Goal: Task Accomplishment & Management: Use online tool/utility

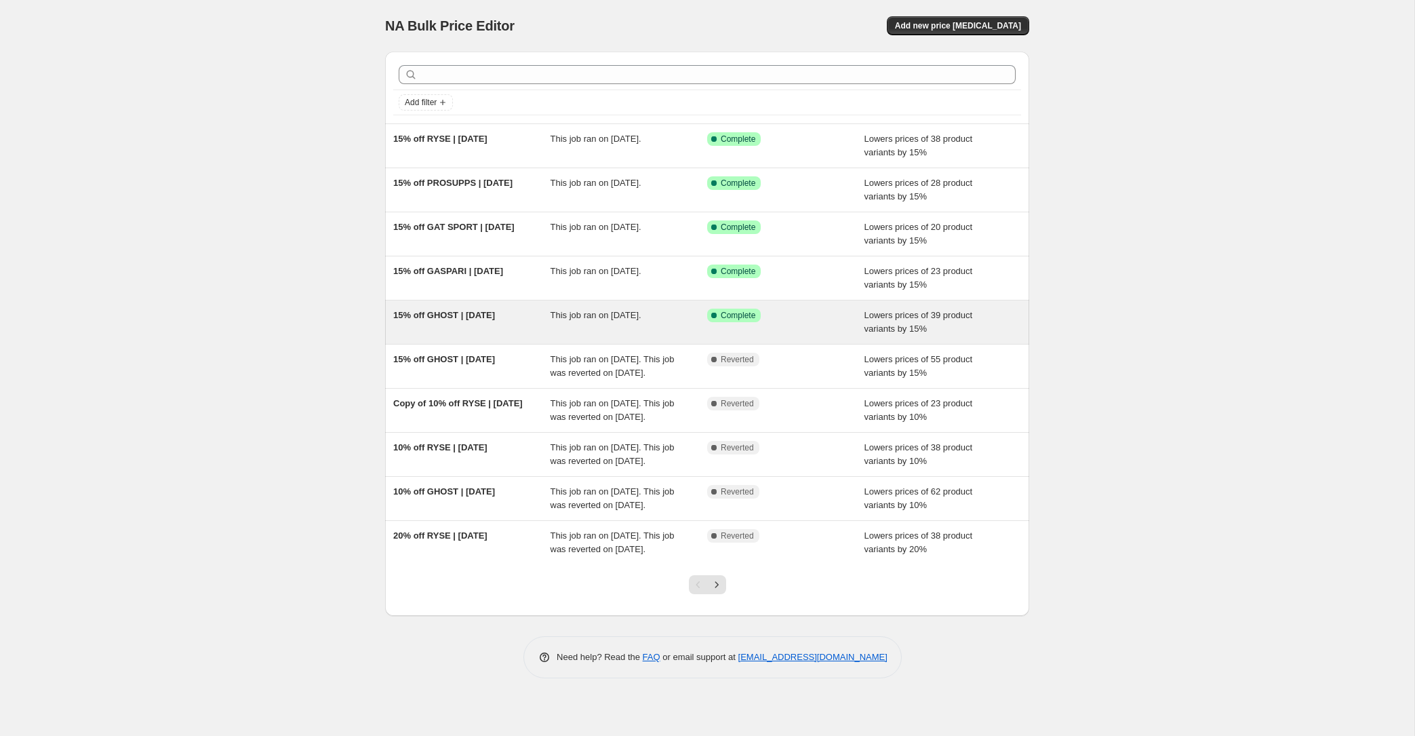
click at [454, 317] on span "15% off GHOST | [DATE]" at bounding box center [444, 315] width 102 height 10
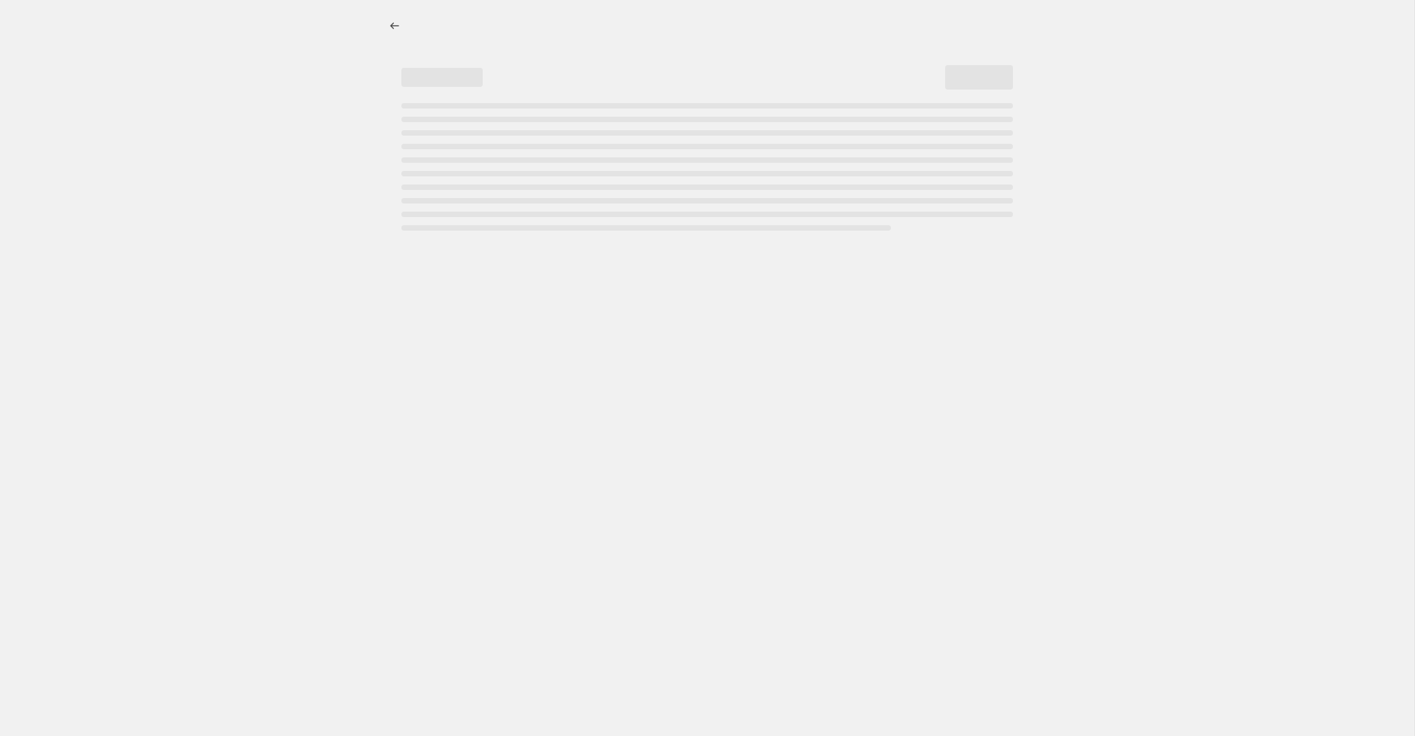
select select "percentage"
select select "product_status"
select select "collection"
select select "not_equal"
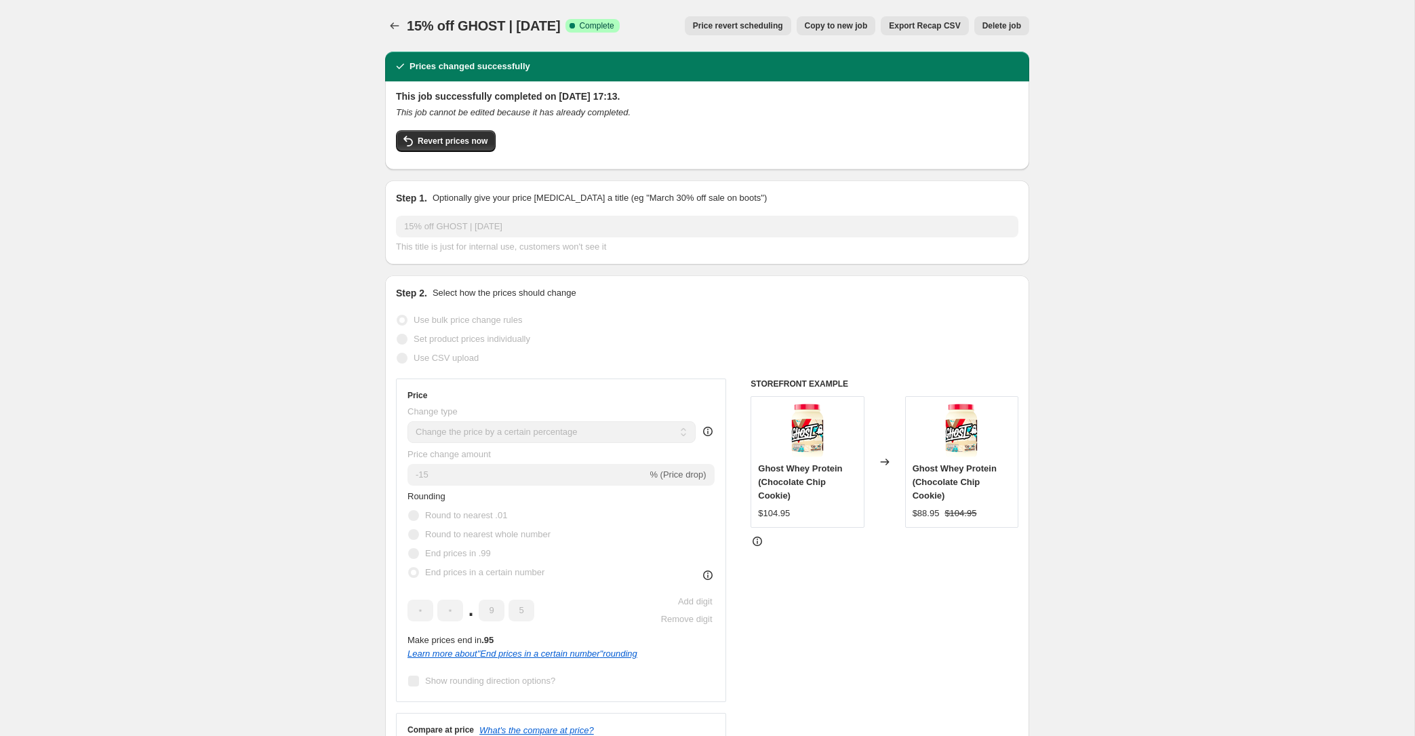
click at [460, 153] on div "Revert prices now" at bounding box center [707, 144] width 622 height 28
click at [468, 140] on span "Revert prices now" at bounding box center [453, 141] width 70 height 11
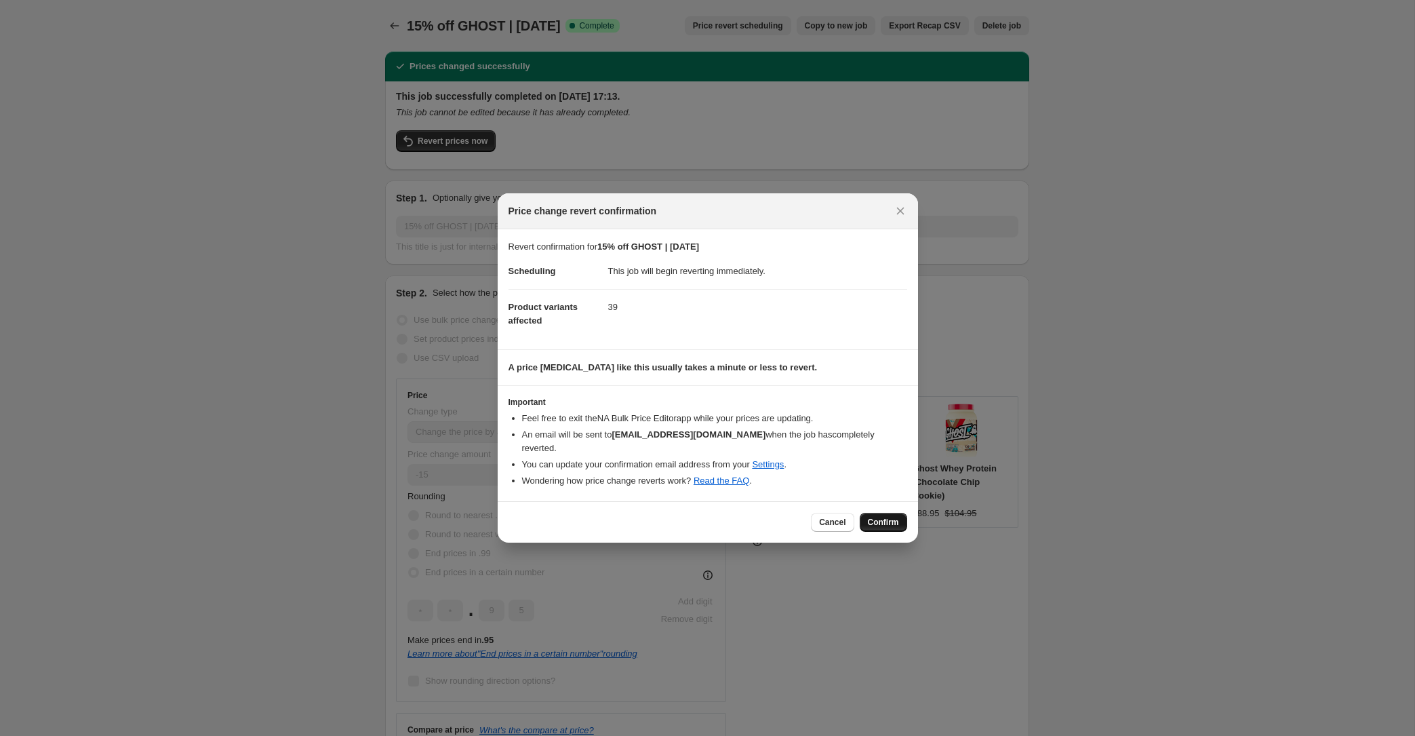
click at [901, 518] on button "Confirm" at bounding box center [883, 522] width 47 height 19
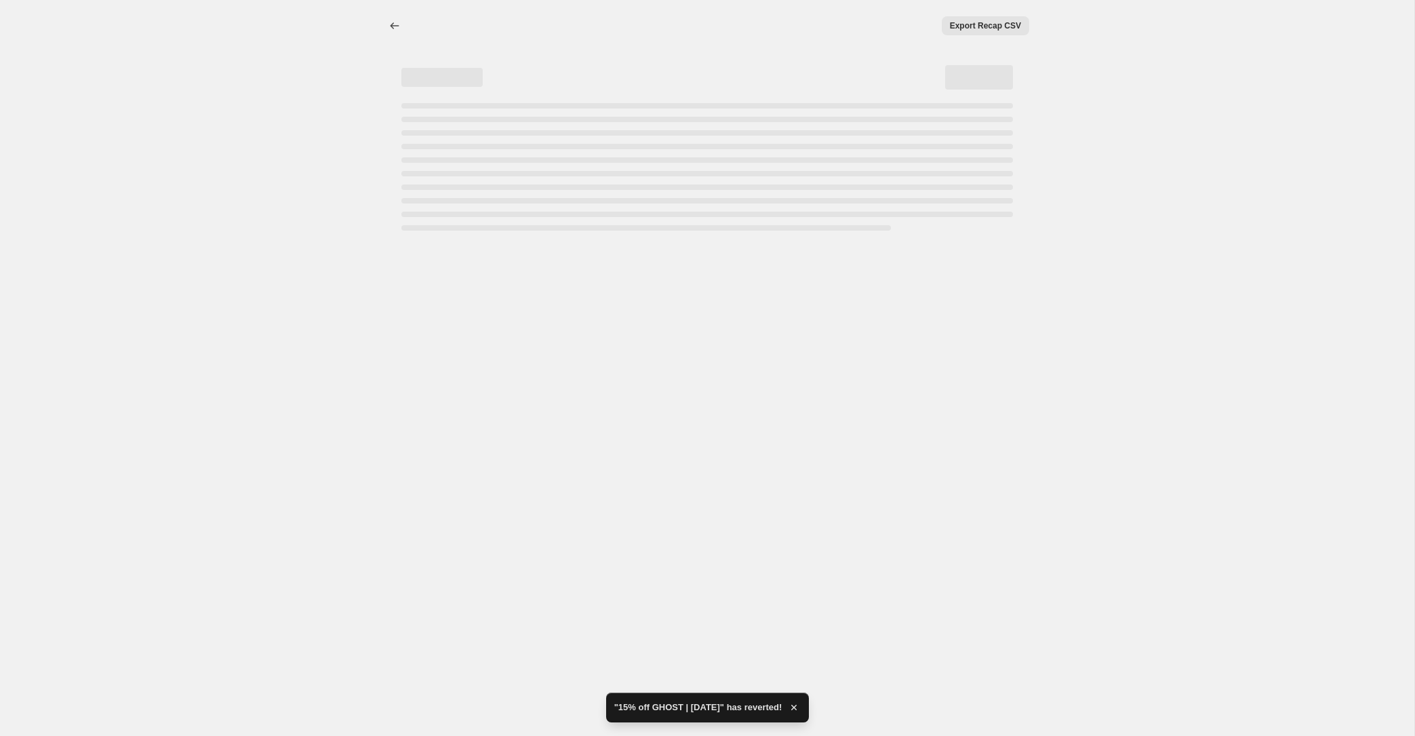
select select "percentage"
select select "product_status"
select select "collection"
select select "not_equal"
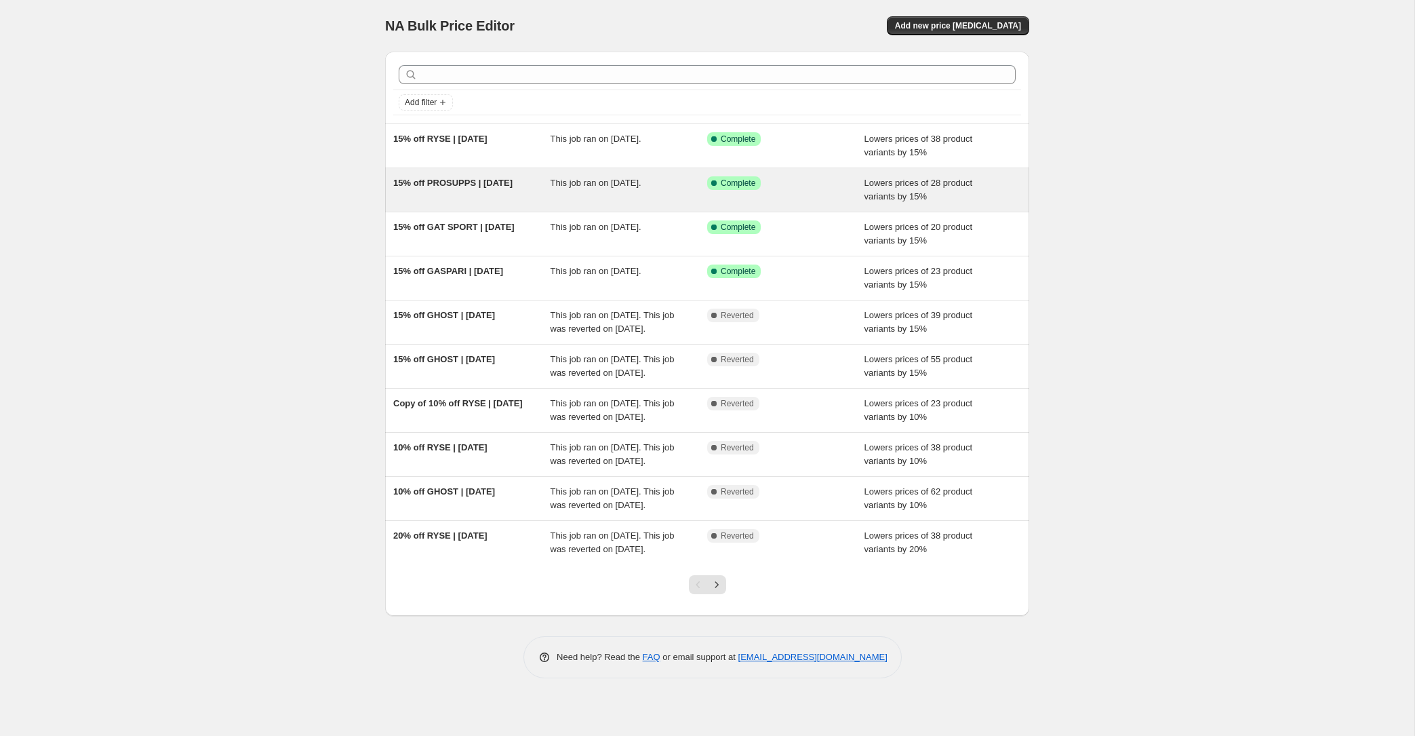
scroll to position [42, 0]
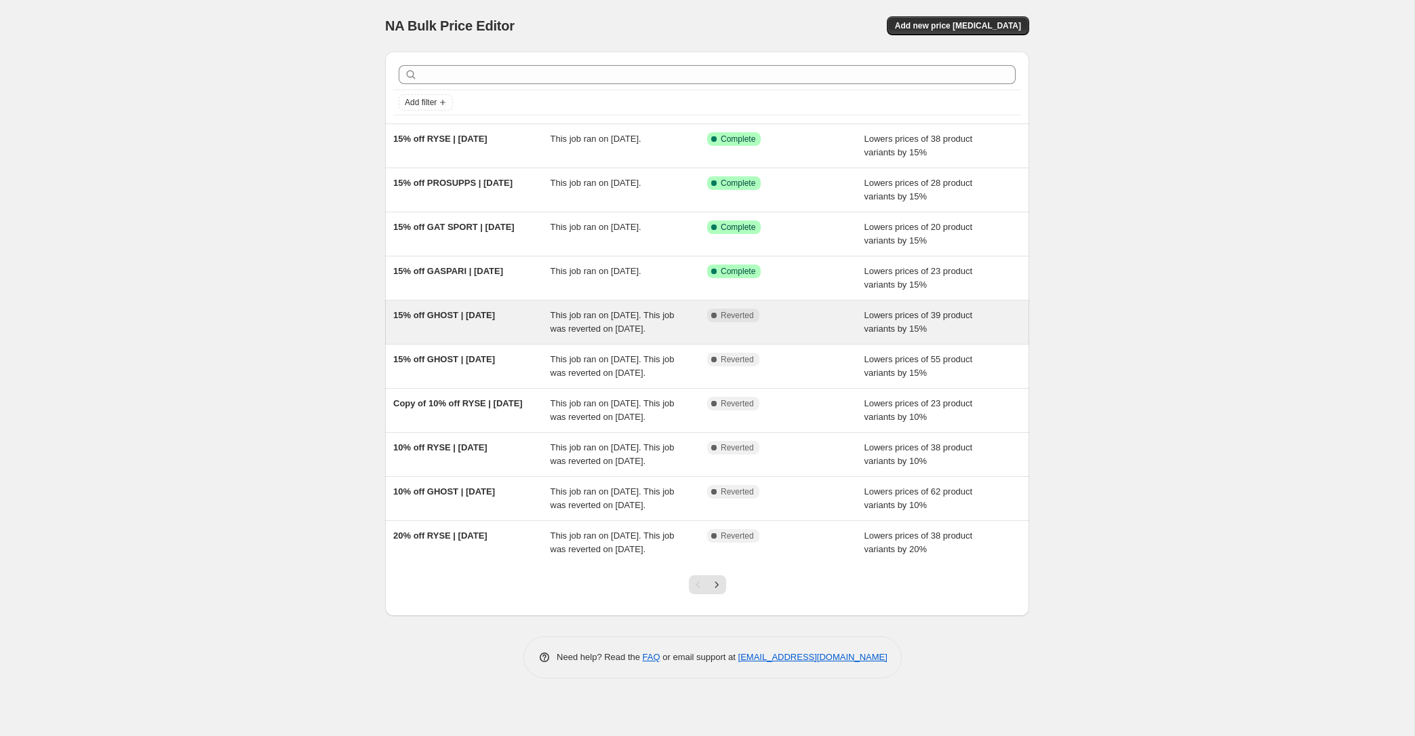
click at [500, 317] on div "15% off GHOST | Oct 25" at bounding box center [471, 322] width 157 height 27
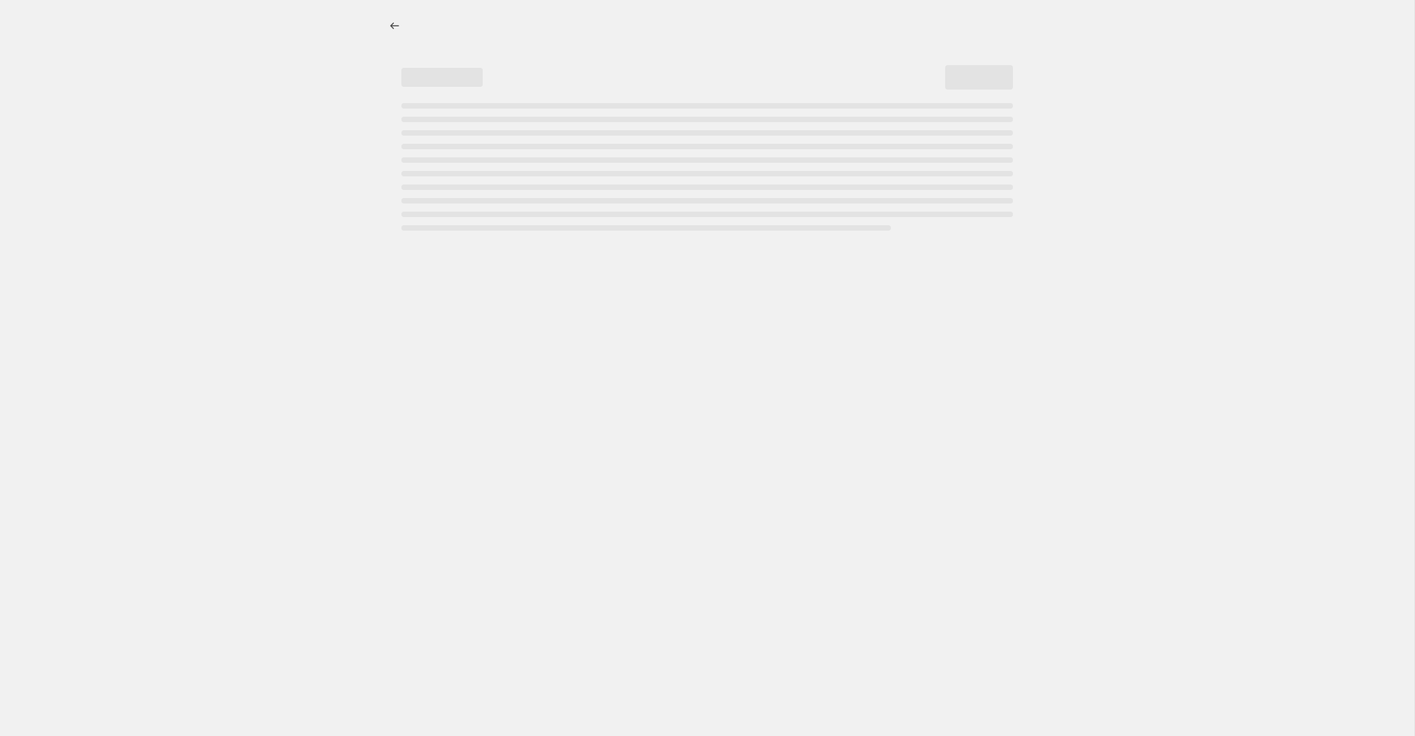
select select "percentage"
select select "product_status"
select select "collection"
select select "not_equal"
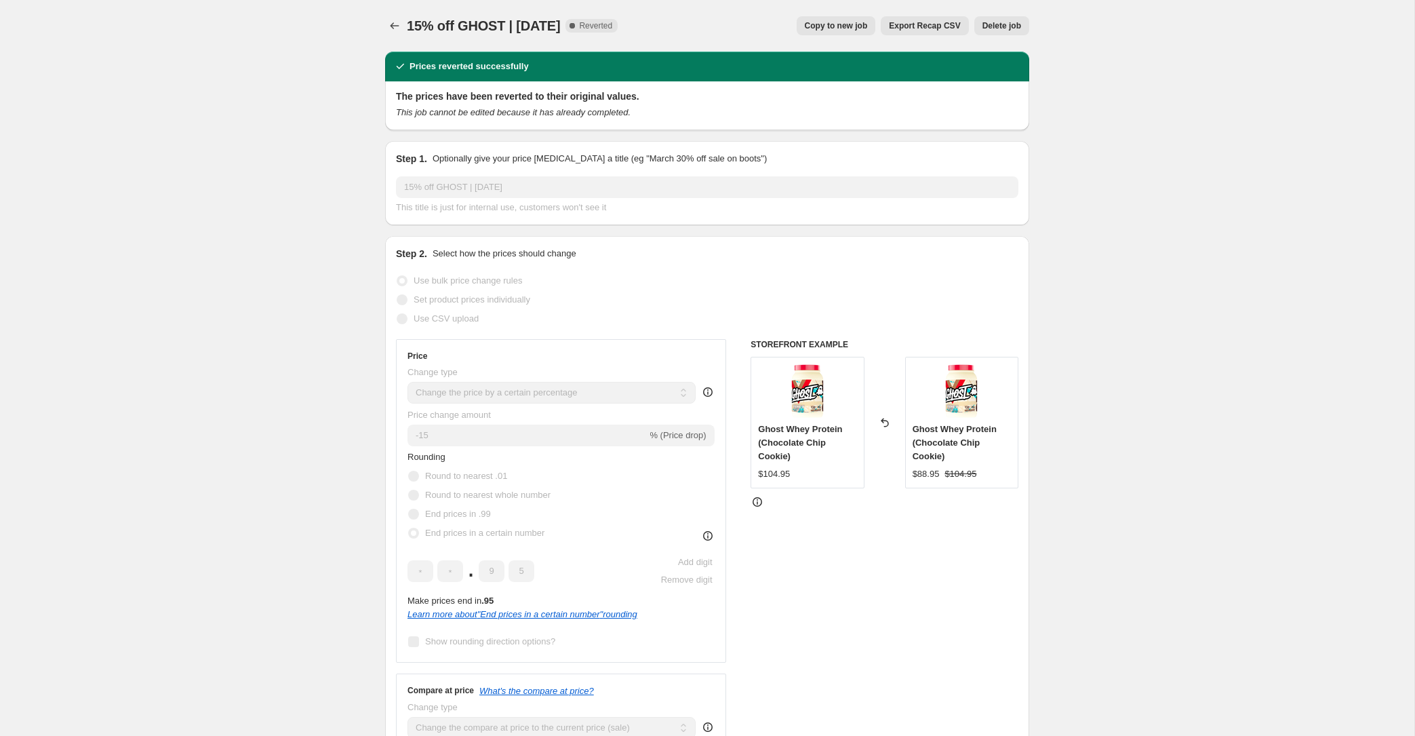
click at [847, 26] on span "Copy to new job" at bounding box center [836, 25] width 63 height 11
select select "percentage"
select select "product_status"
select select "collection"
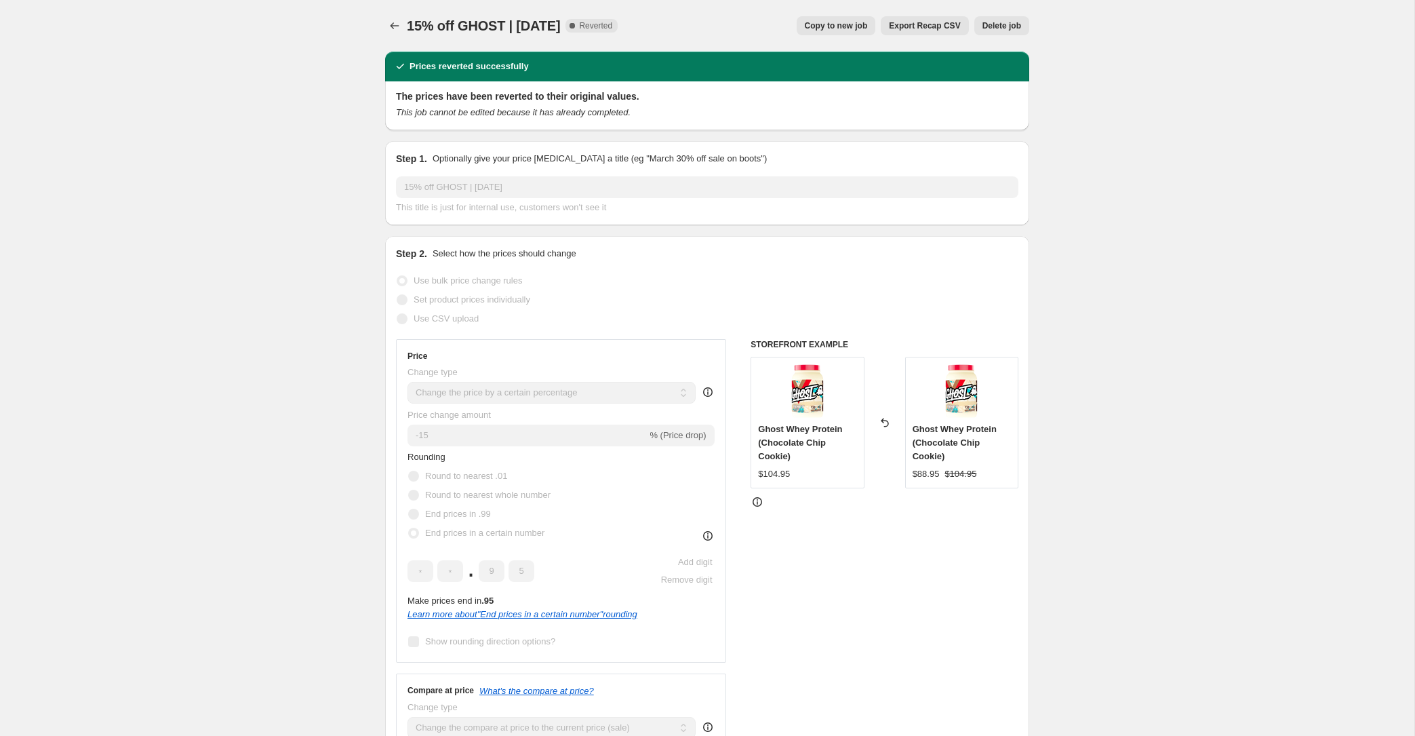
select select "not_equal"
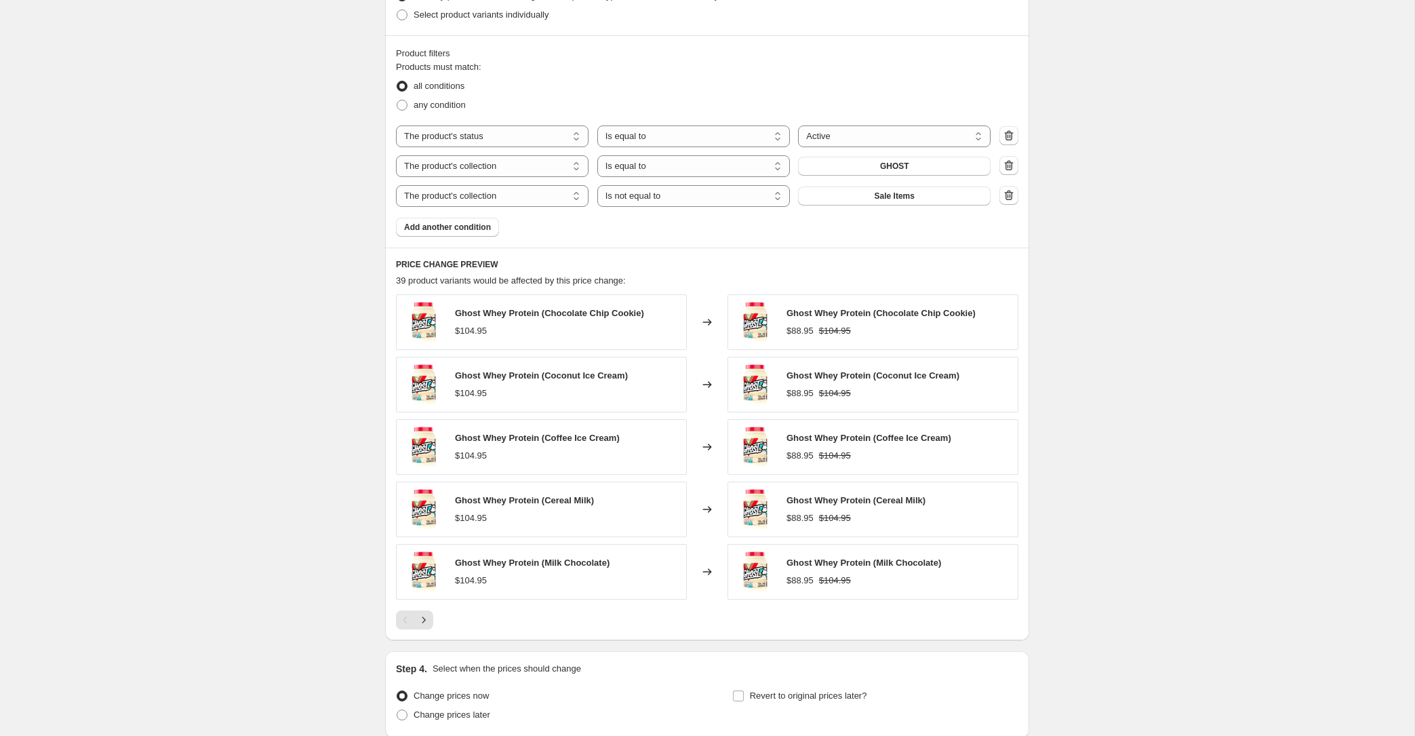
scroll to position [909, 0]
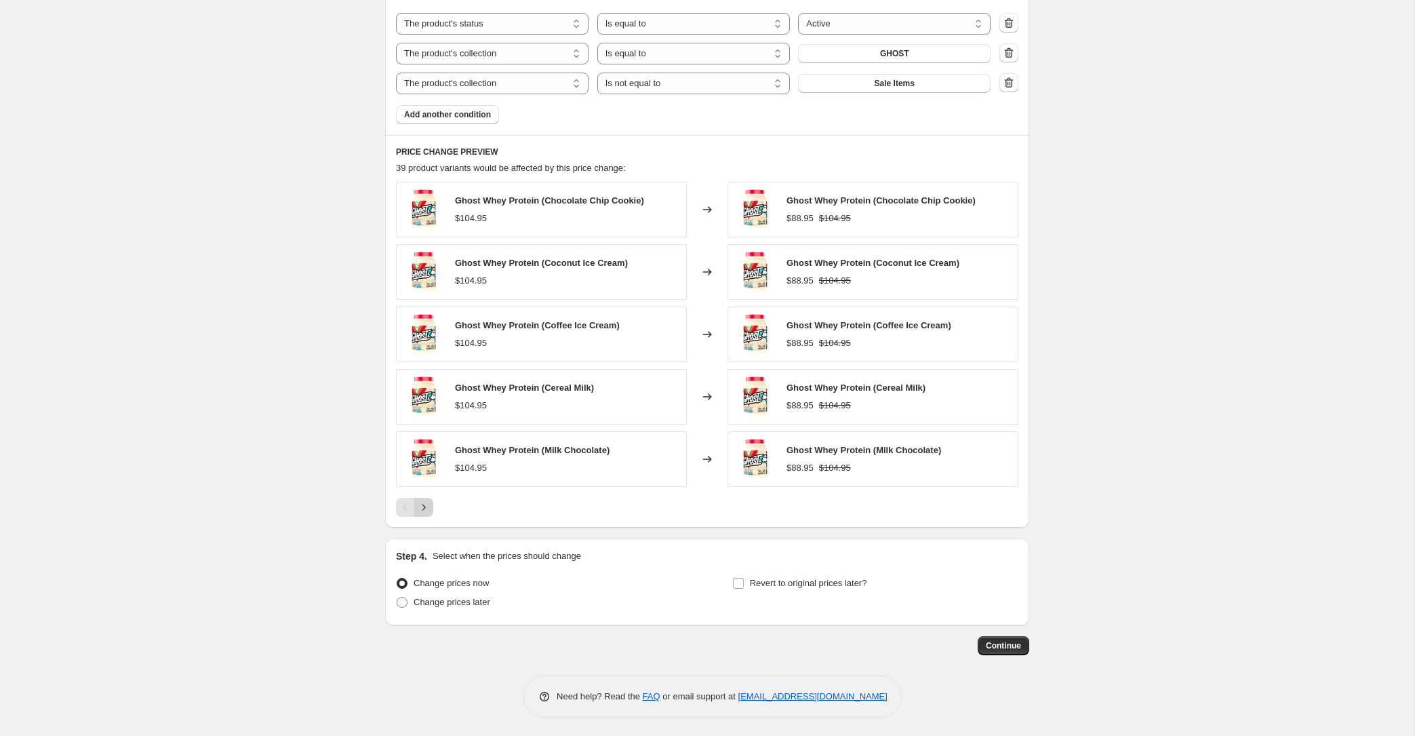
click at [427, 511] on icon "Next" at bounding box center [424, 507] width 14 height 14
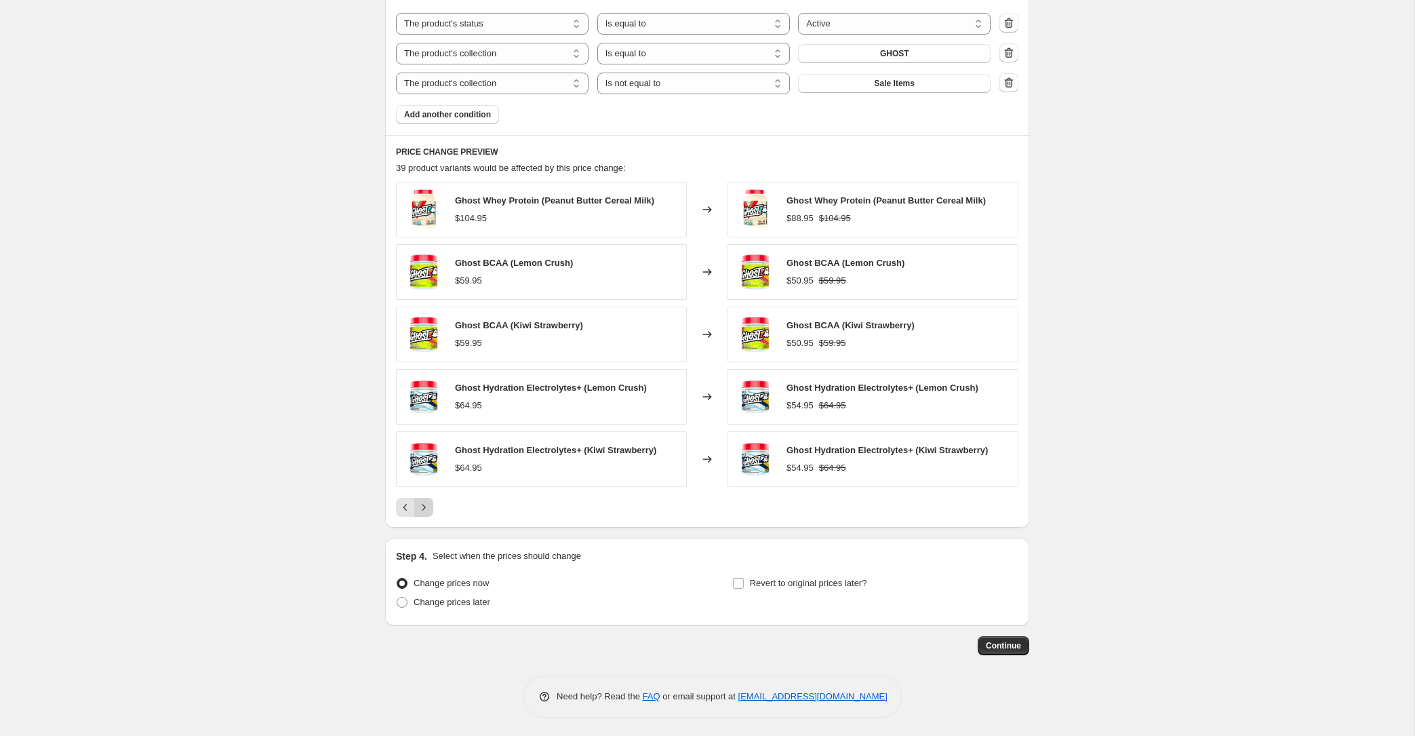
click at [427, 511] on icon "Next" at bounding box center [424, 507] width 14 height 14
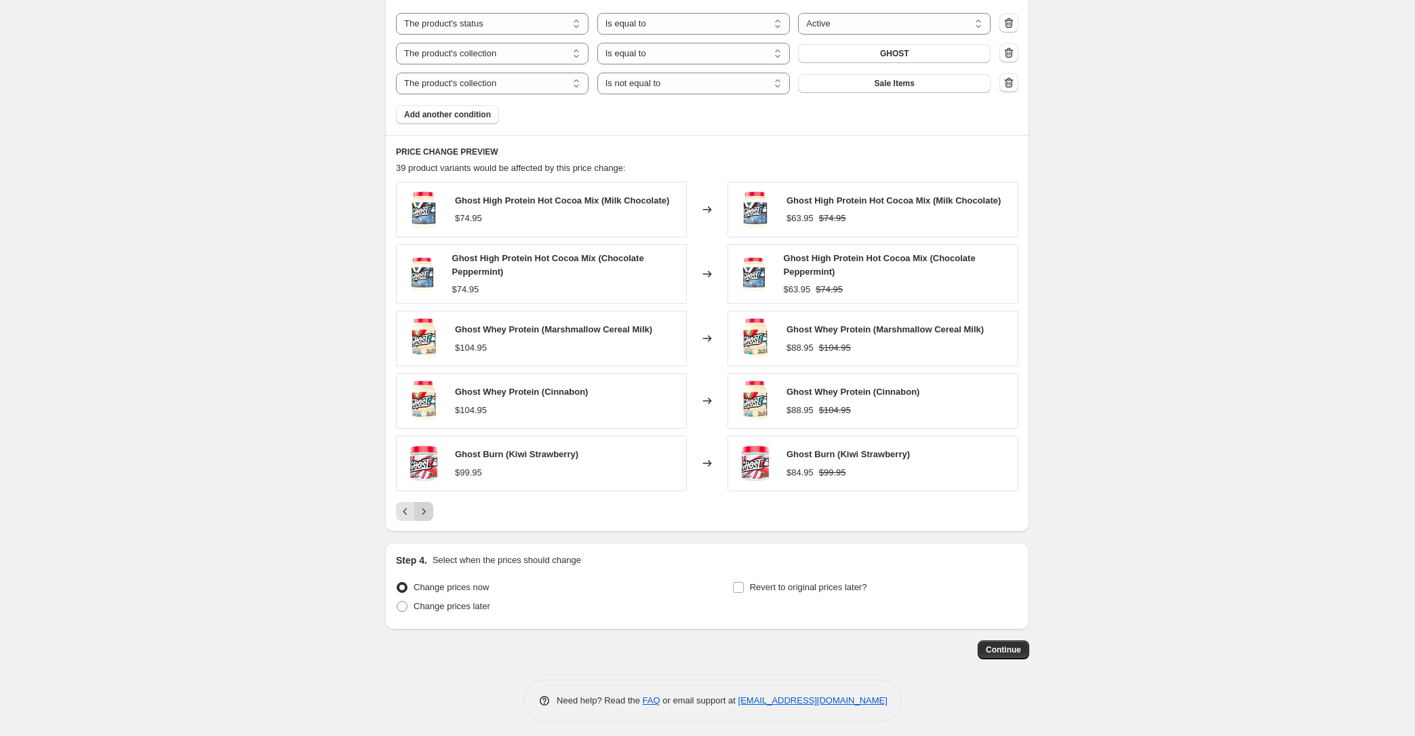
click at [427, 511] on icon "Next" at bounding box center [424, 511] width 14 height 14
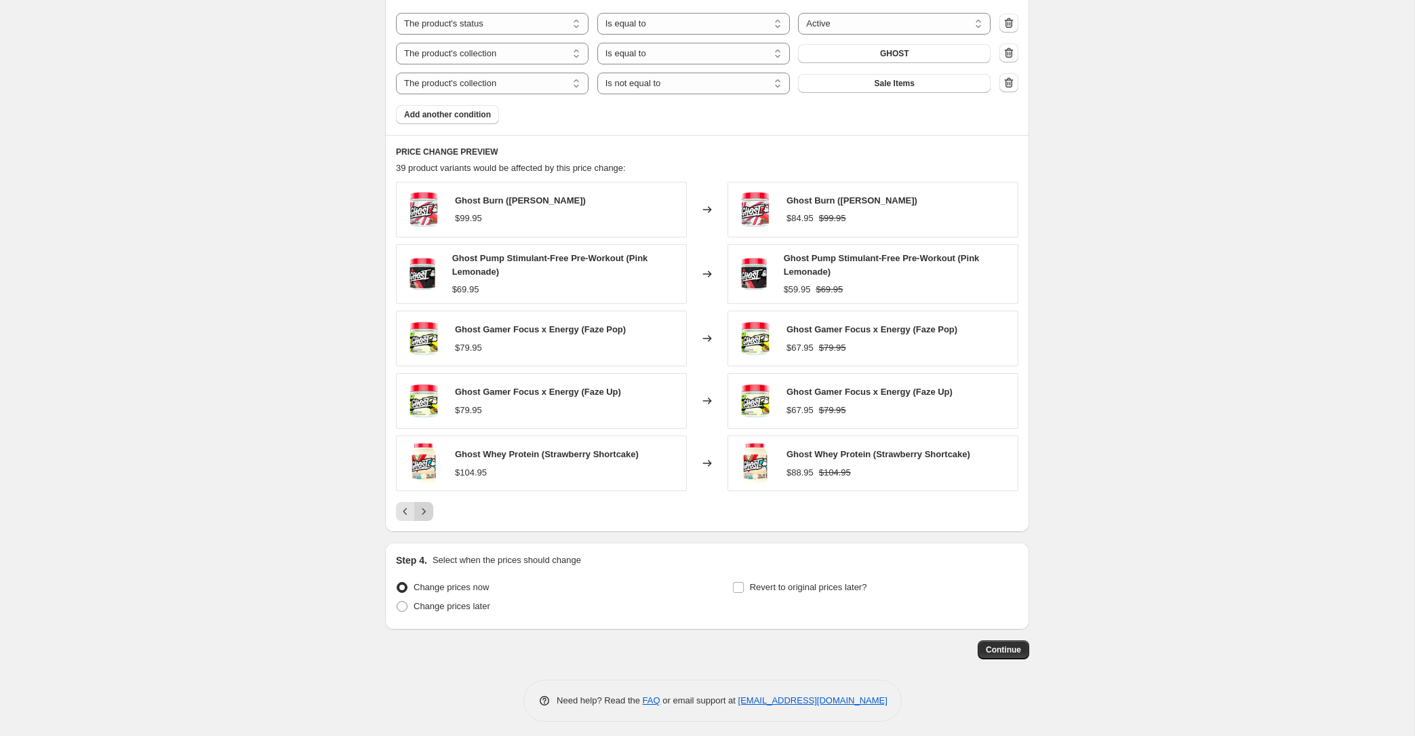
click at [427, 511] on icon "Next" at bounding box center [424, 511] width 14 height 14
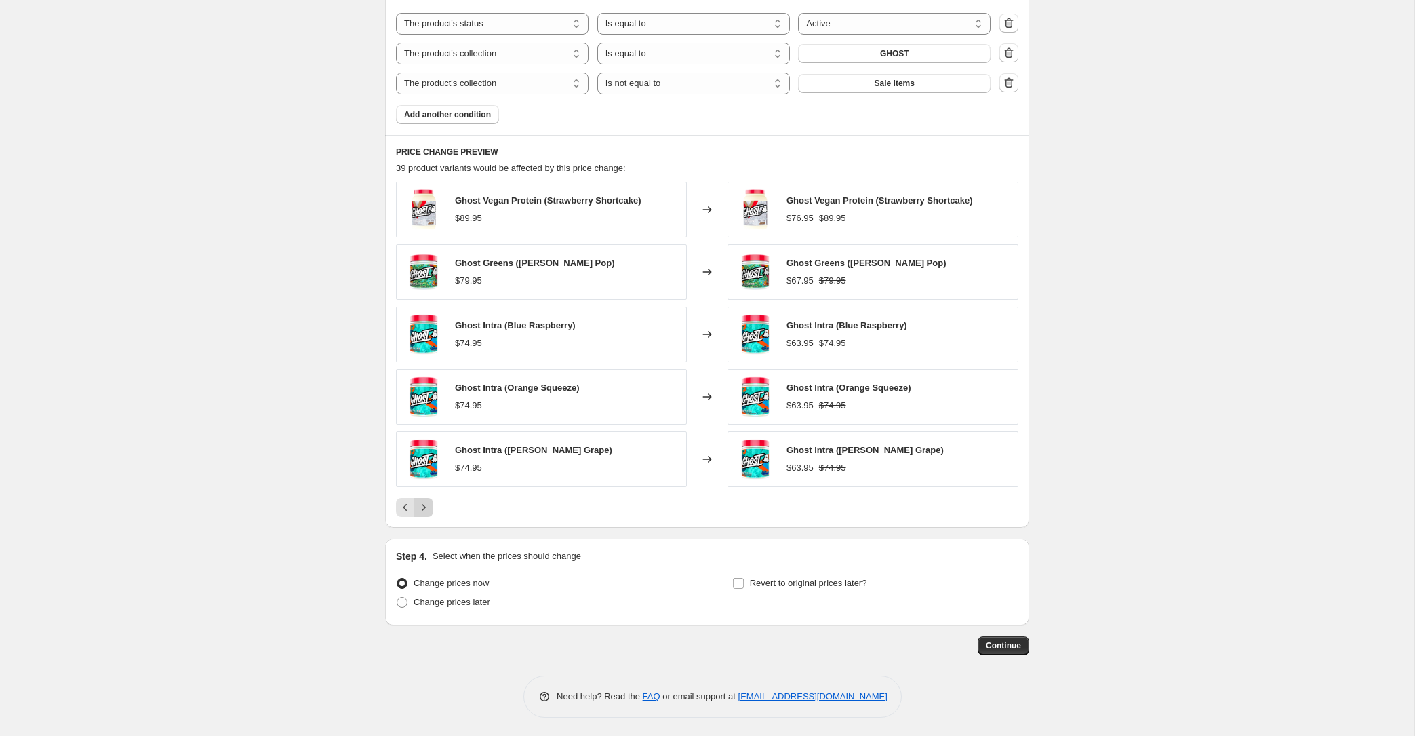
click at [427, 511] on icon "Next" at bounding box center [424, 507] width 14 height 14
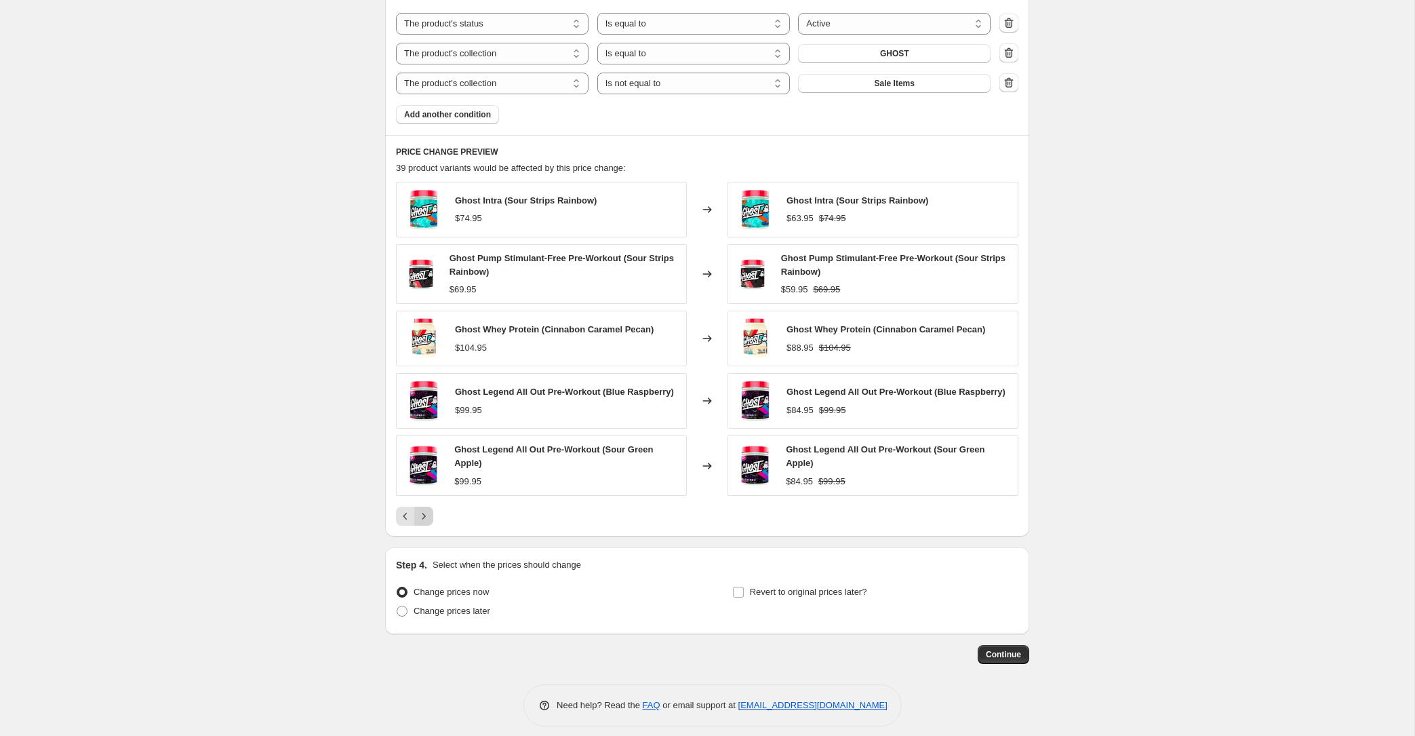
click at [427, 511] on button "Next" at bounding box center [423, 516] width 19 height 19
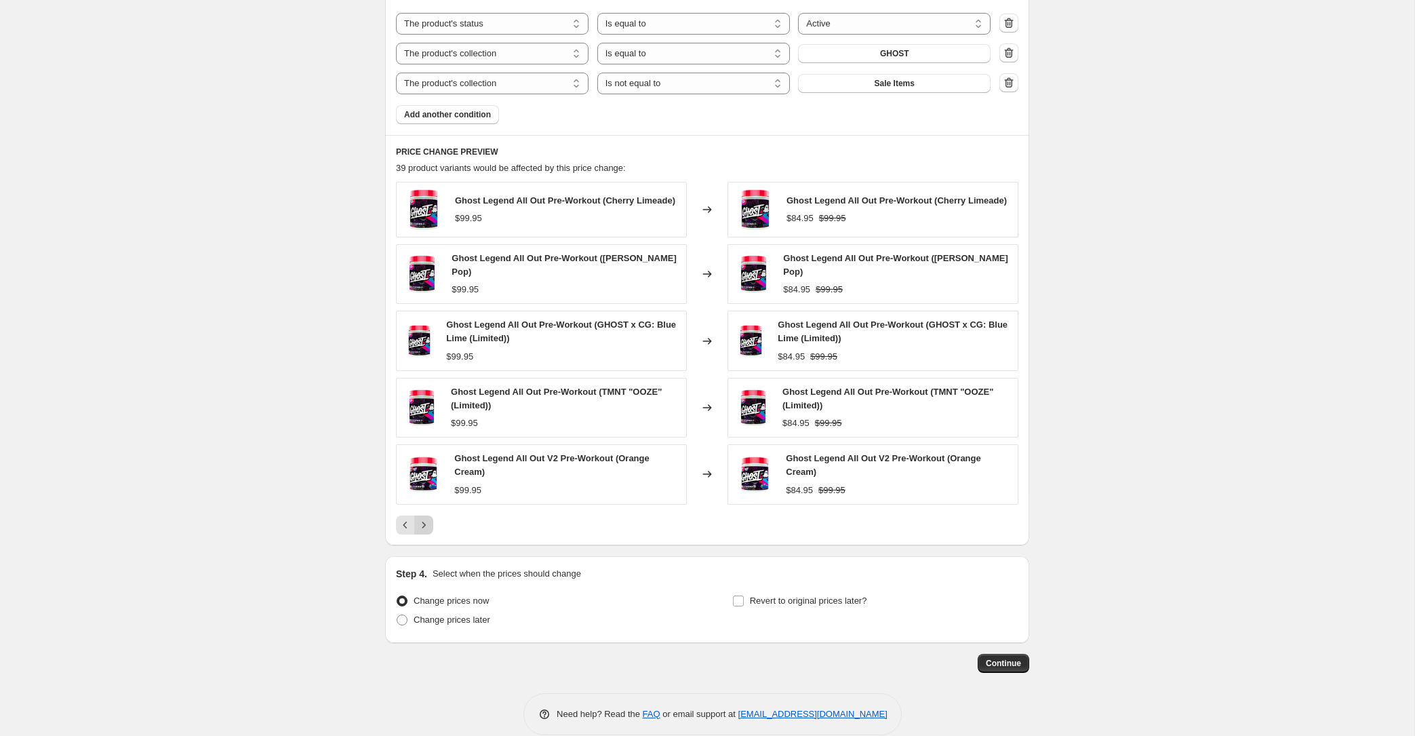
click at [427, 511] on div "Ghost Legend All Out Pre-Workout (Cherry Limeade) $99.95 Changed to Ghost Legen…" at bounding box center [707, 358] width 622 height 353
click at [425, 519] on icon "Next" at bounding box center [424, 525] width 14 height 14
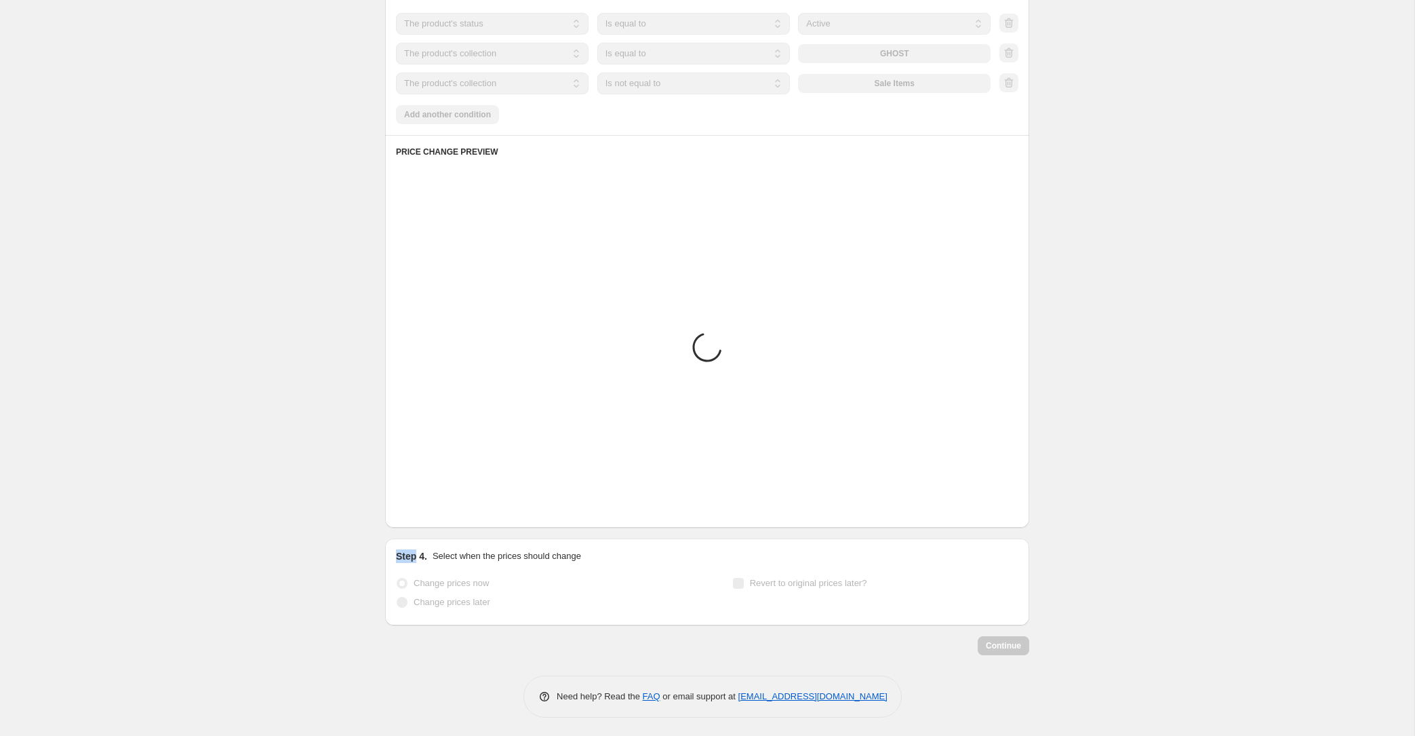
scroll to position [850, 0]
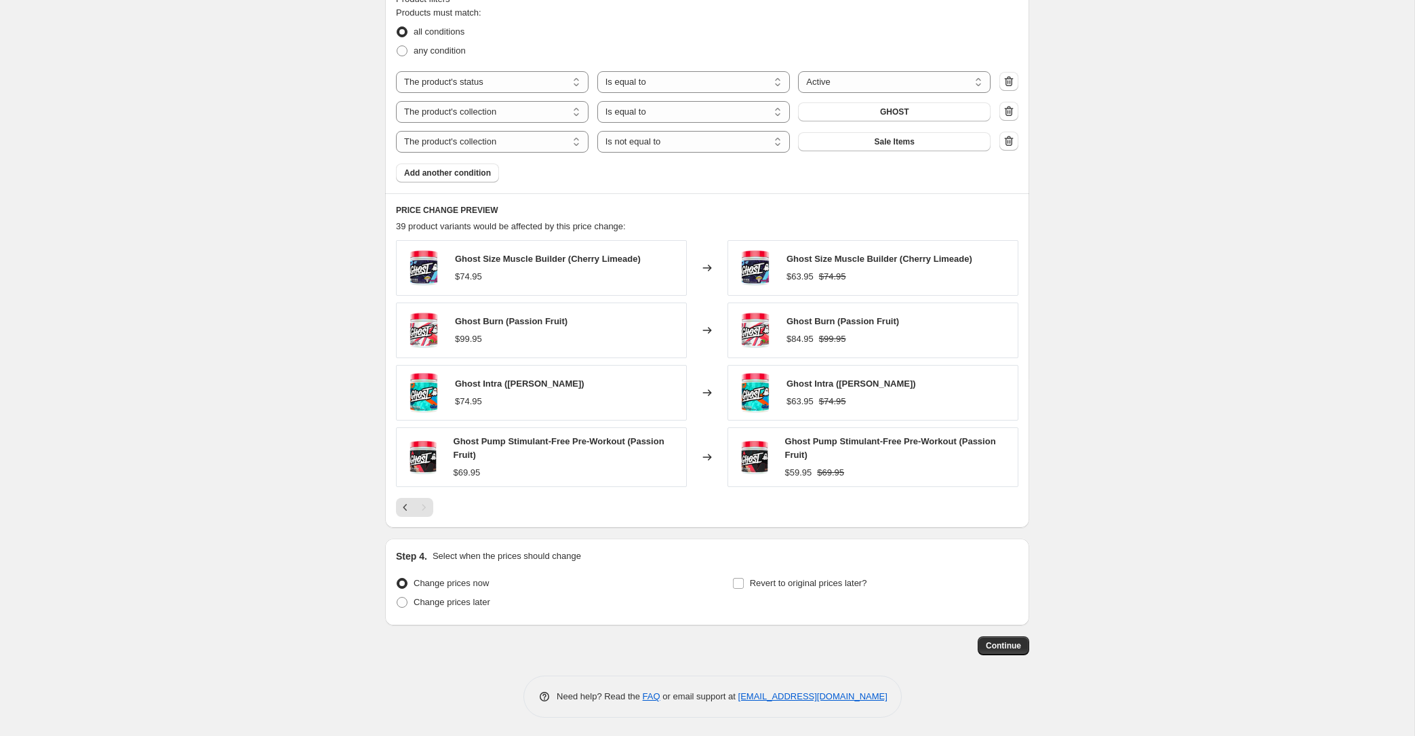
click at [426, 519] on div "PRICE CHANGE PREVIEW 39 product variants would be affected by this price change…" at bounding box center [707, 360] width 644 height 335
click at [428, 511] on div "Pagination" at bounding box center [423, 507] width 19 height 19
click at [405, 501] on icon "Previous" at bounding box center [406, 507] width 14 height 14
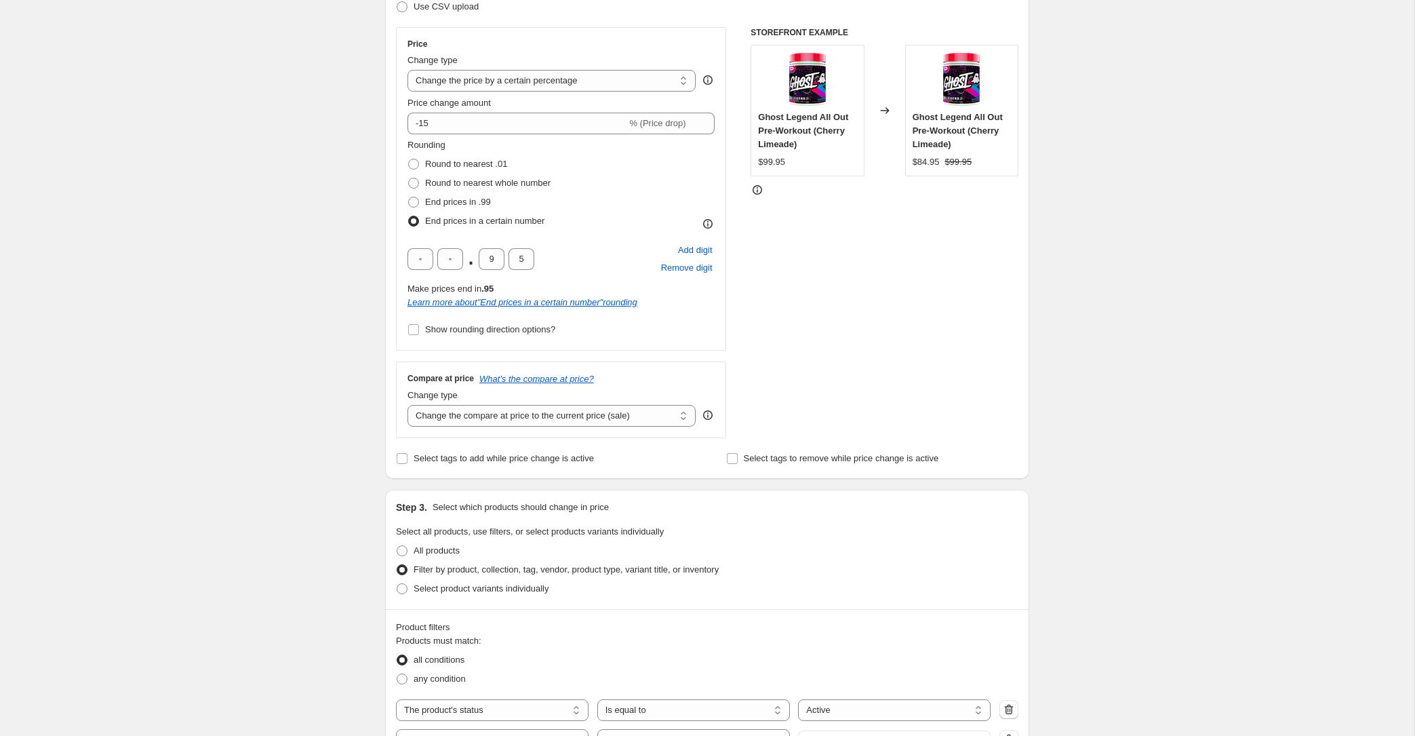
scroll to position [0, 0]
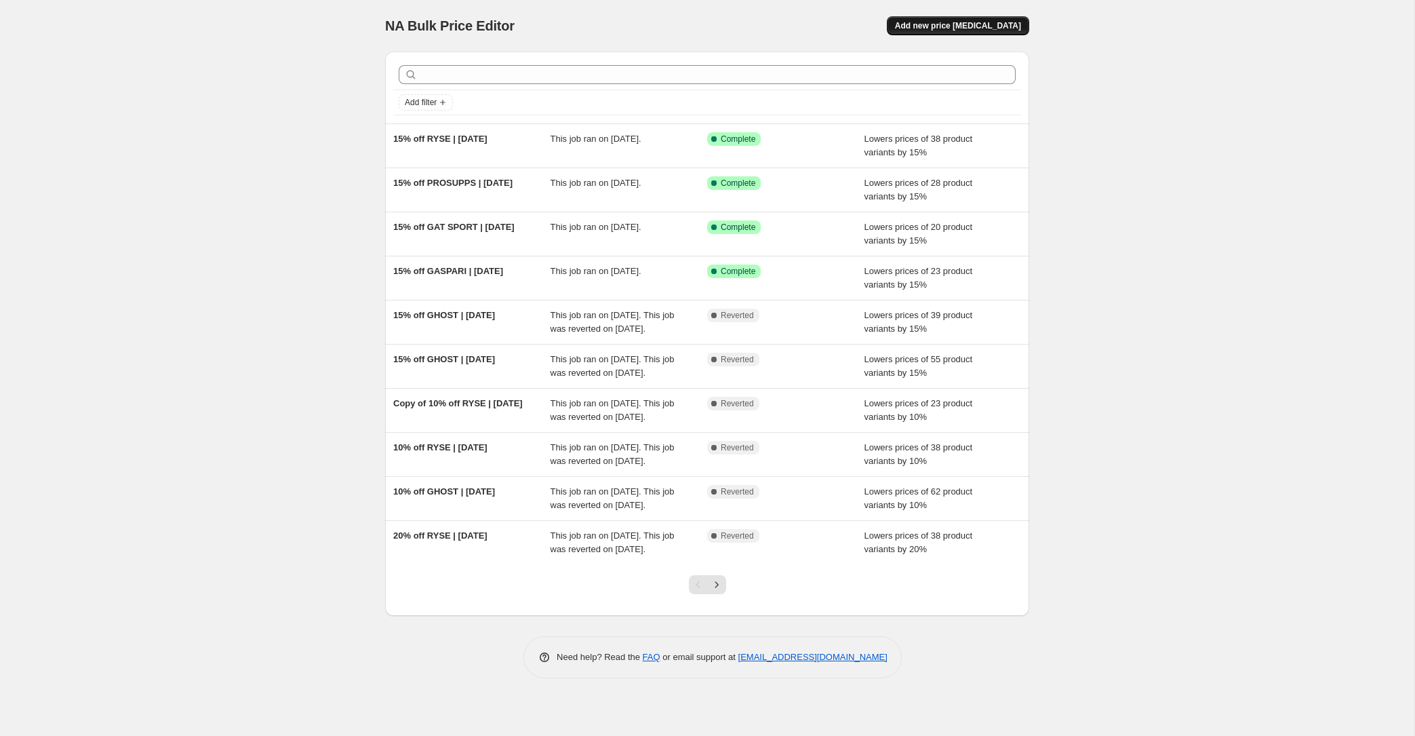
click at [954, 26] on span "Add new price change job" at bounding box center [958, 25] width 126 height 11
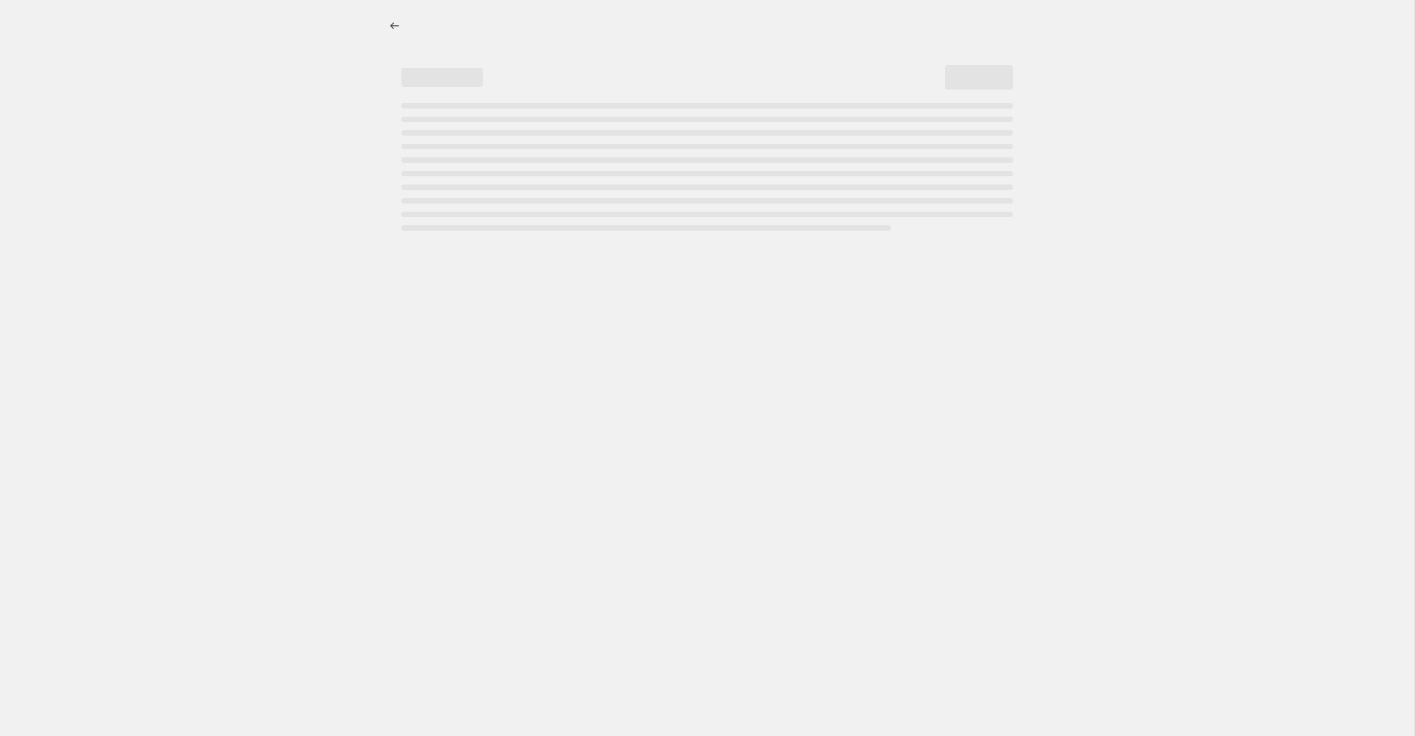
select select "percentage"
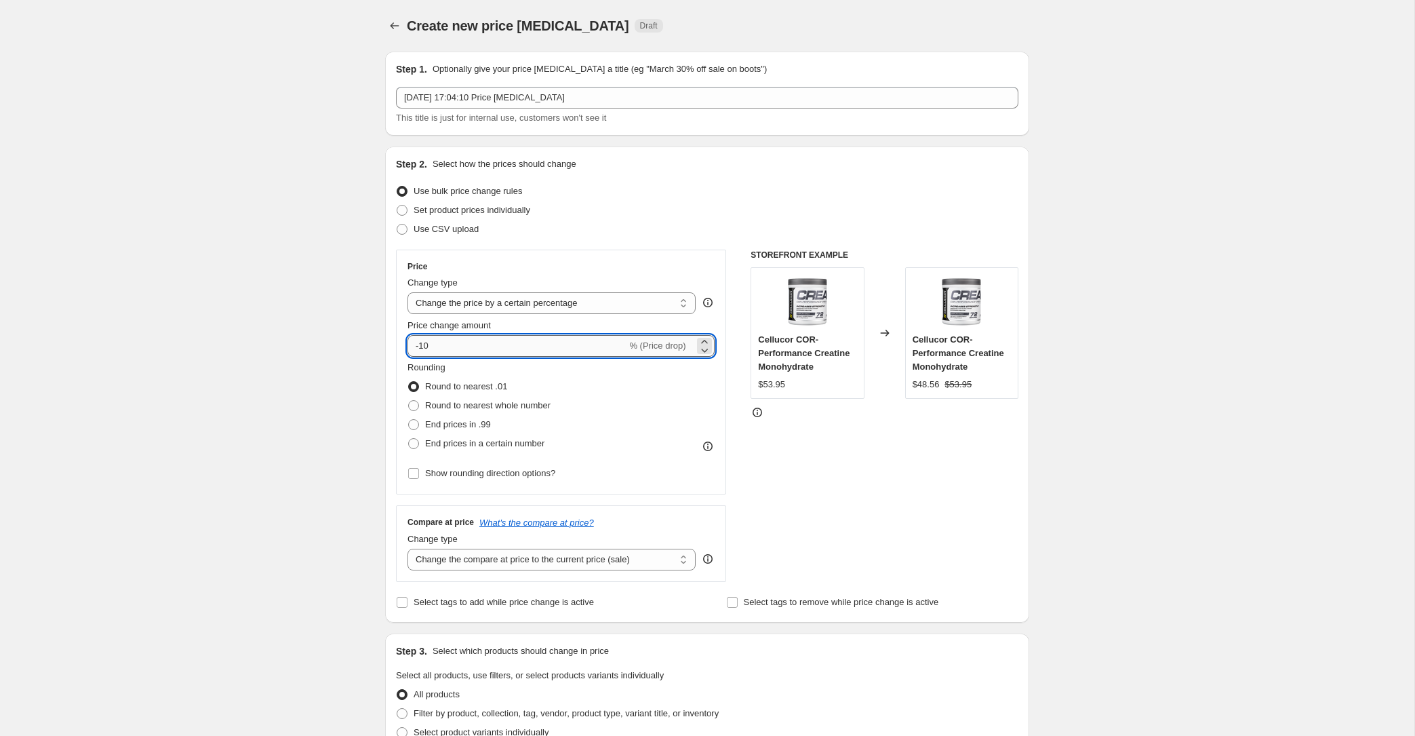
click at [416, 340] on input "-10" at bounding box center [517, 346] width 219 height 22
drag, startPoint x: 433, startPoint y: 344, endPoint x: 427, endPoint y: 348, distance: 7.6
click at [427, 348] on input "-10" at bounding box center [517, 346] width 219 height 22
click at [472, 405] on span "Round to nearest whole number" at bounding box center [487, 405] width 125 height 10
click at [409, 401] on input "Round to nearest whole number" at bounding box center [408, 400] width 1 height 1
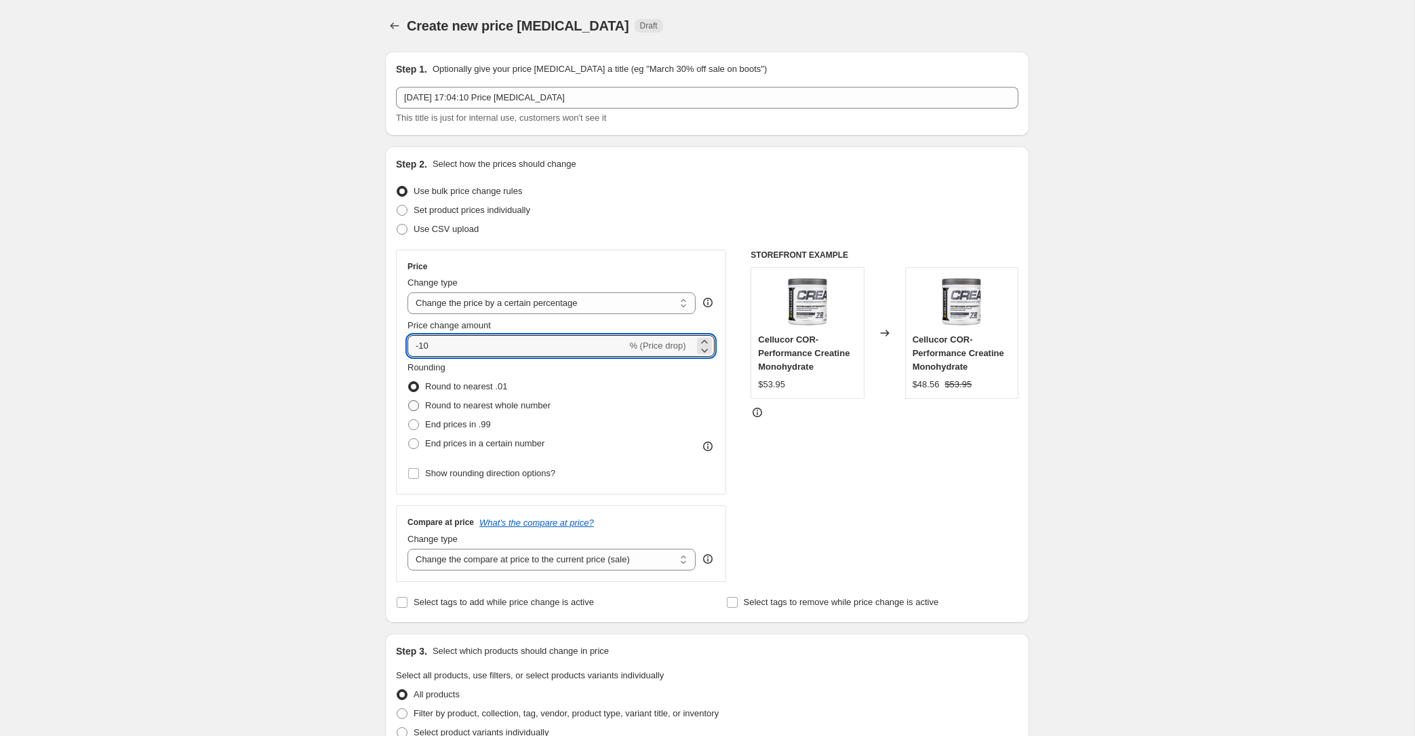
radio input "true"
click at [460, 443] on span "End prices in a certain number" at bounding box center [484, 443] width 119 height 10
click at [409, 439] on input "End prices in a certain number" at bounding box center [408, 438] width 1 height 1
radio input "true"
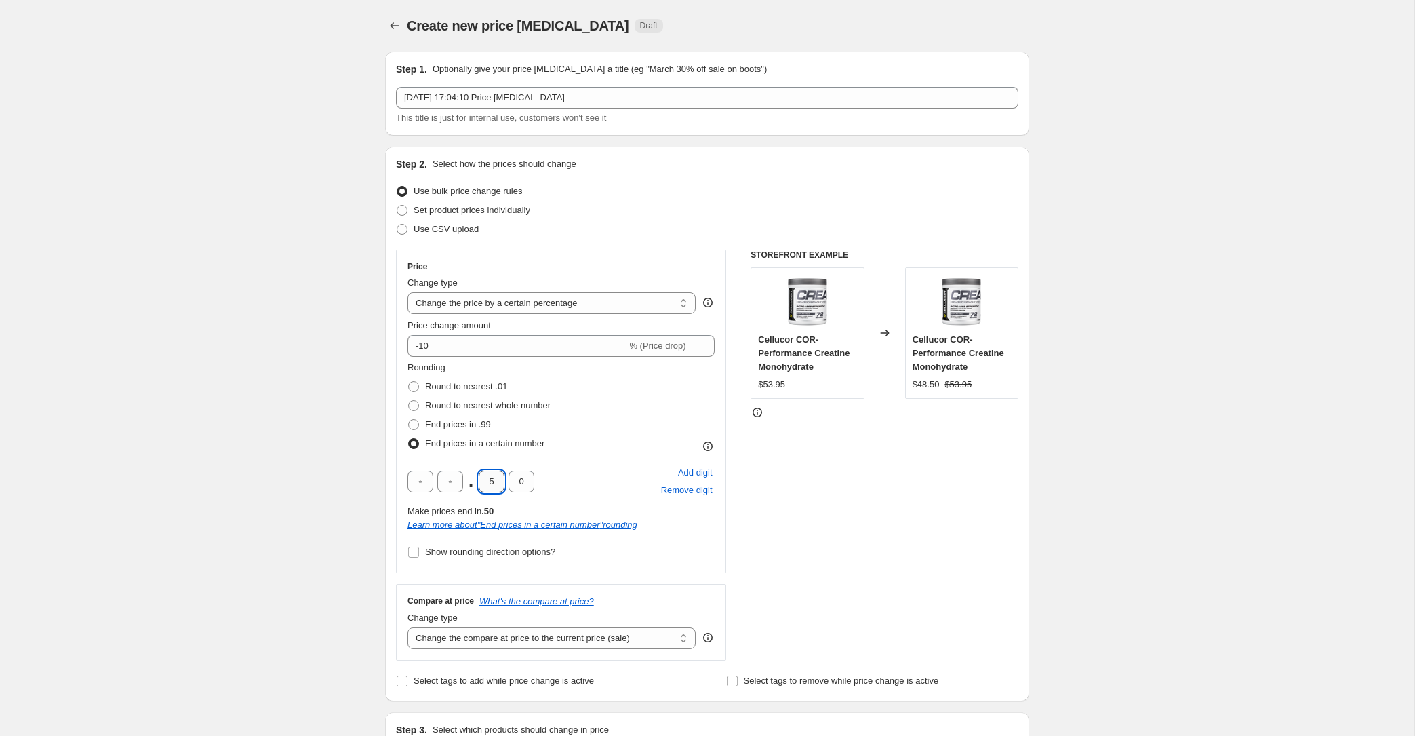
click at [479, 484] on input "5" at bounding box center [492, 482] width 26 height 22
type input "9"
drag, startPoint x: 499, startPoint y: 482, endPoint x: 486, endPoint y: 484, distance: 13.0
click at [486, 484] on input "9" at bounding box center [492, 482] width 26 height 22
drag, startPoint x: 526, startPoint y: 485, endPoint x: 504, endPoint y: 481, distance: 22.7
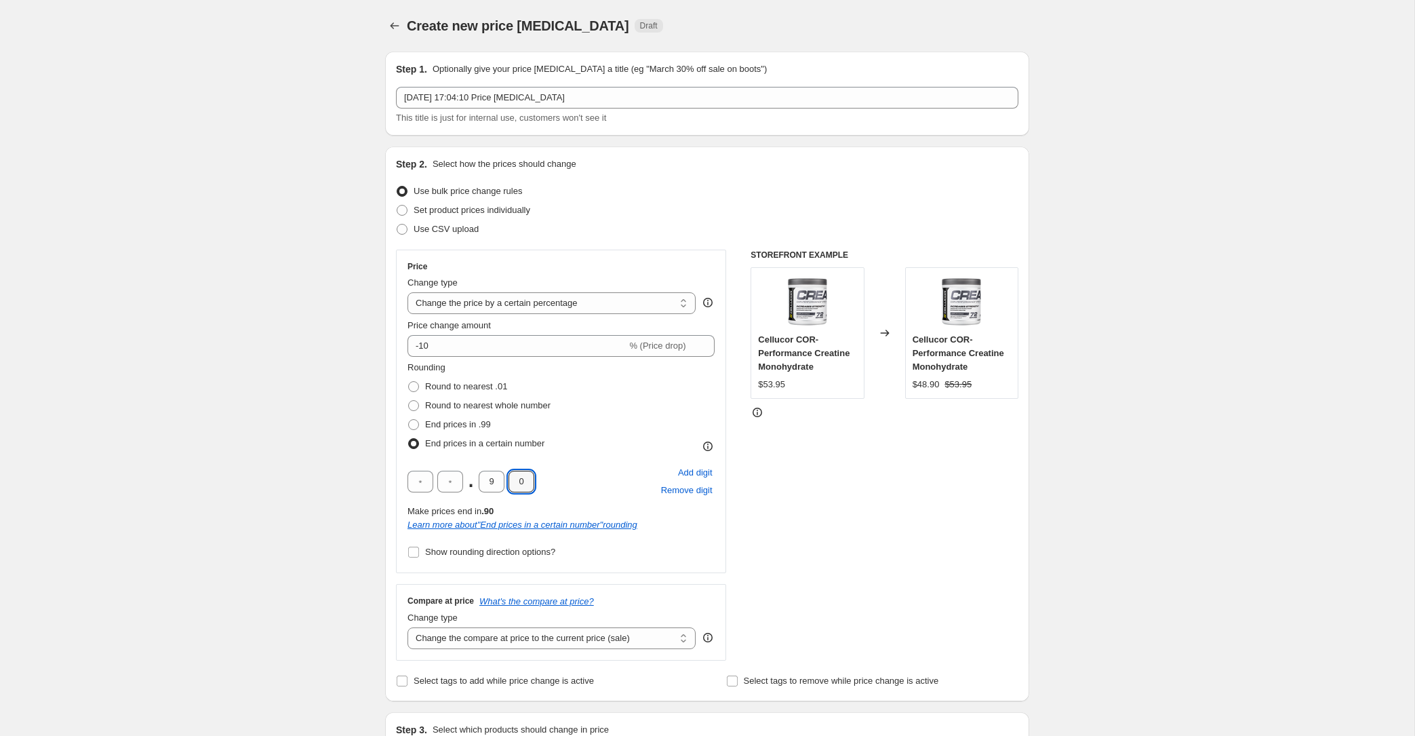
click at [504, 481] on div ". 9 0" at bounding box center [471, 482] width 127 height 22
type input "5"
click at [869, 534] on div "STOREFRONT EXAMPLE Cellucor COR-Performance Creatine Monohydrate $53.95 Changed…" at bounding box center [885, 455] width 268 height 411
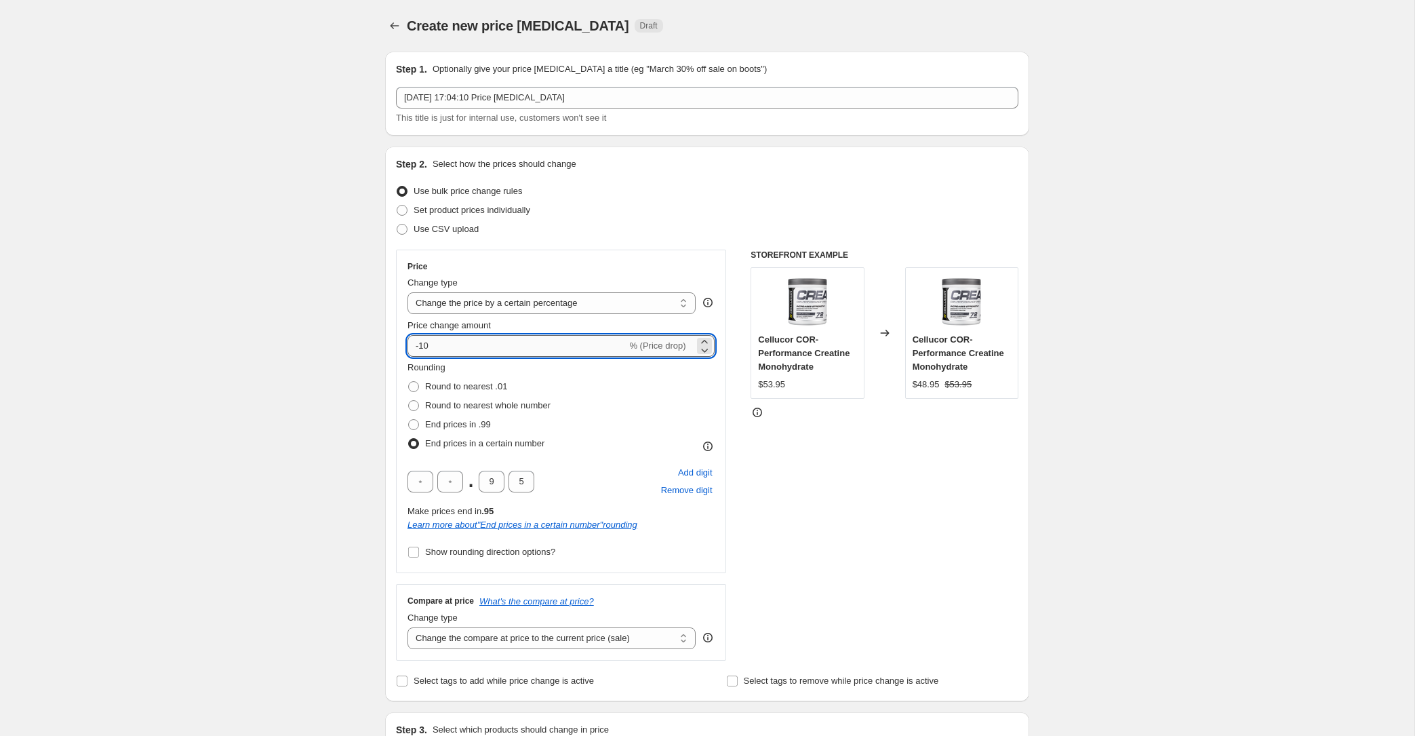
click at [449, 346] on input "-10" at bounding box center [517, 346] width 219 height 22
type input "-15"
click at [991, 586] on div "STOREFRONT EXAMPLE Cellucor COR-Performance Creatine Monohydrate $53.95 Changed…" at bounding box center [885, 455] width 268 height 411
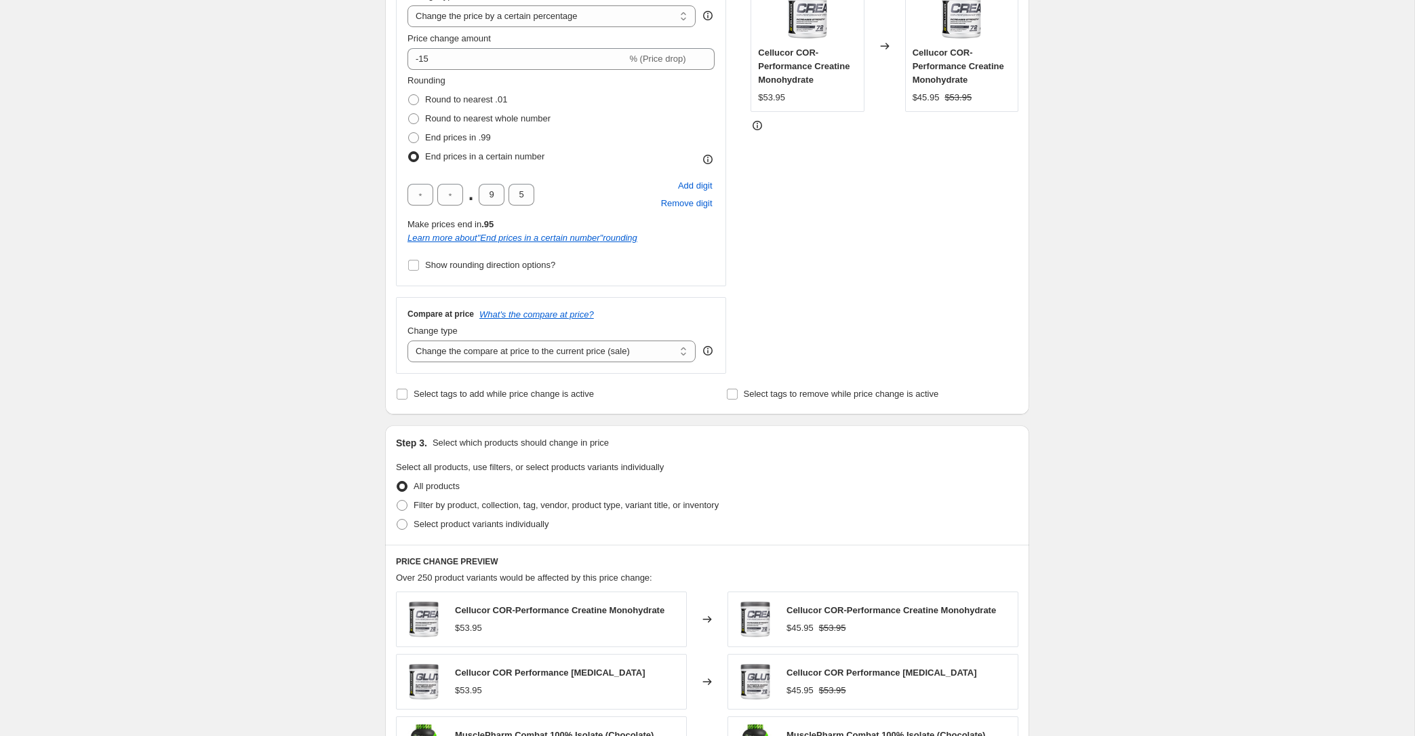
scroll to position [228, 0]
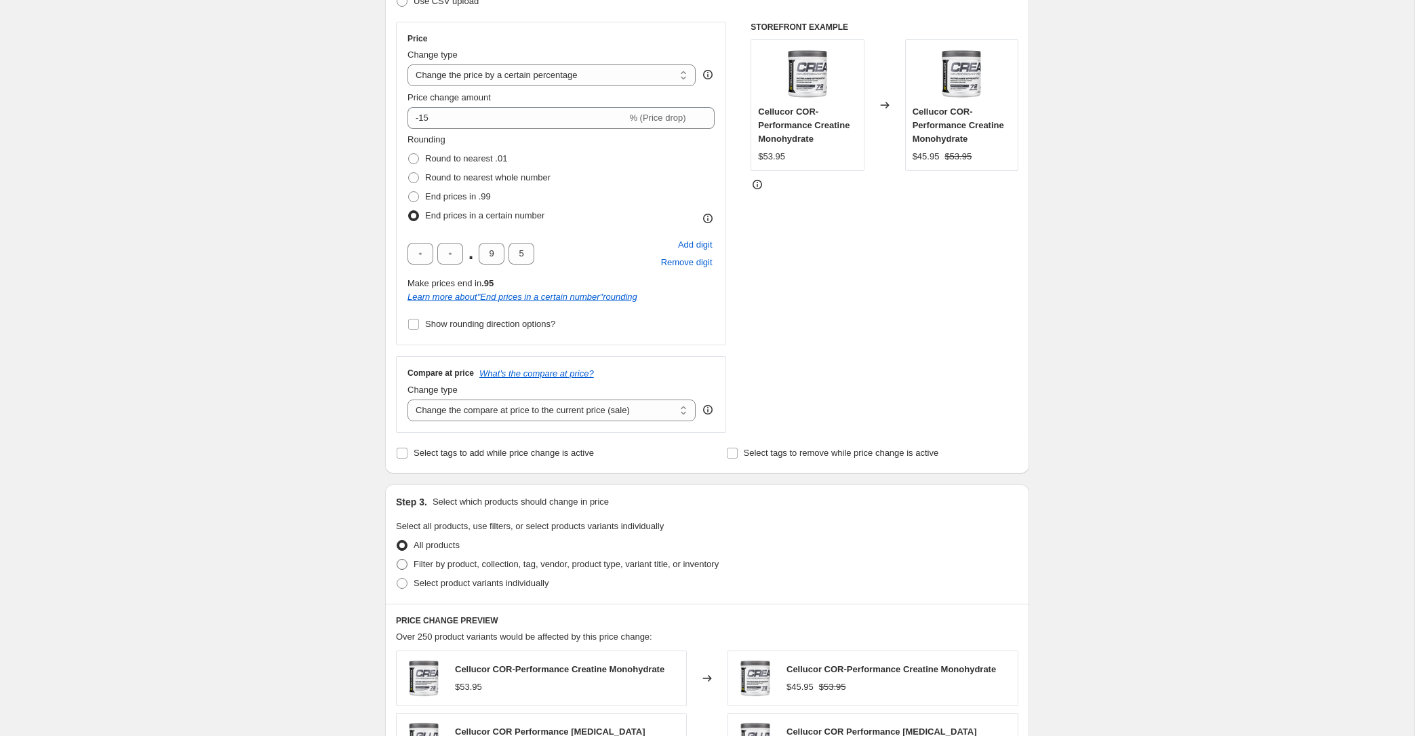
click at [493, 560] on span "Filter by product, collection, tag, vendor, product type, variant title, or inv…" at bounding box center [566, 564] width 305 height 10
click at [397, 559] on input "Filter by product, collection, tag, vendor, product type, variant title, or inv…" at bounding box center [397, 559] width 1 height 1
radio input "true"
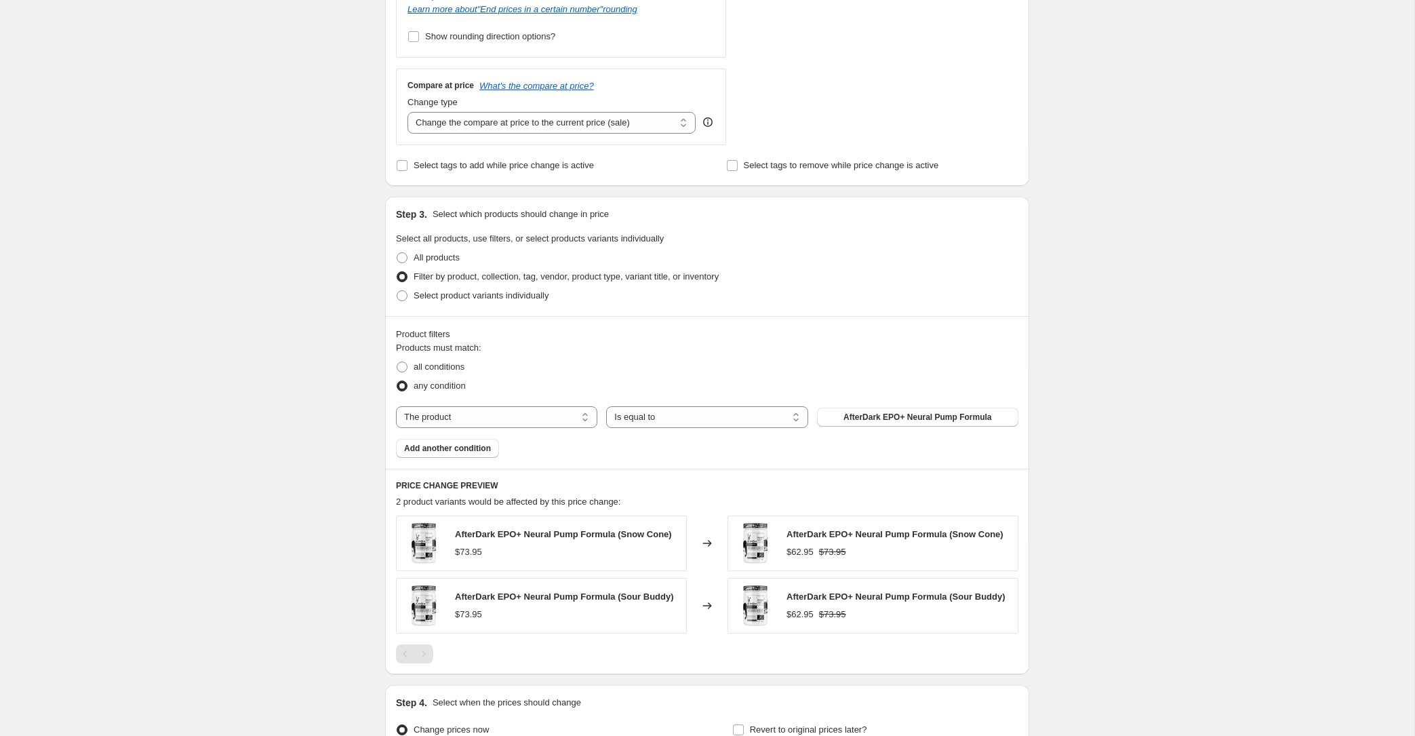
scroll to position [510, 0]
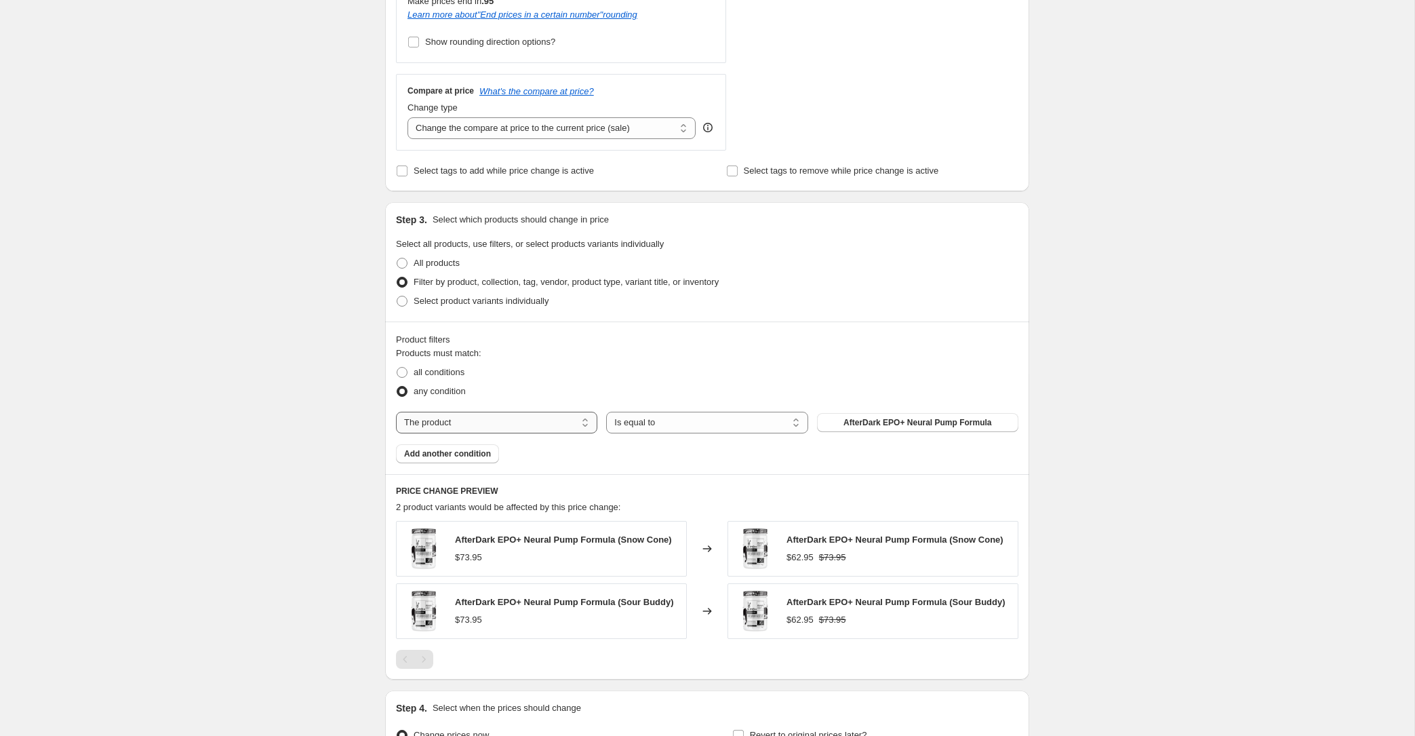
click at [513, 422] on select "The product The product's collection The product's tag The product's vendor The…" at bounding box center [496, 423] width 201 height 22
select select "collection"
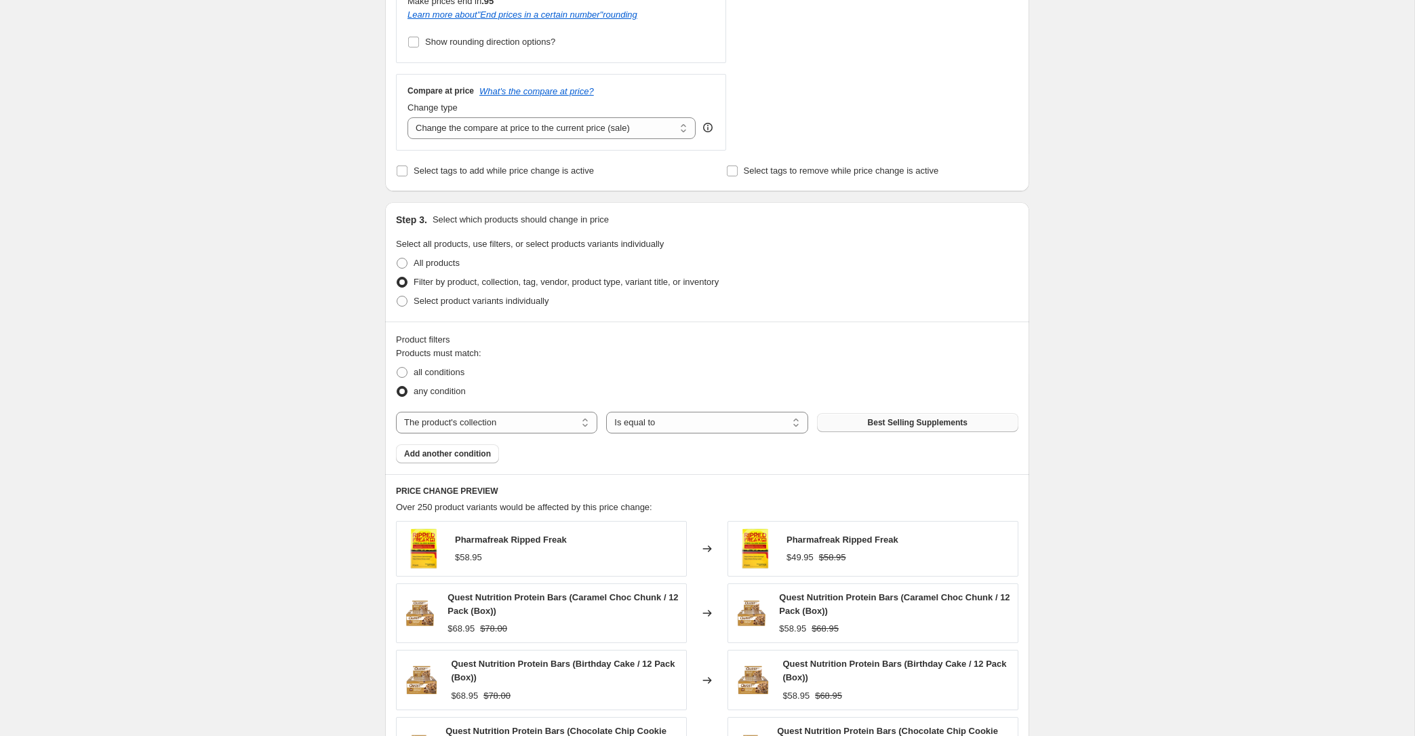
click at [955, 424] on span "Best Selling Supplements" at bounding box center [918, 422] width 100 height 11
click at [989, 426] on button "Best Selling Supplements" at bounding box center [917, 422] width 201 height 19
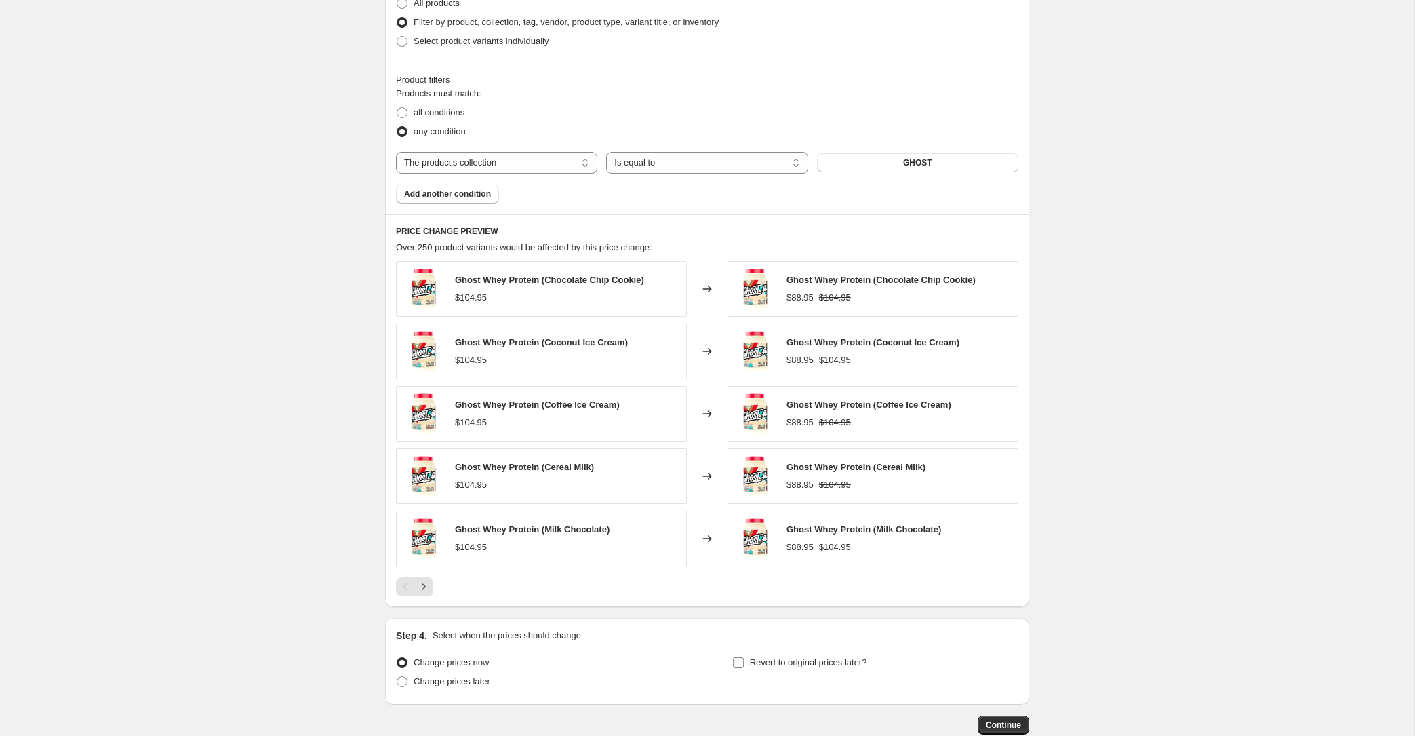
scroll to position [849, 0]
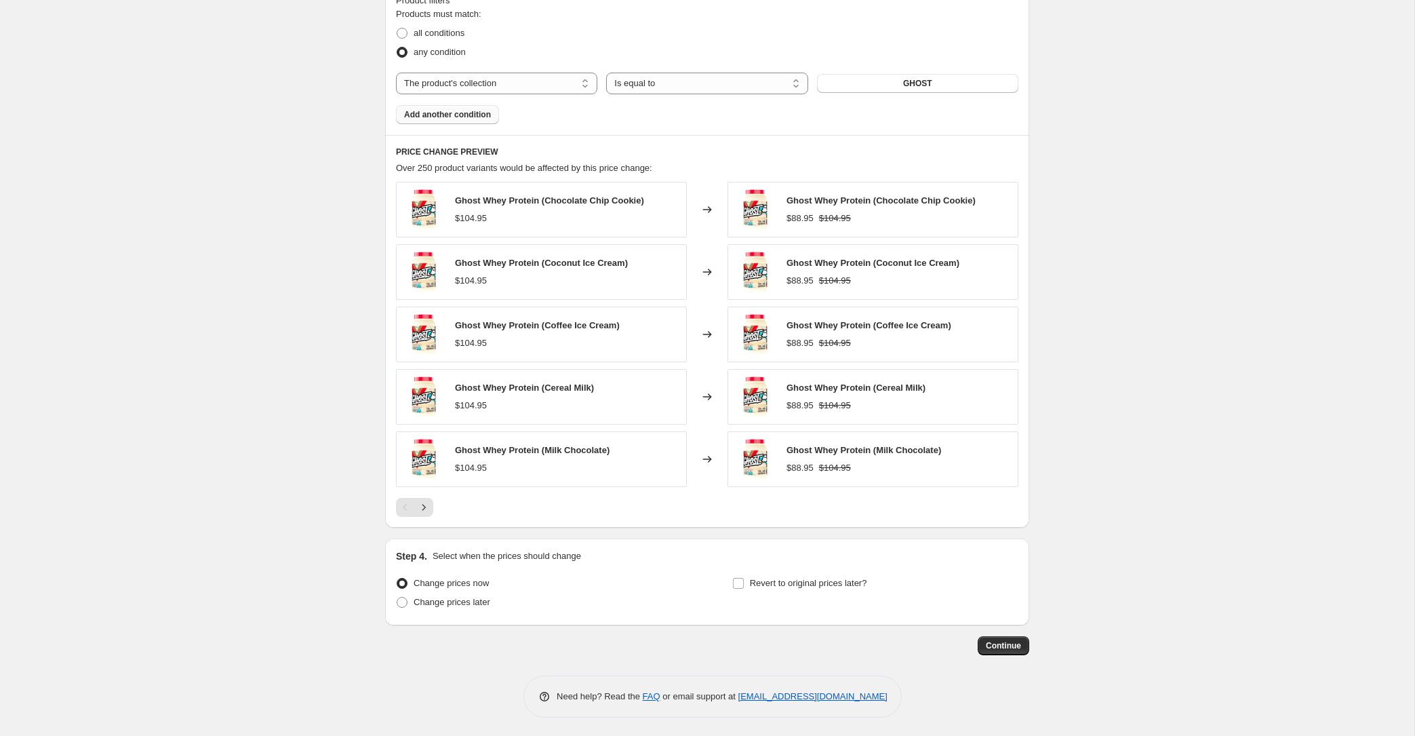
click at [419, 106] on button "Add another condition" at bounding box center [447, 114] width 103 height 19
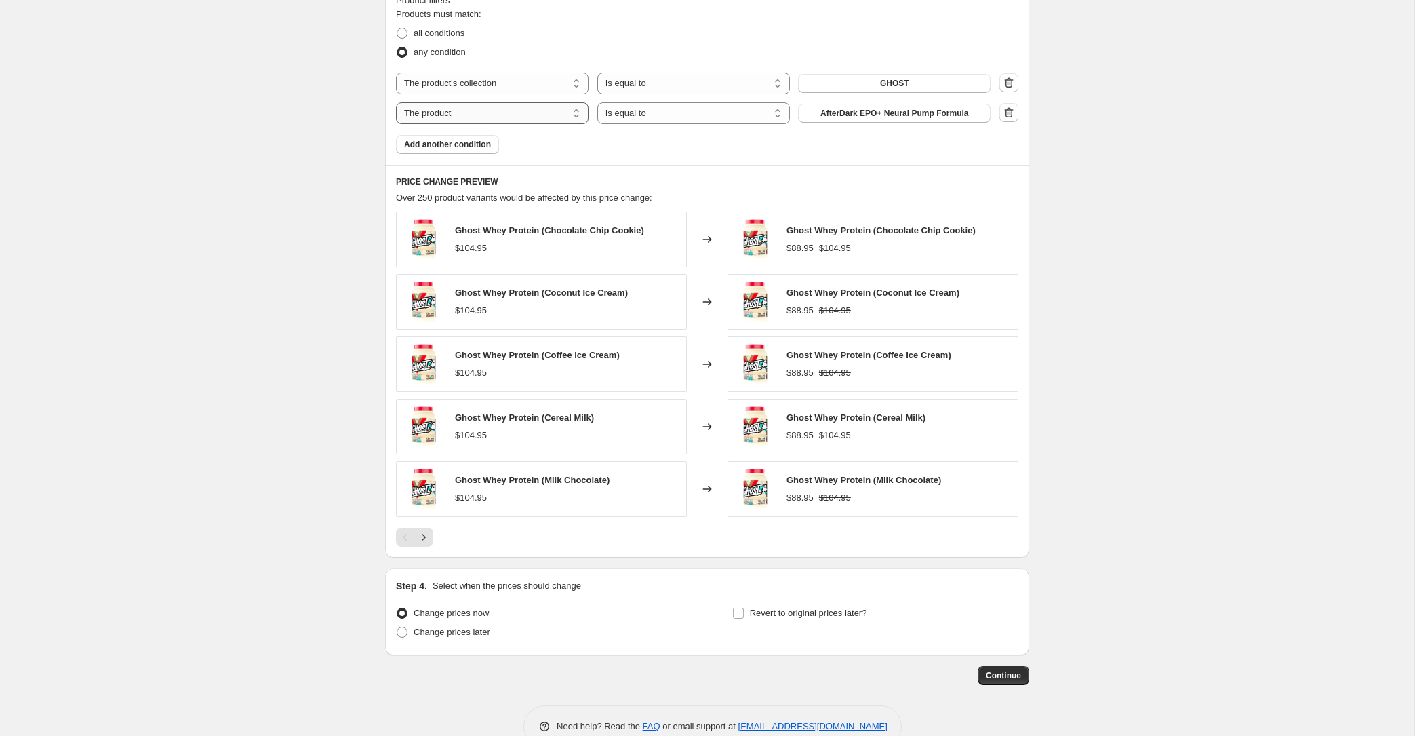
click at [492, 121] on select "The product The product's collection The product's tag The product's vendor The…" at bounding box center [492, 113] width 193 height 22
select select "product_type"
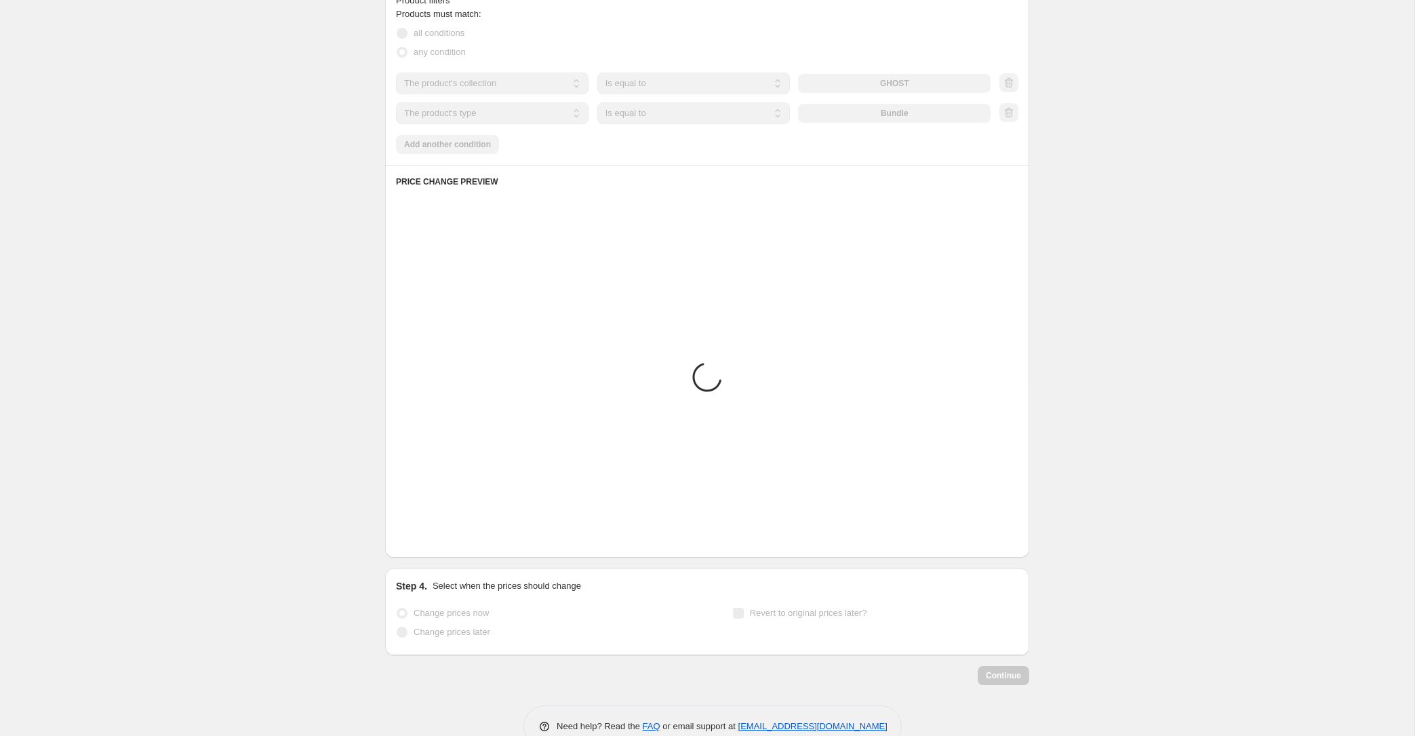
click at [686, 115] on select "Is equal to Is not equal to" at bounding box center [693, 113] width 193 height 22
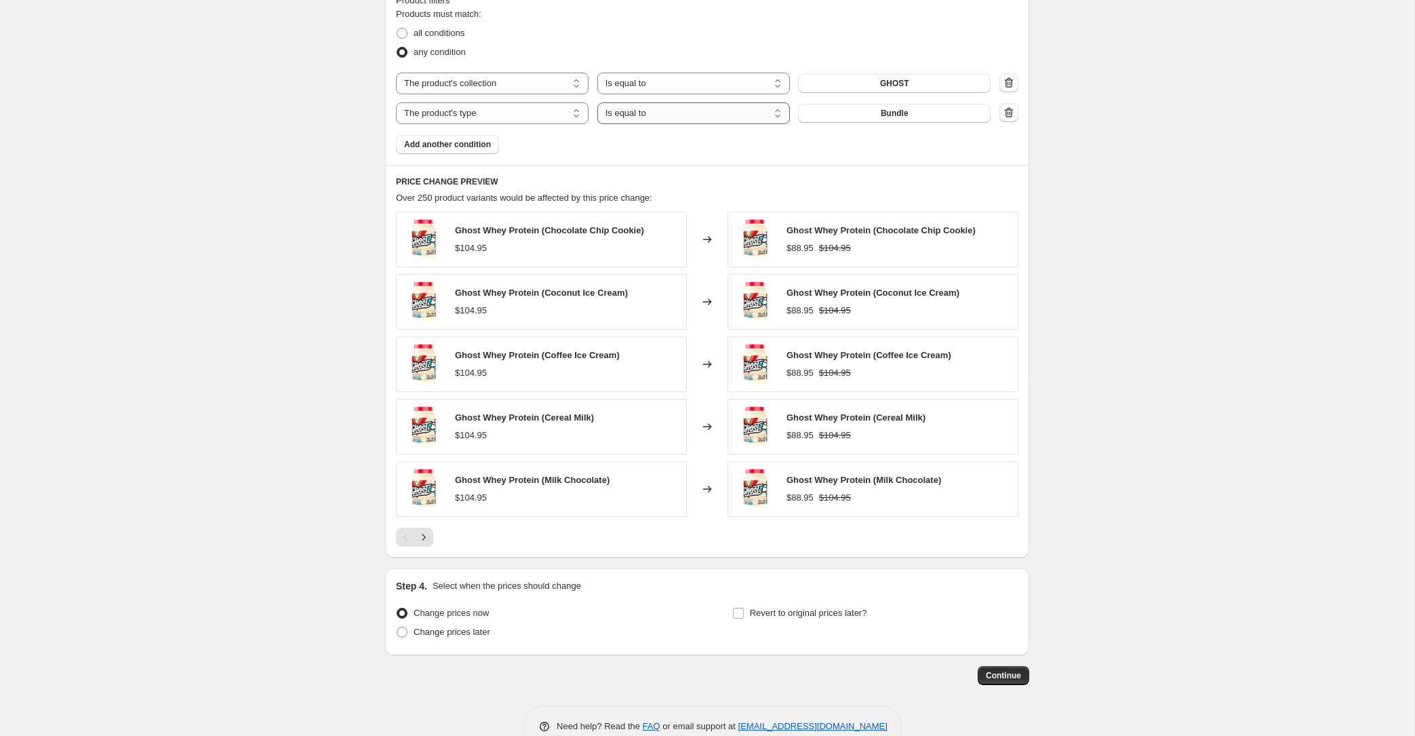
select select "not_equal"
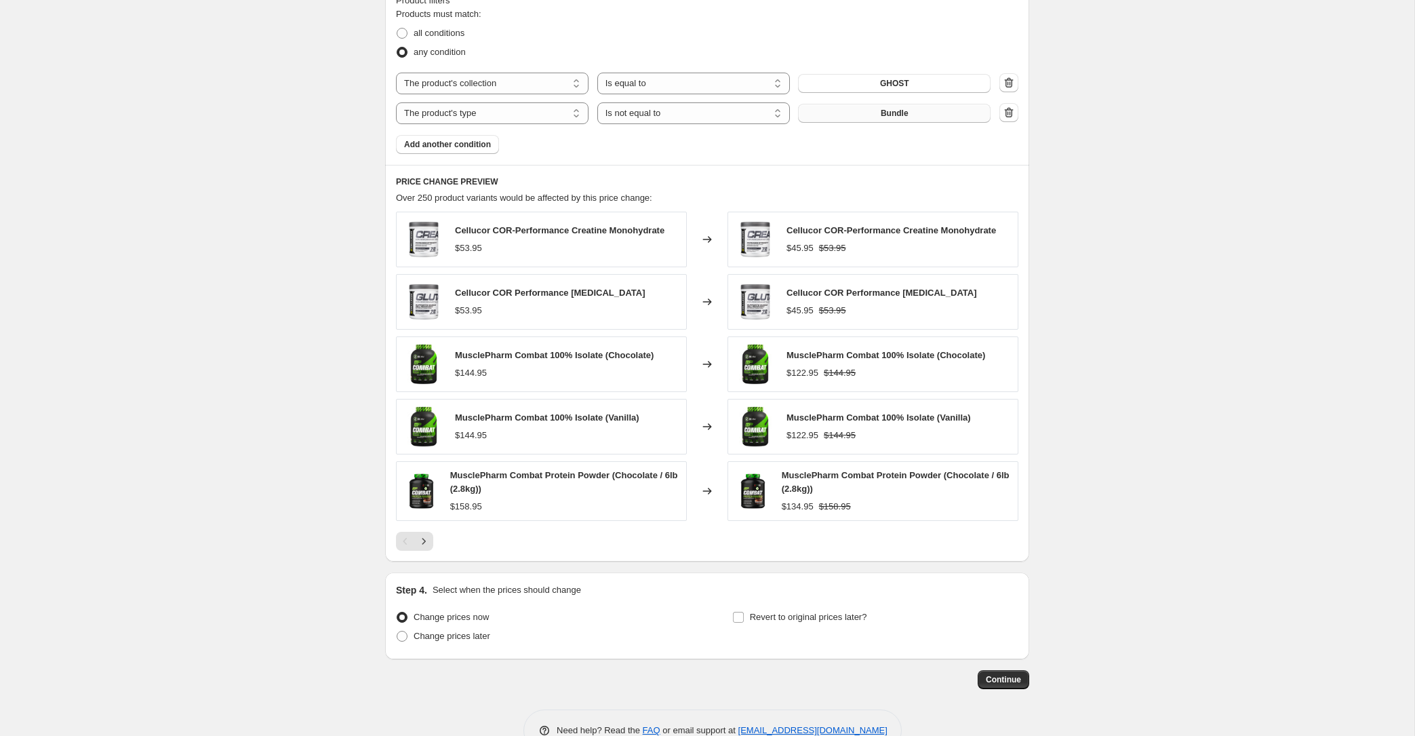
click at [868, 114] on button "Bundle" at bounding box center [894, 113] width 193 height 19
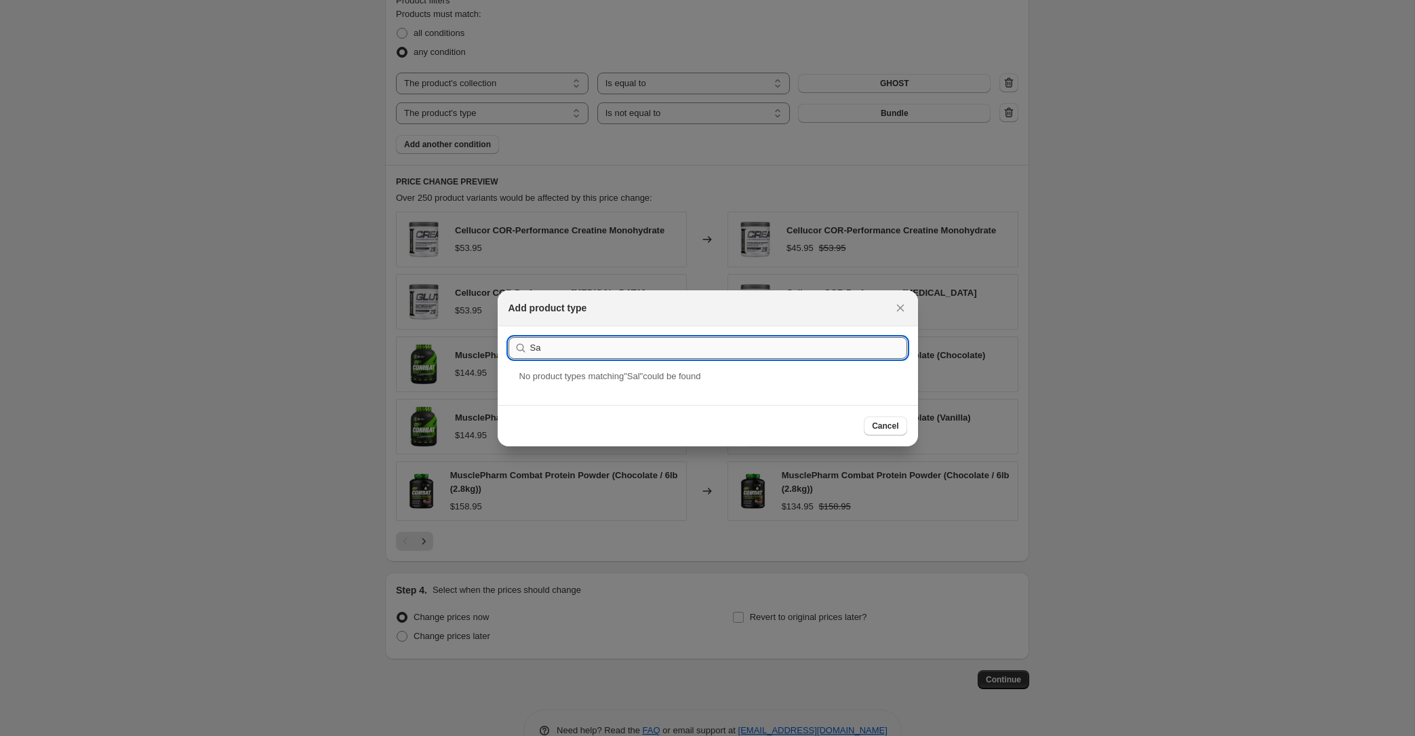
type input "S"
type input "Dea"
click at [565, 388] on div "Deal" at bounding box center [708, 387] width 420 height 36
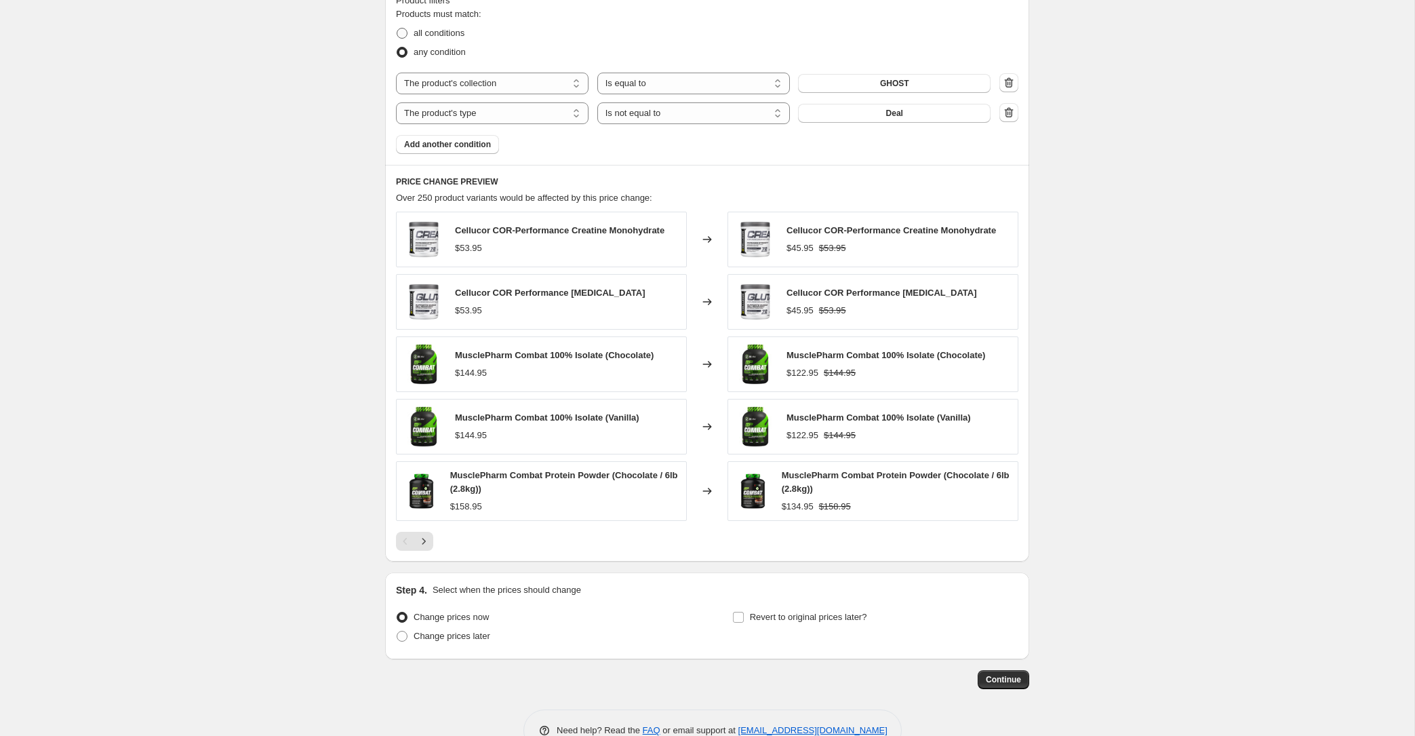
click at [407, 28] on span at bounding box center [402, 33] width 11 height 11
click at [397, 28] on input "all conditions" at bounding box center [397, 28] width 1 height 1
radio input "true"
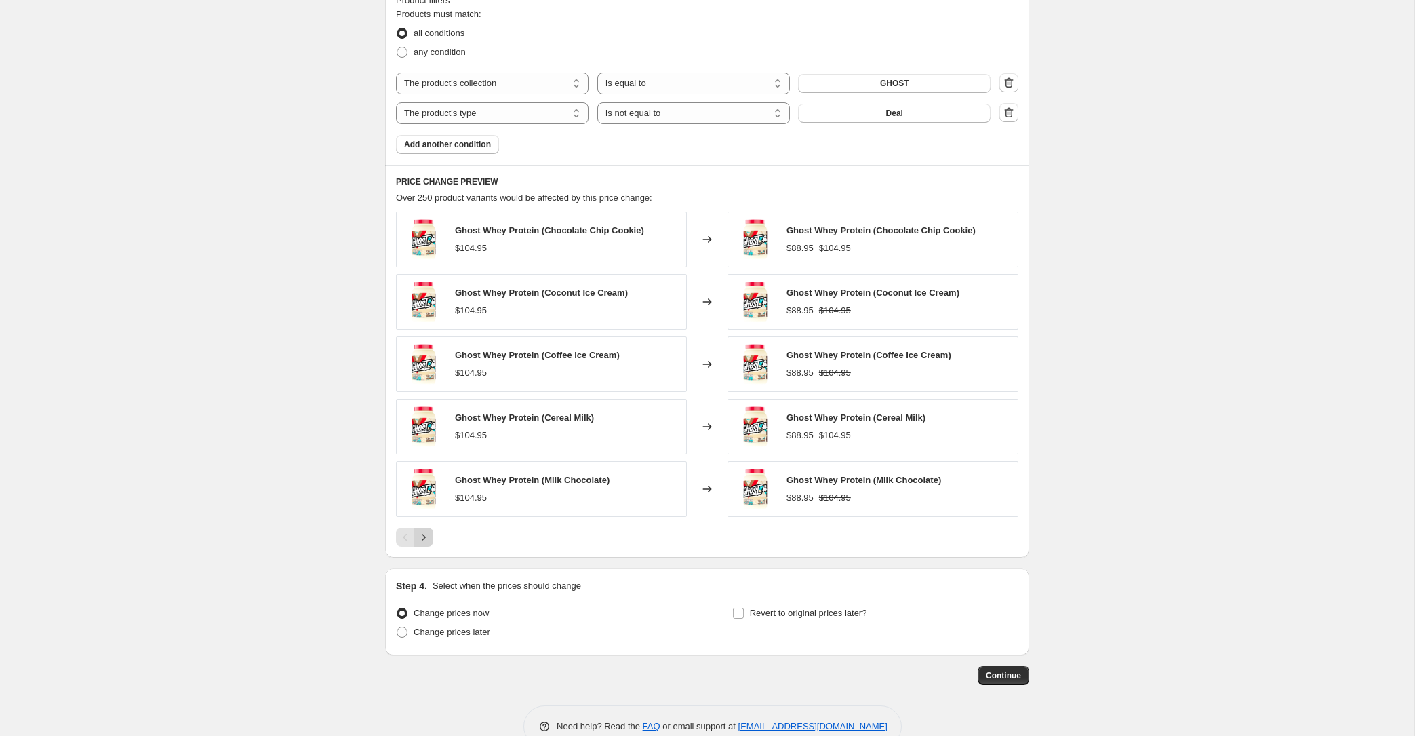
click at [431, 536] on button "Next" at bounding box center [423, 537] width 19 height 19
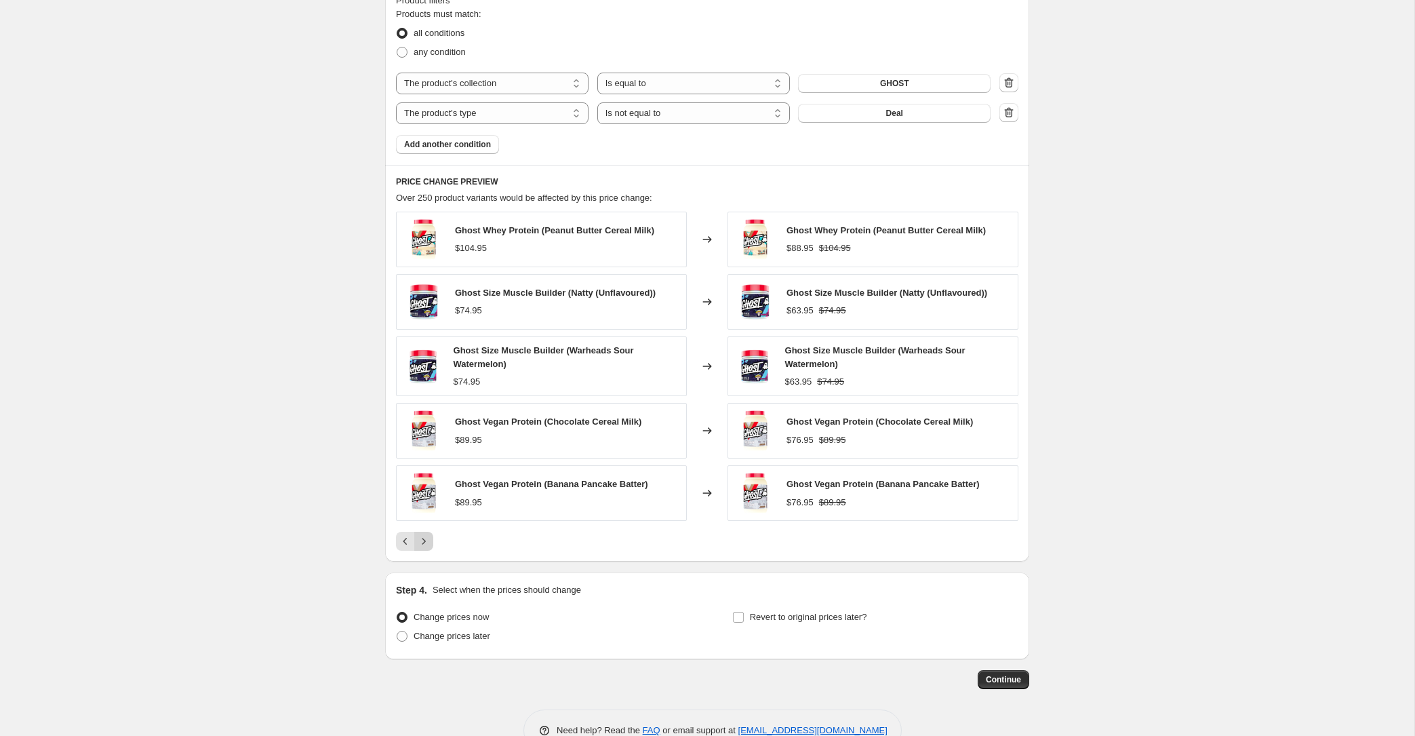
click at [430, 535] on icon "Next" at bounding box center [424, 541] width 14 height 14
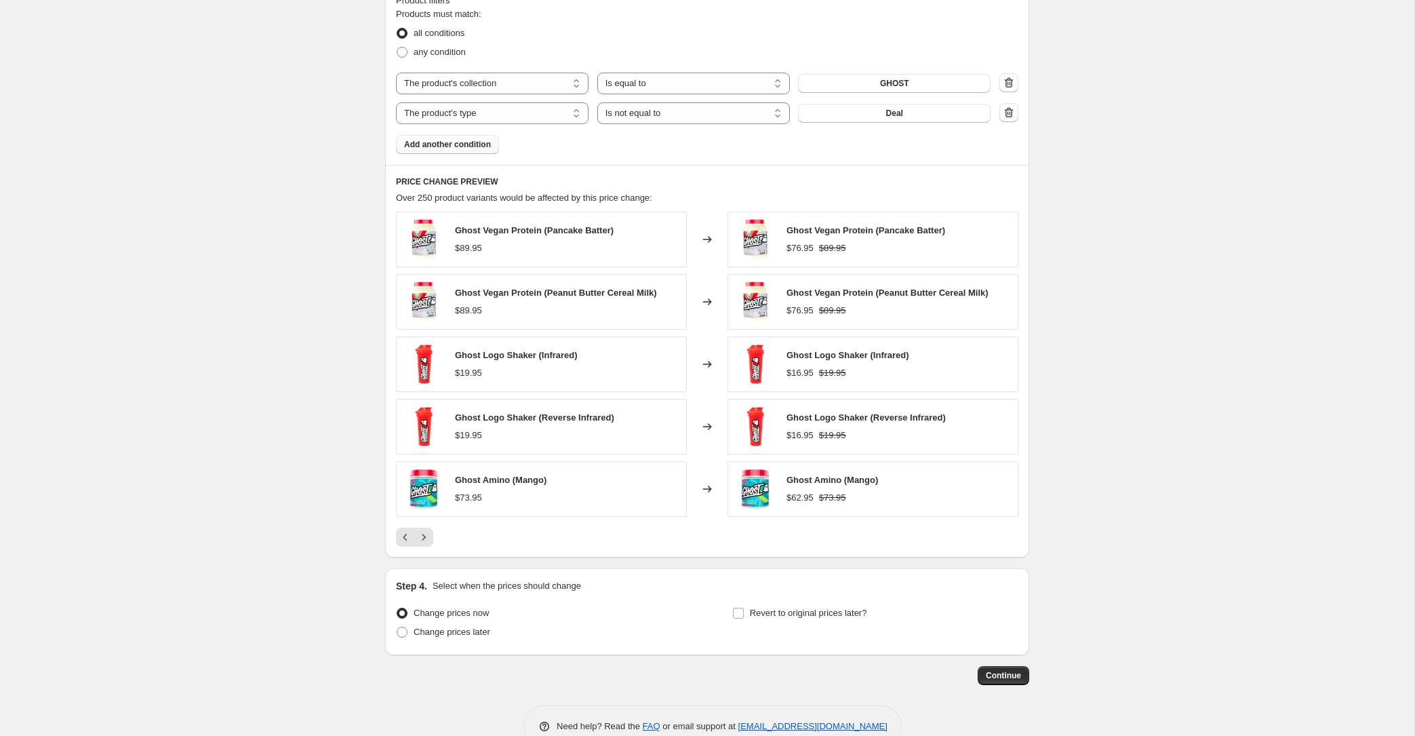
click at [450, 137] on button "Add another condition" at bounding box center [447, 144] width 103 height 19
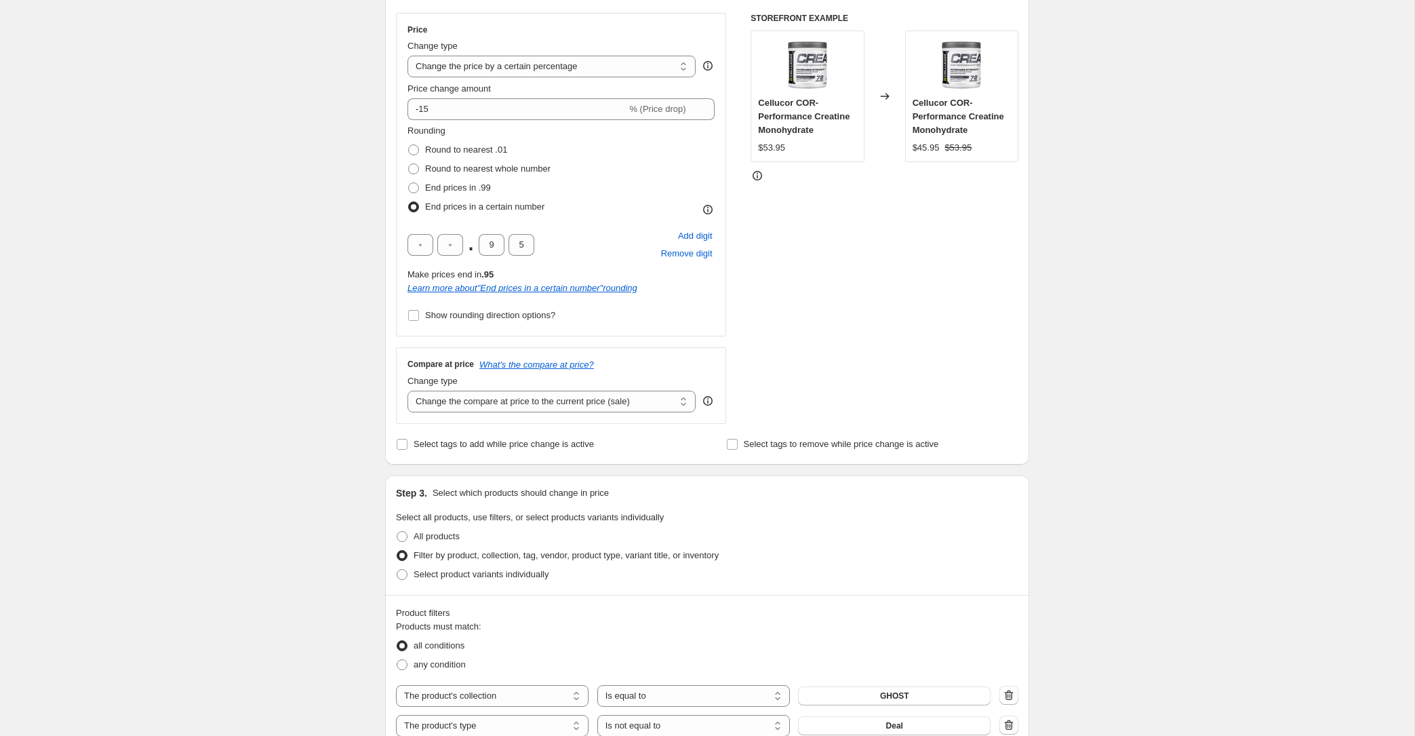
scroll to position [568, 0]
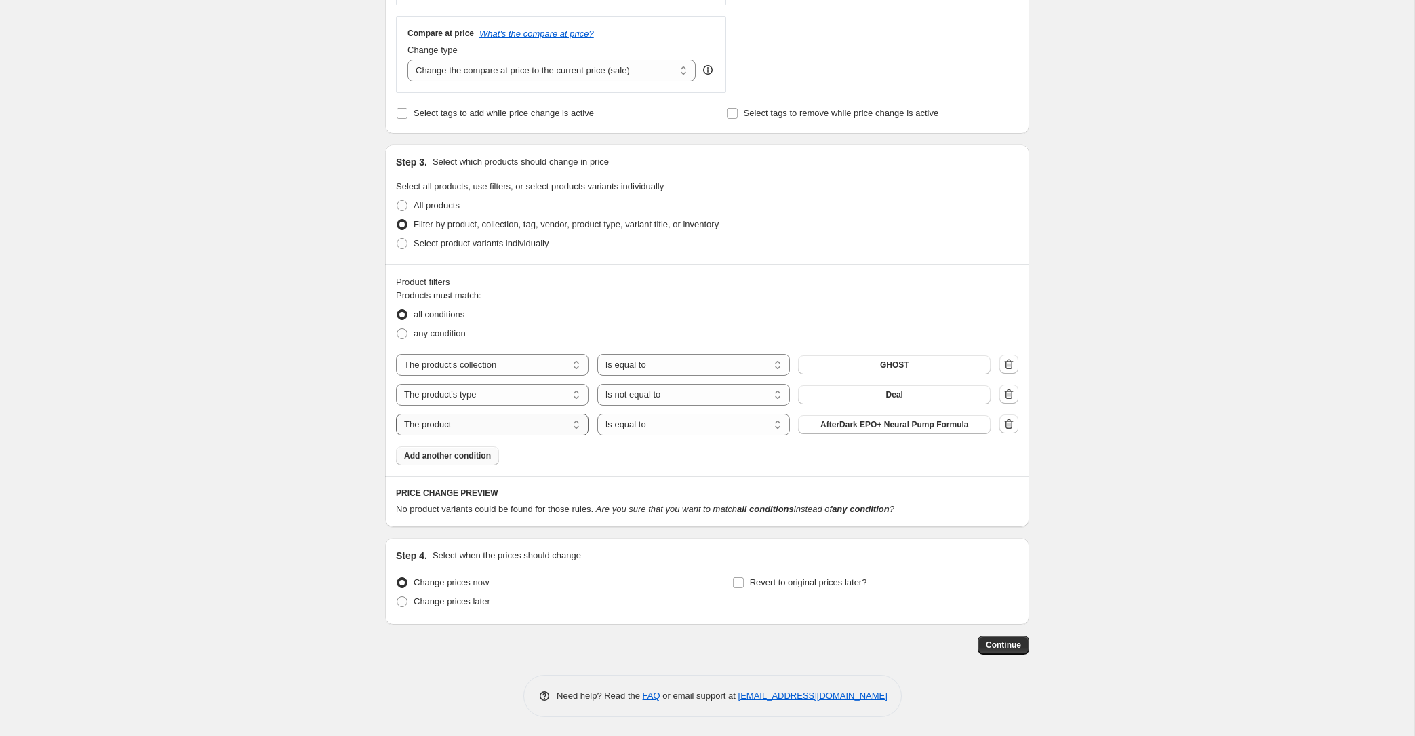
click at [519, 426] on select "The product The product's collection The product's tag The product's vendor The…" at bounding box center [492, 425] width 193 height 22
select select "product_status"
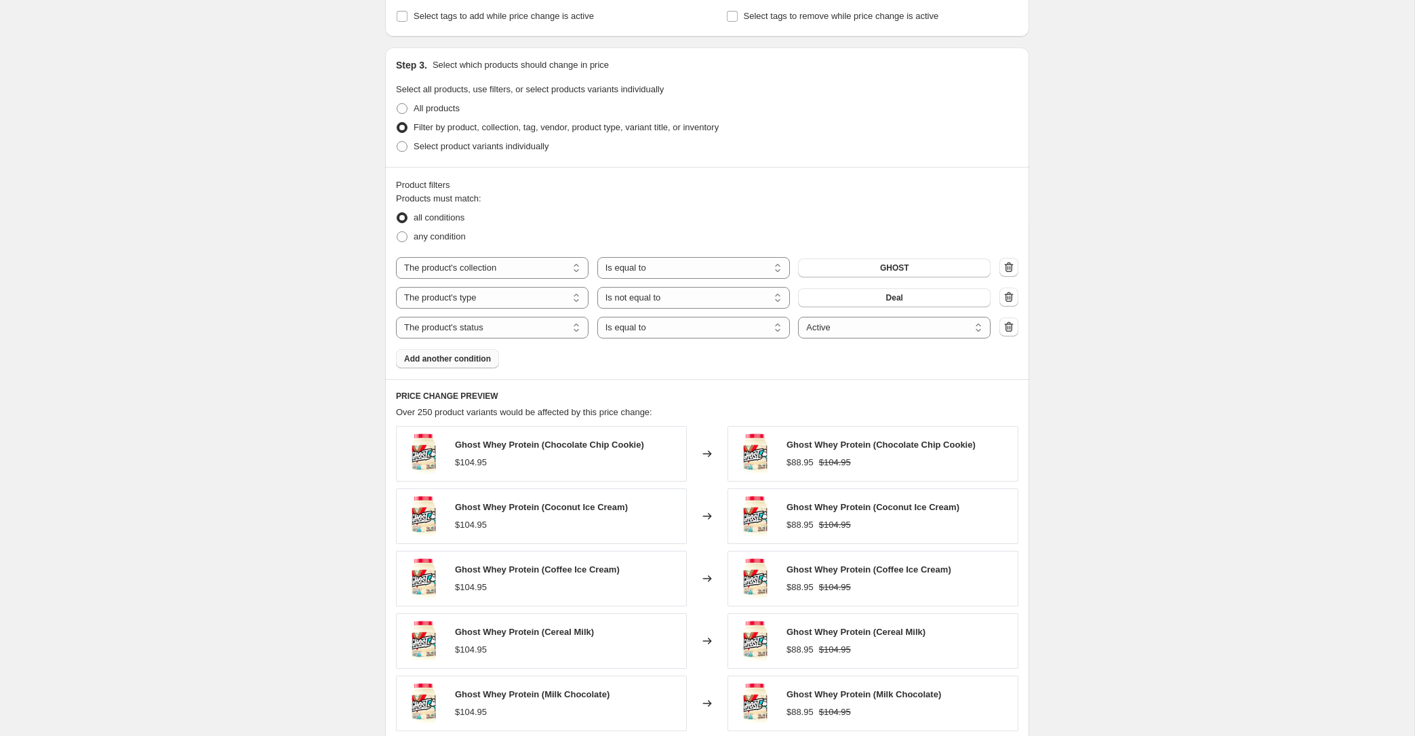
scroll to position [859, 0]
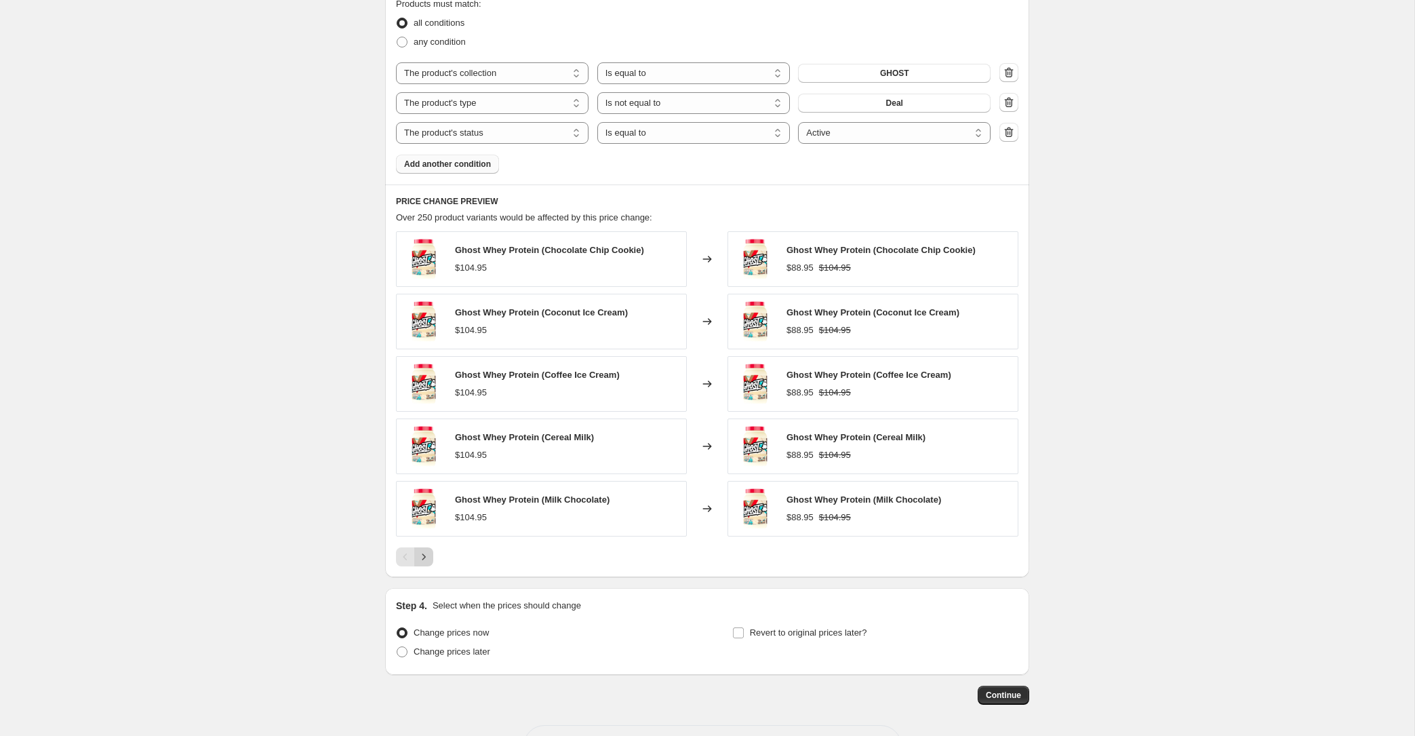
click at [427, 553] on icon "Next" at bounding box center [424, 557] width 14 height 14
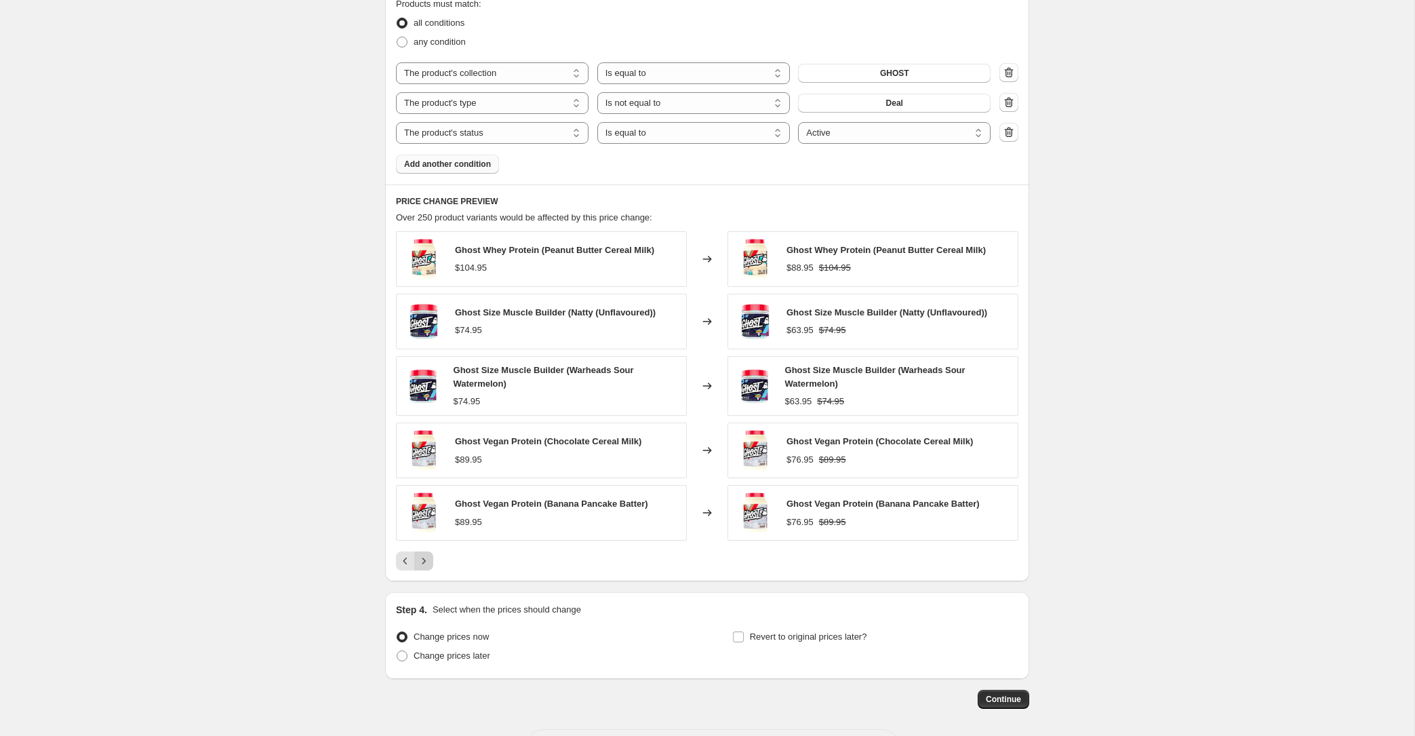
click at [427, 554] on icon "Next" at bounding box center [424, 561] width 14 height 14
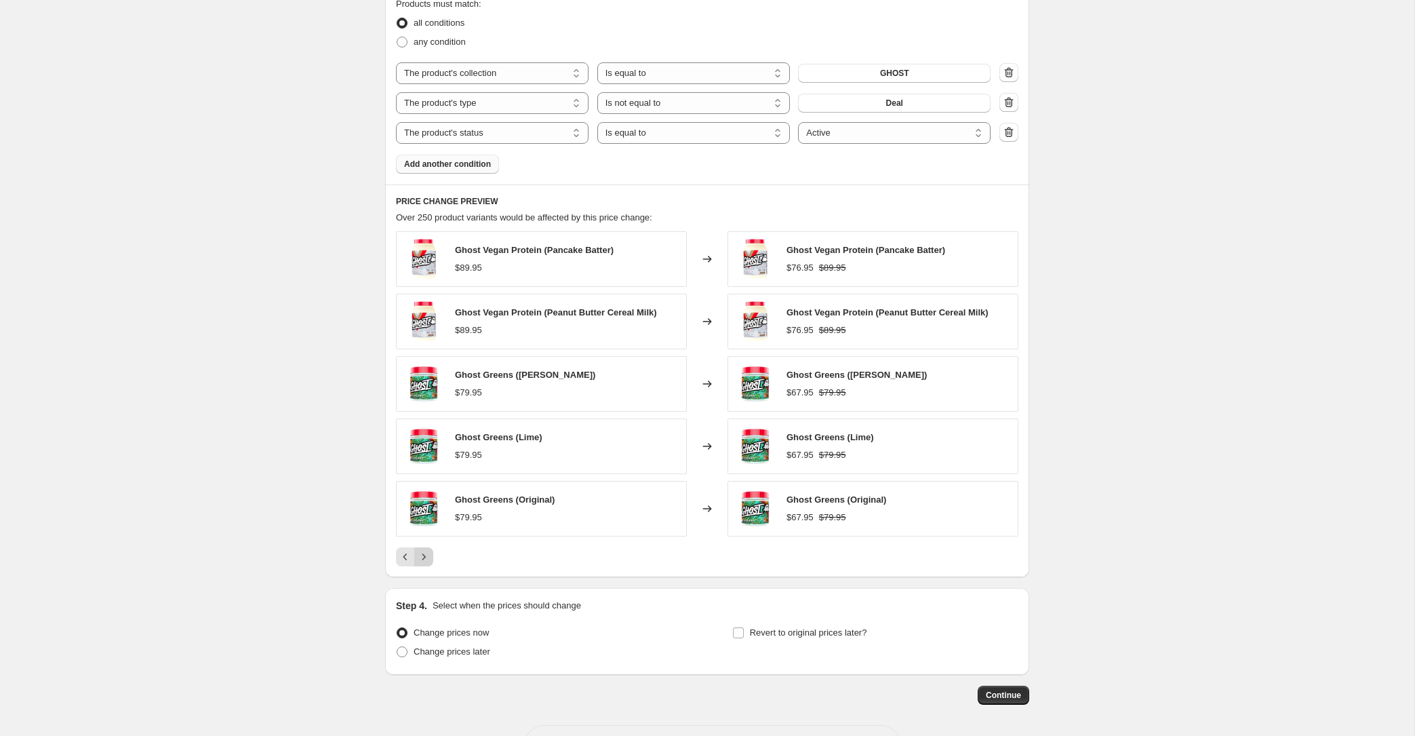
click at [427, 553] on icon "Next" at bounding box center [424, 557] width 14 height 14
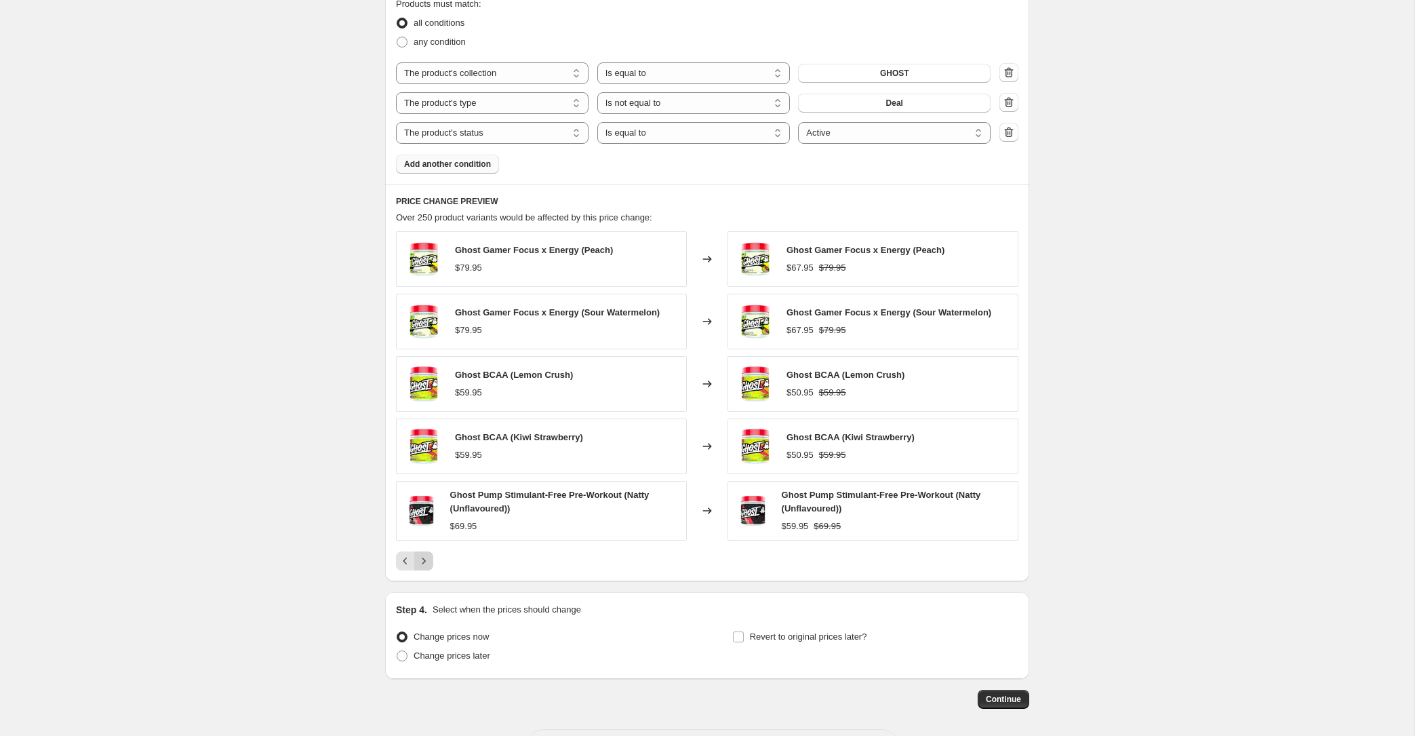
click at [427, 554] on icon "Next" at bounding box center [424, 561] width 14 height 14
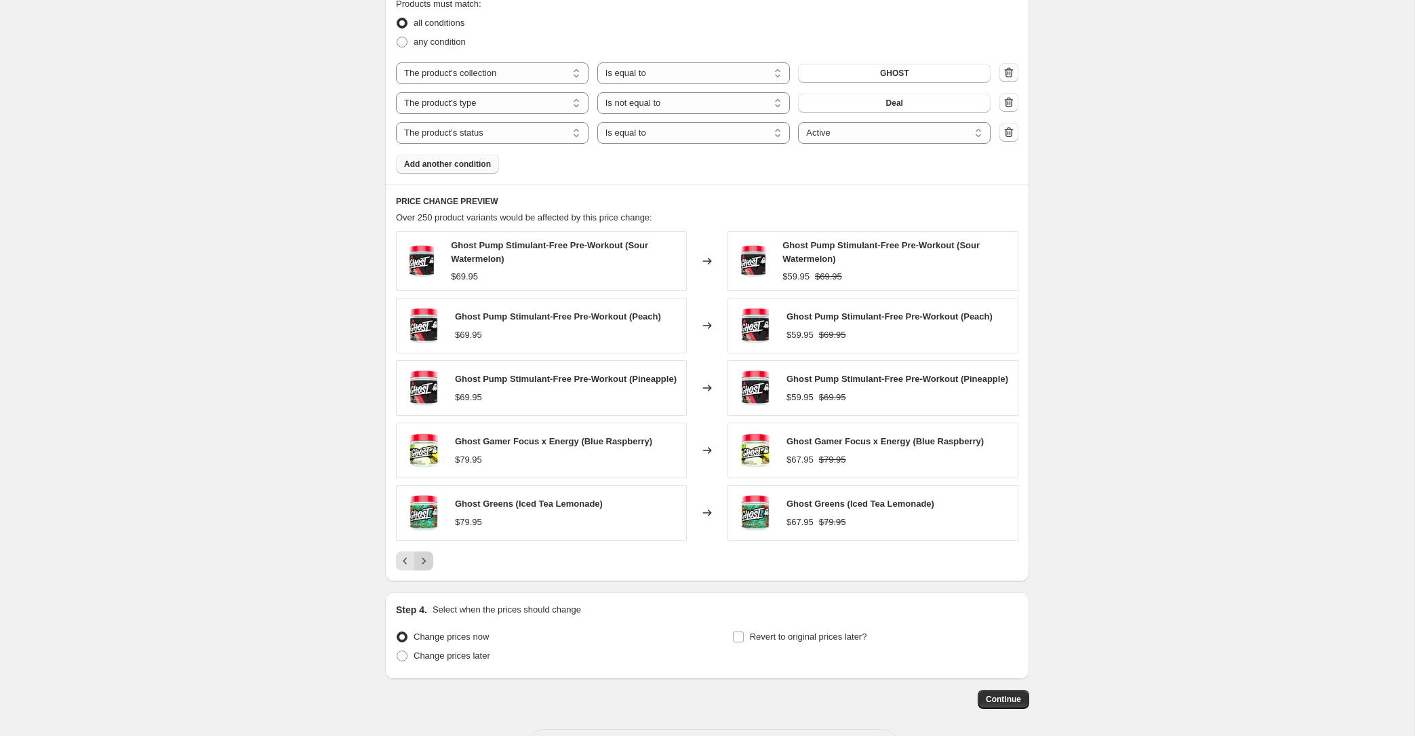
click at [427, 553] on div "Ghost Pump Stimulant-Free Pre-Workout (Sour Watermelon) $69.95 Changed to Ghost…" at bounding box center [707, 400] width 622 height 339
click at [427, 562] on icon "Next" at bounding box center [424, 561] width 14 height 14
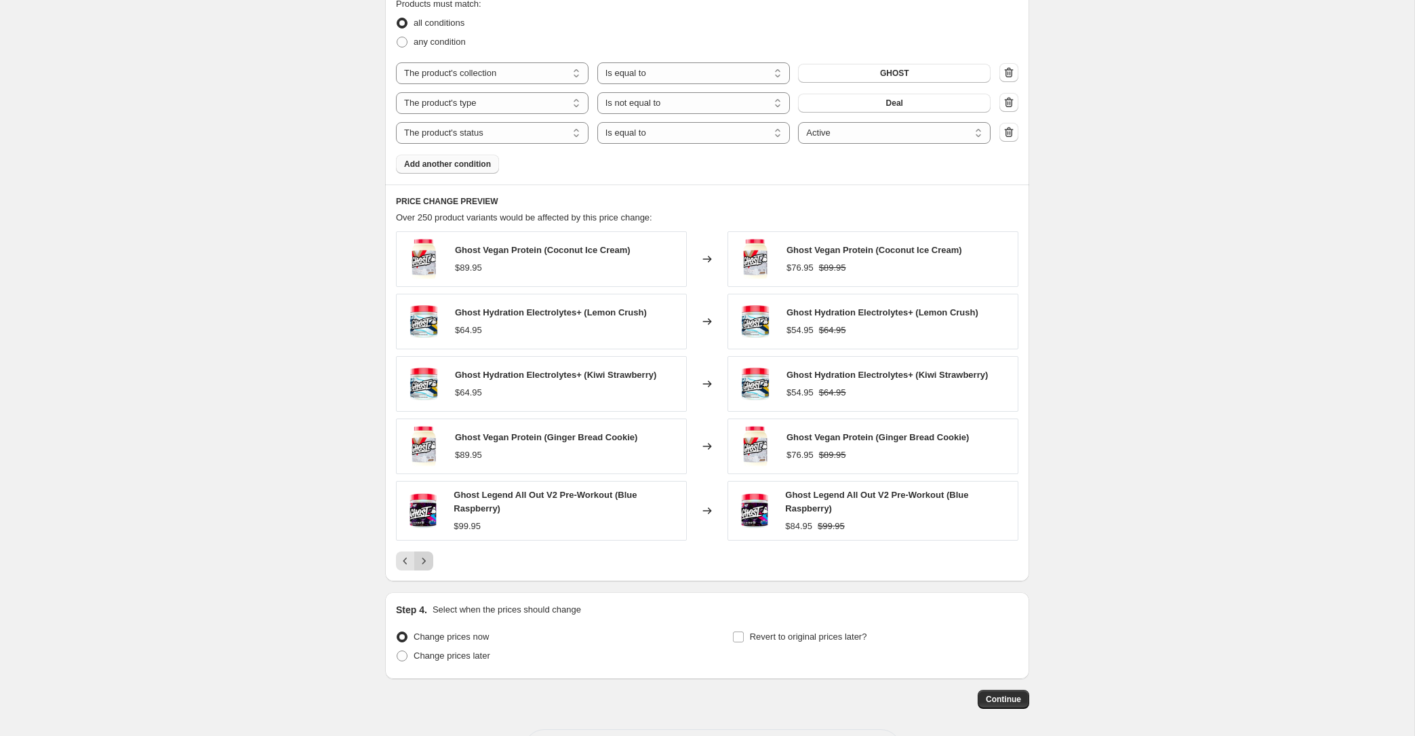
click at [427, 562] on icon "Next" at bounding box center [424, 561] width 14 height 14
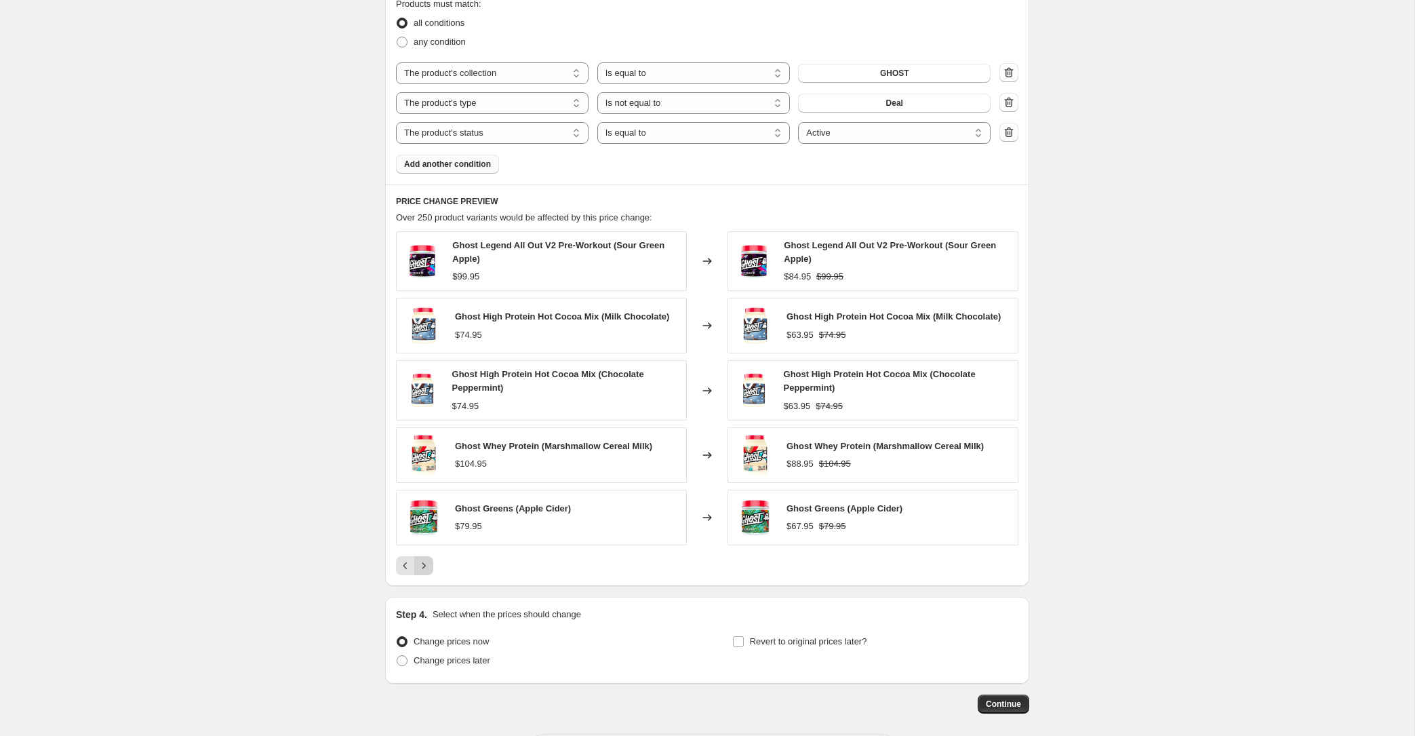
click at [427, 562] on icon "Next" at bounding box center [424, 566] width 14 height 14
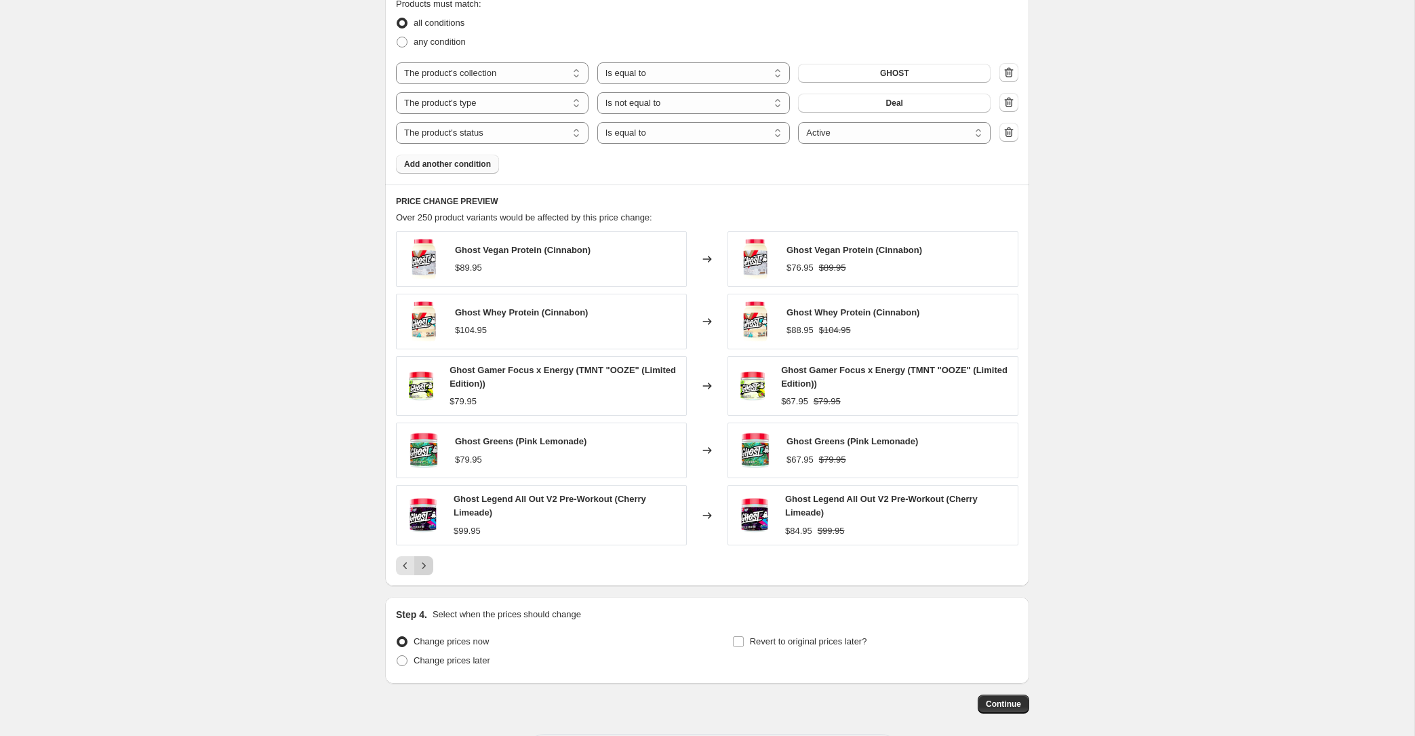
click at [427, 562] on icon "Next" at bounding box center [424, 566] width 14 height 14
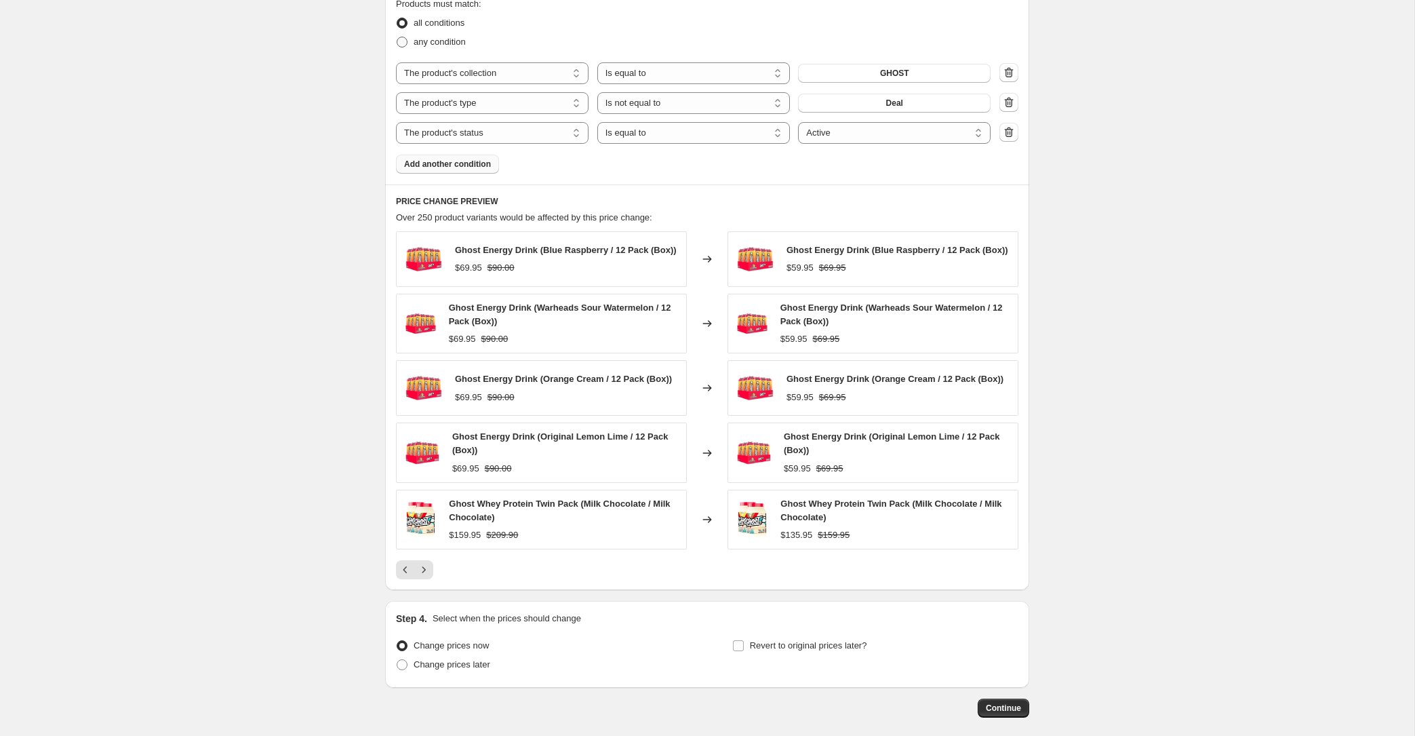
click at [445, 42] on span "any condition" at bounding box center [440, 42] width 52 height 10
click at [397, 37] on input "any condition" at bounding box center [397, 37] width 1 height 1
radio input "true"
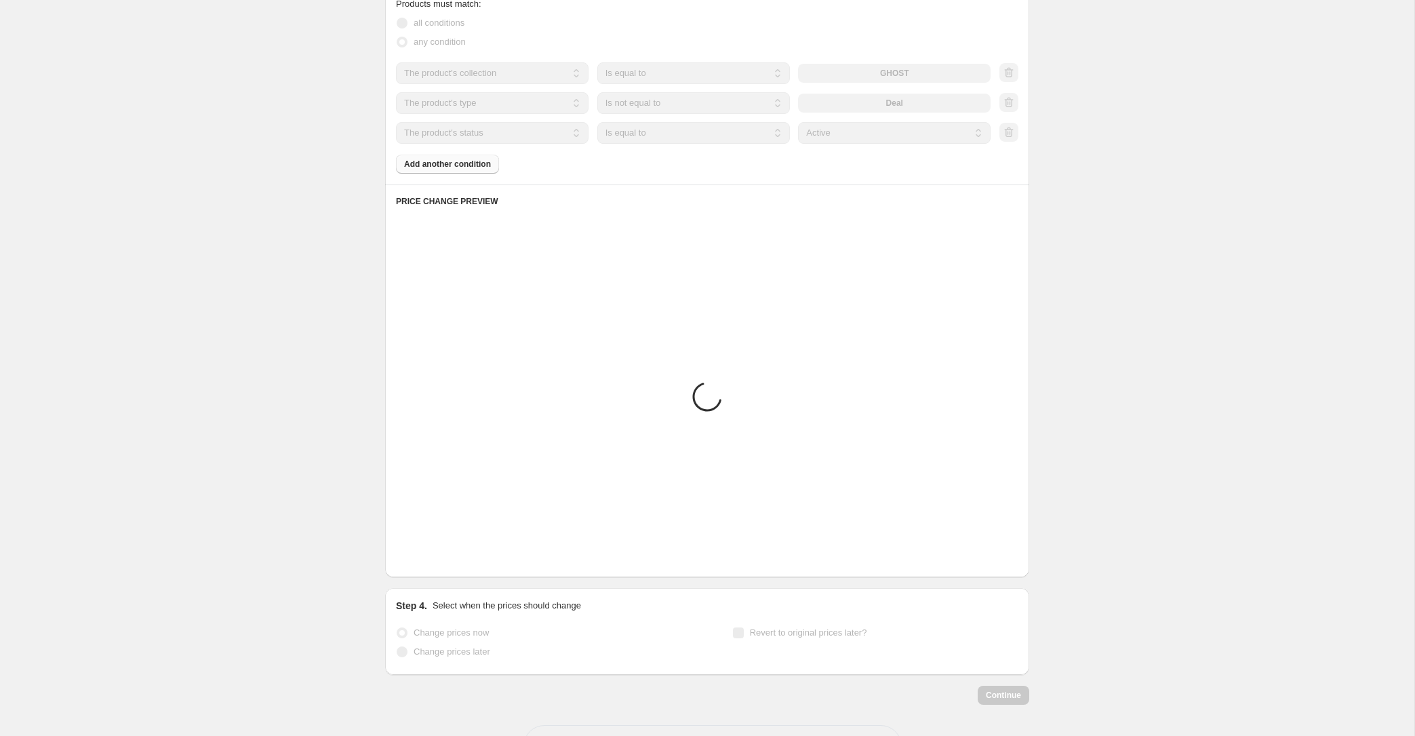
click at [433, 22] on span "all conditions" at bounding box center [439, 23] width 51 height 10
click at [397, 18] on input "all conditions" at bounding box center [397, 18] width 1 height 1
radio input "true"
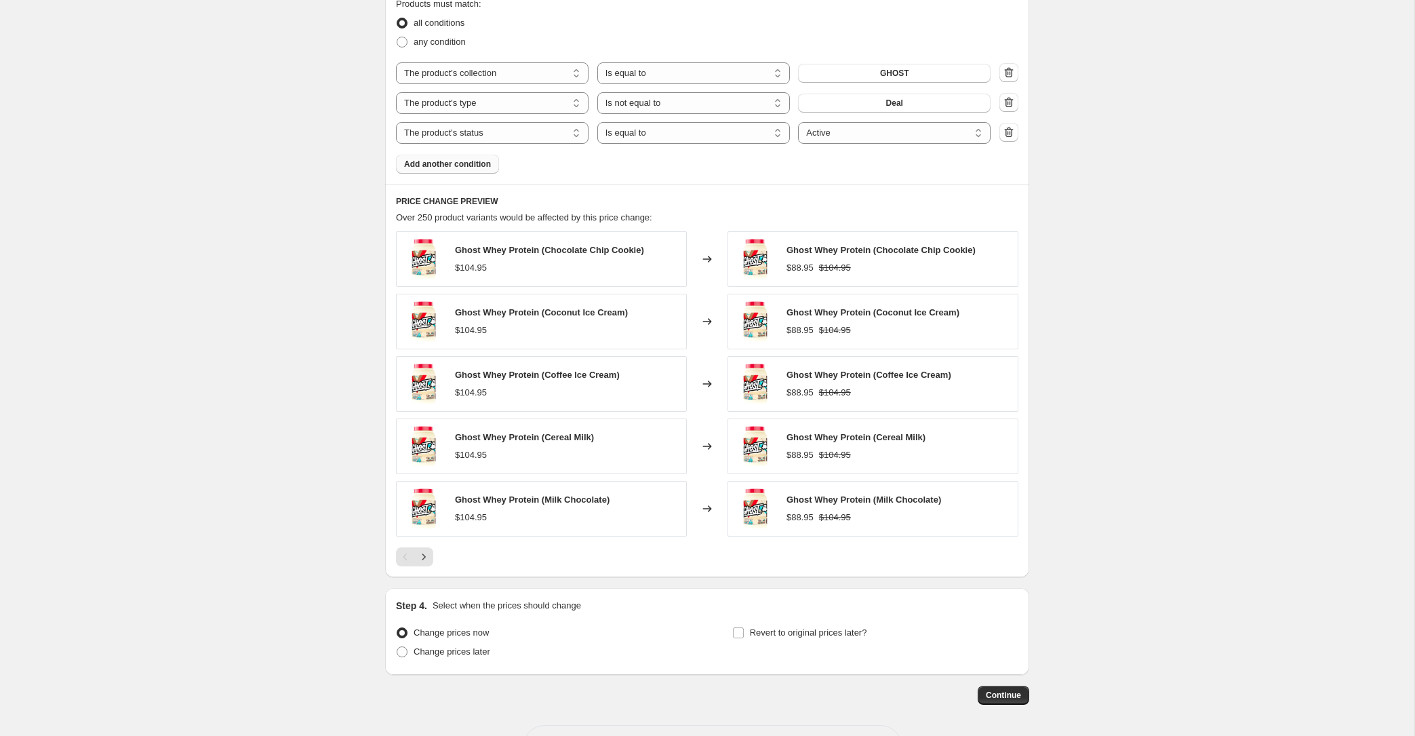
drag, startPoint x: 1008, startPoint y: 104, endPoint x: 1015, endPoint y: 103, distance: 6.8
click at [1008, 104] on icon "button" at bounding box center [1009, 103] width 14 height 14
select select "product_status"
select select "equal"
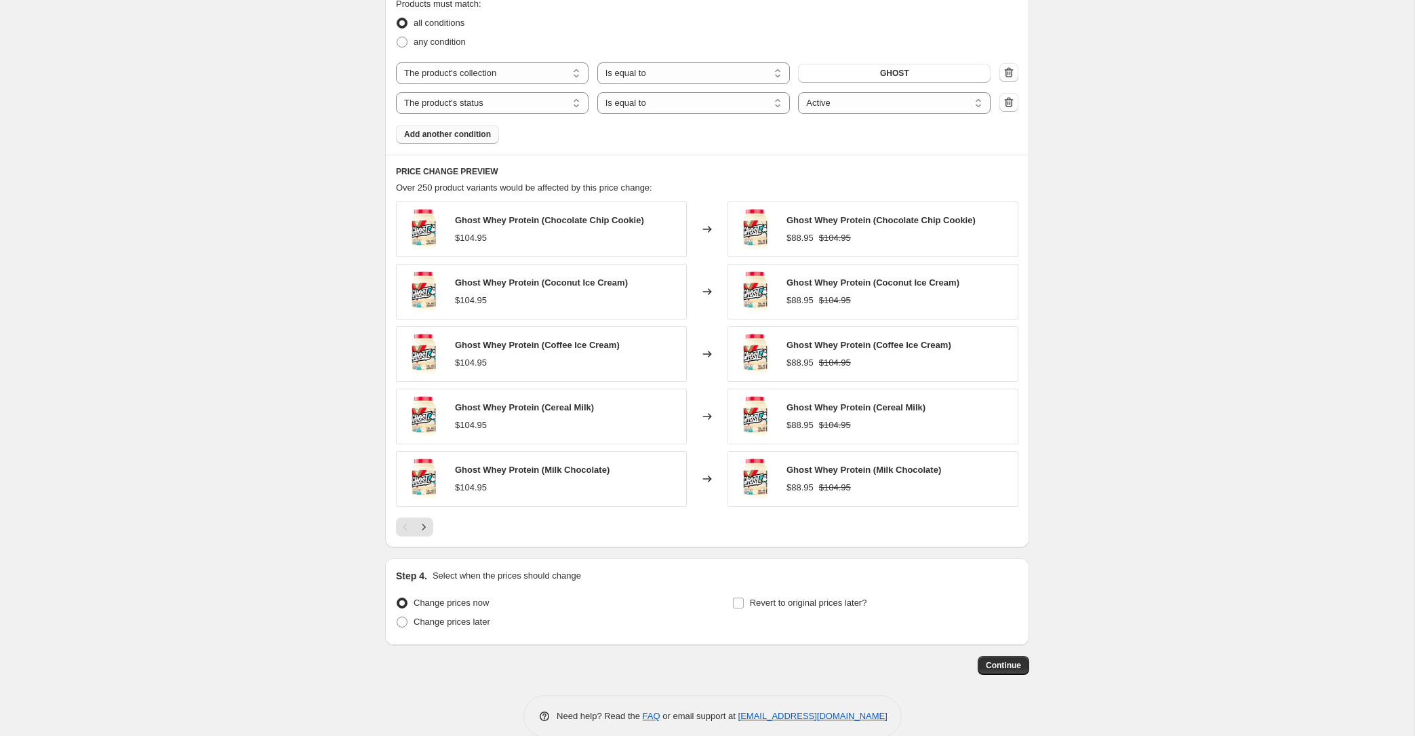
click at [446, 134] on span "Add another condition" at bounding box center [447, 134] width 87 height 11
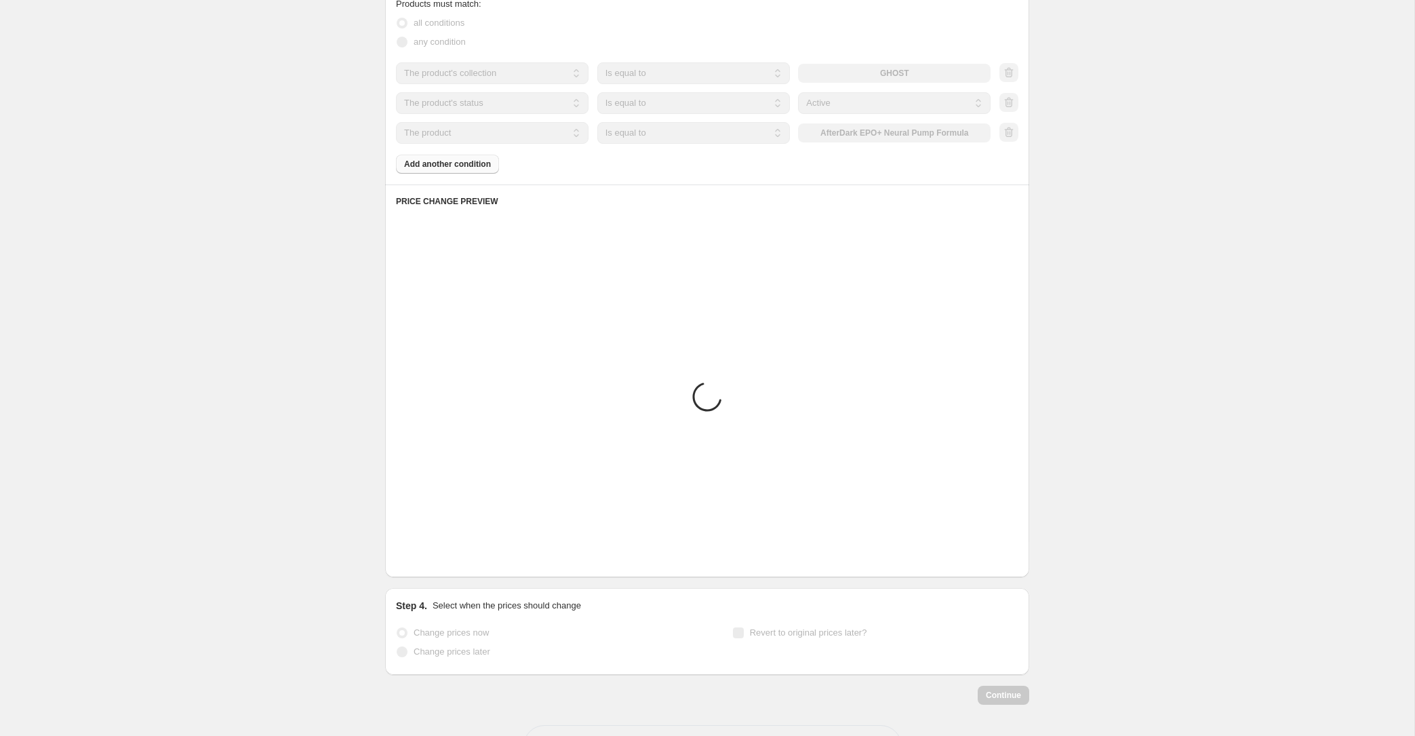
scroll to position [568, 0]
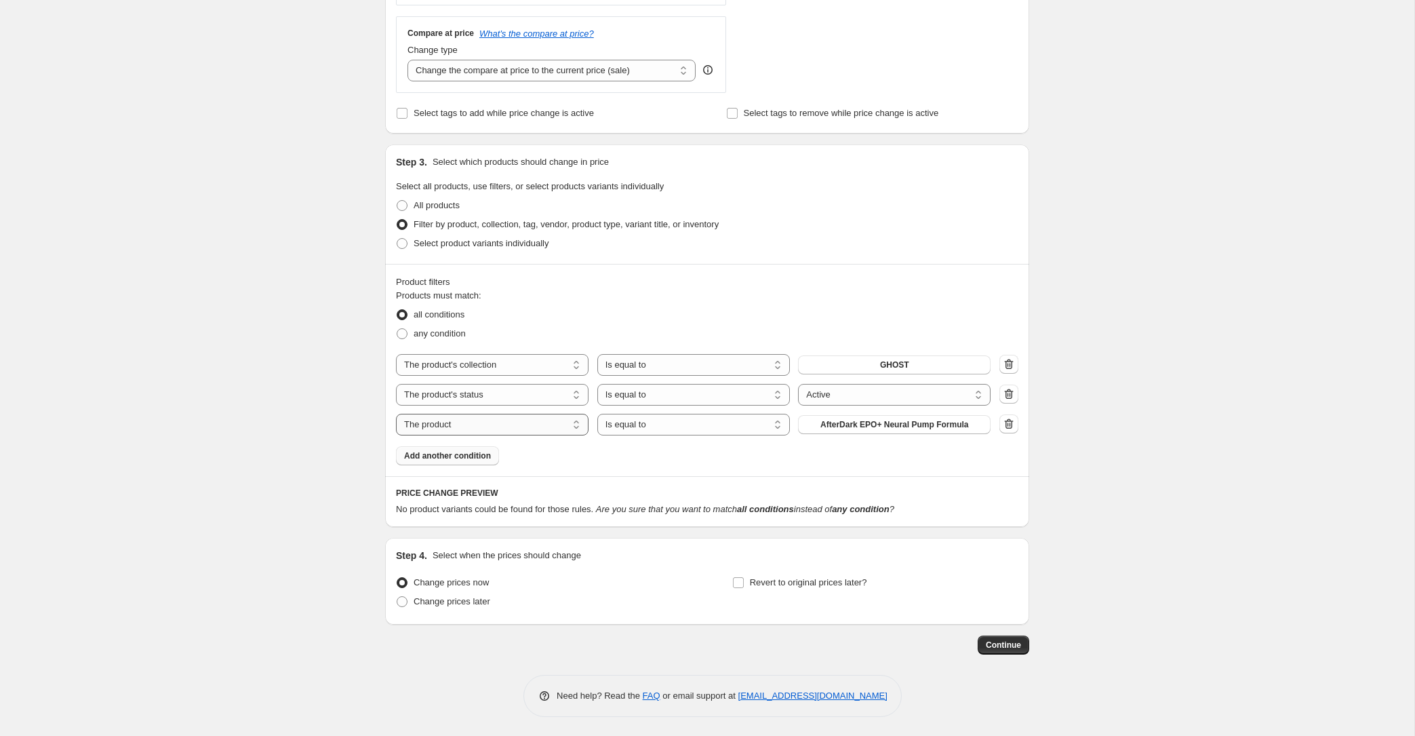
click at [519, 424] on select "The product The product's collection The product's tag The product's vendor The…" at bounding box center [492, 425] width 193 height 22
select select "product_type"
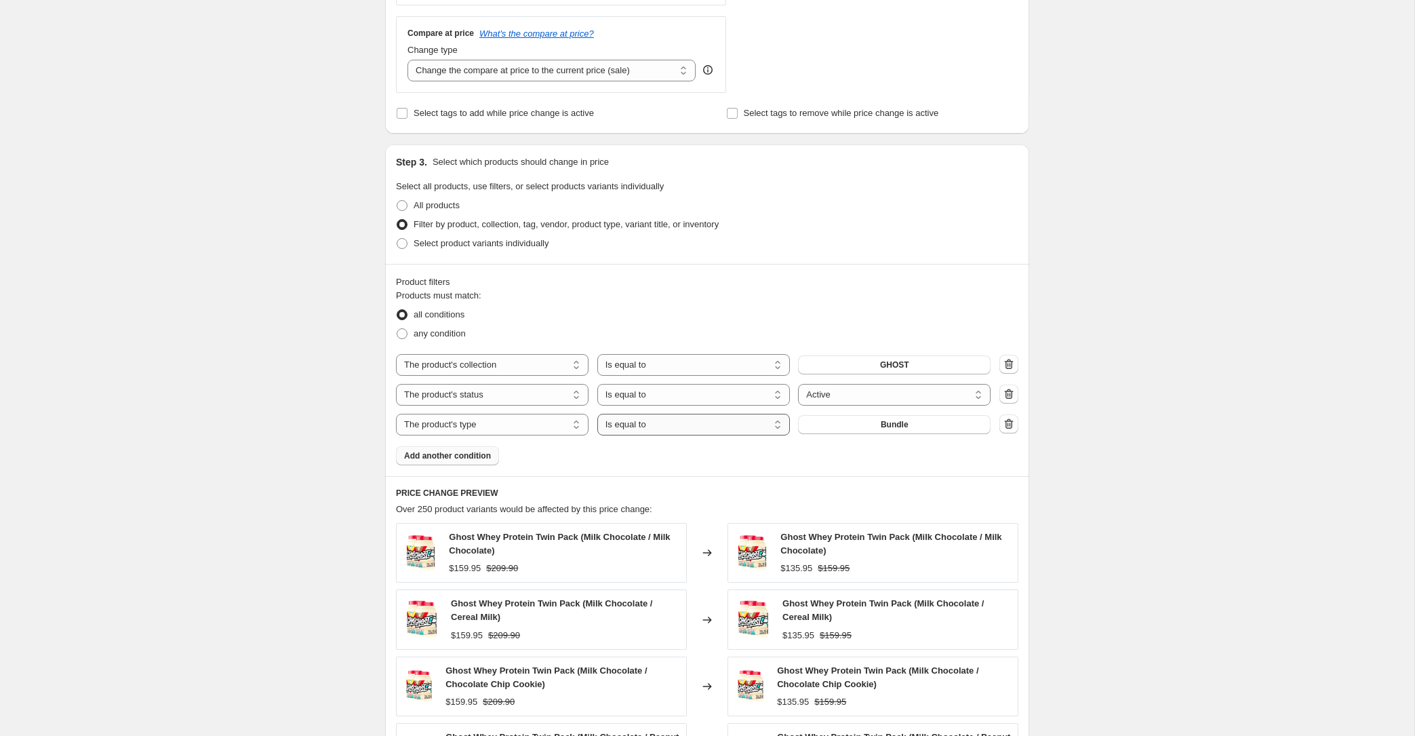
click at [651, 424] on select "Is equal to Is not equal to" at bounding box center [693, 425] width 193 height 22
select select "not_equal"
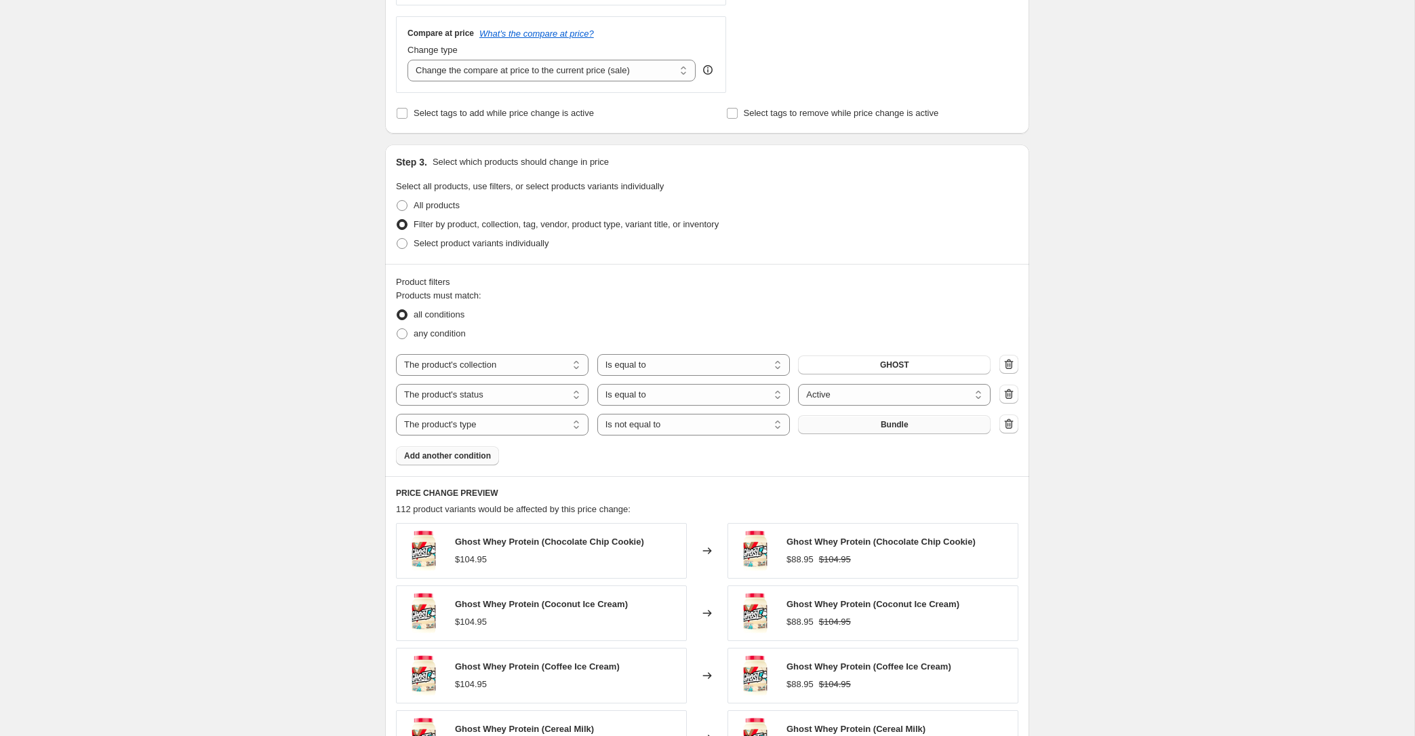
click at [850, 429] on button "Bundle" at bounding box center [894, 424] width 193 height 19
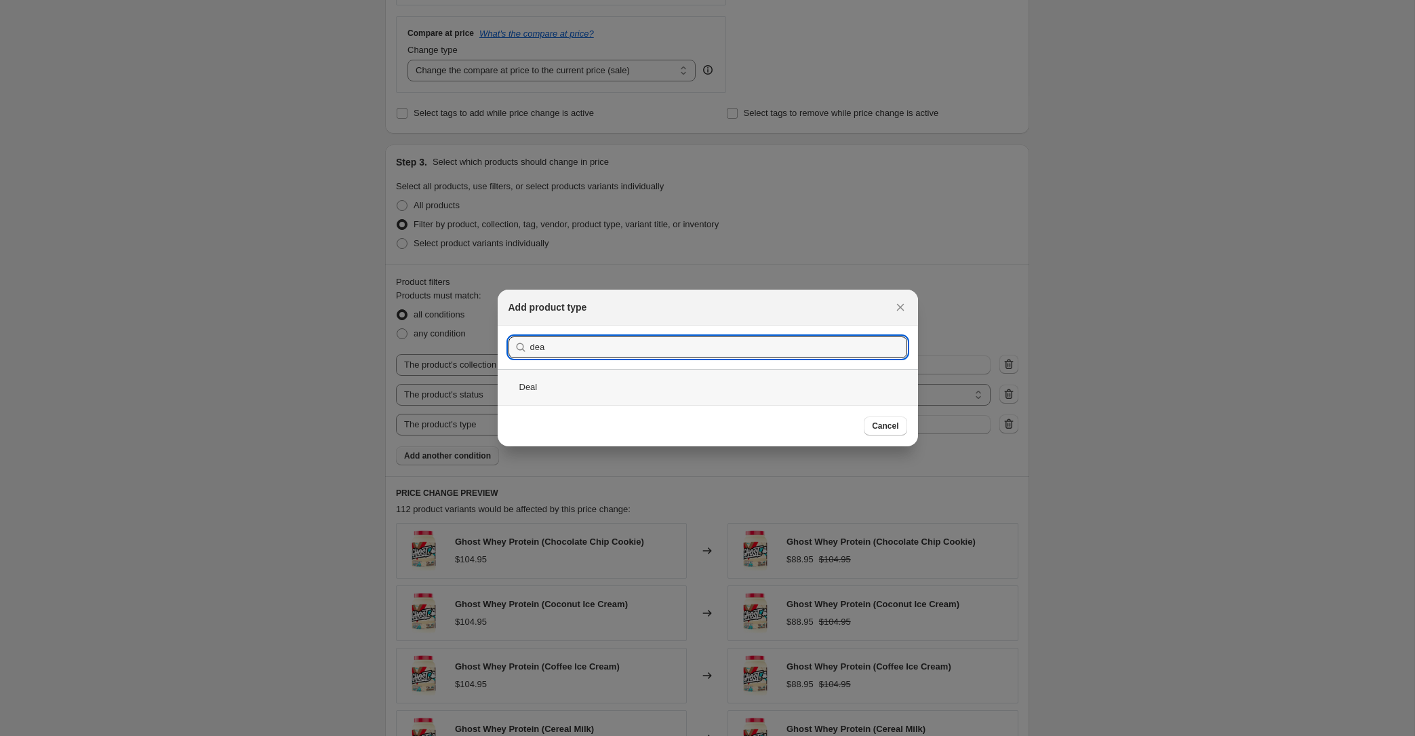
type input "dea"
click at [556, 392] on div "Deal" at bounding box center [708, 387] width 420 height 36
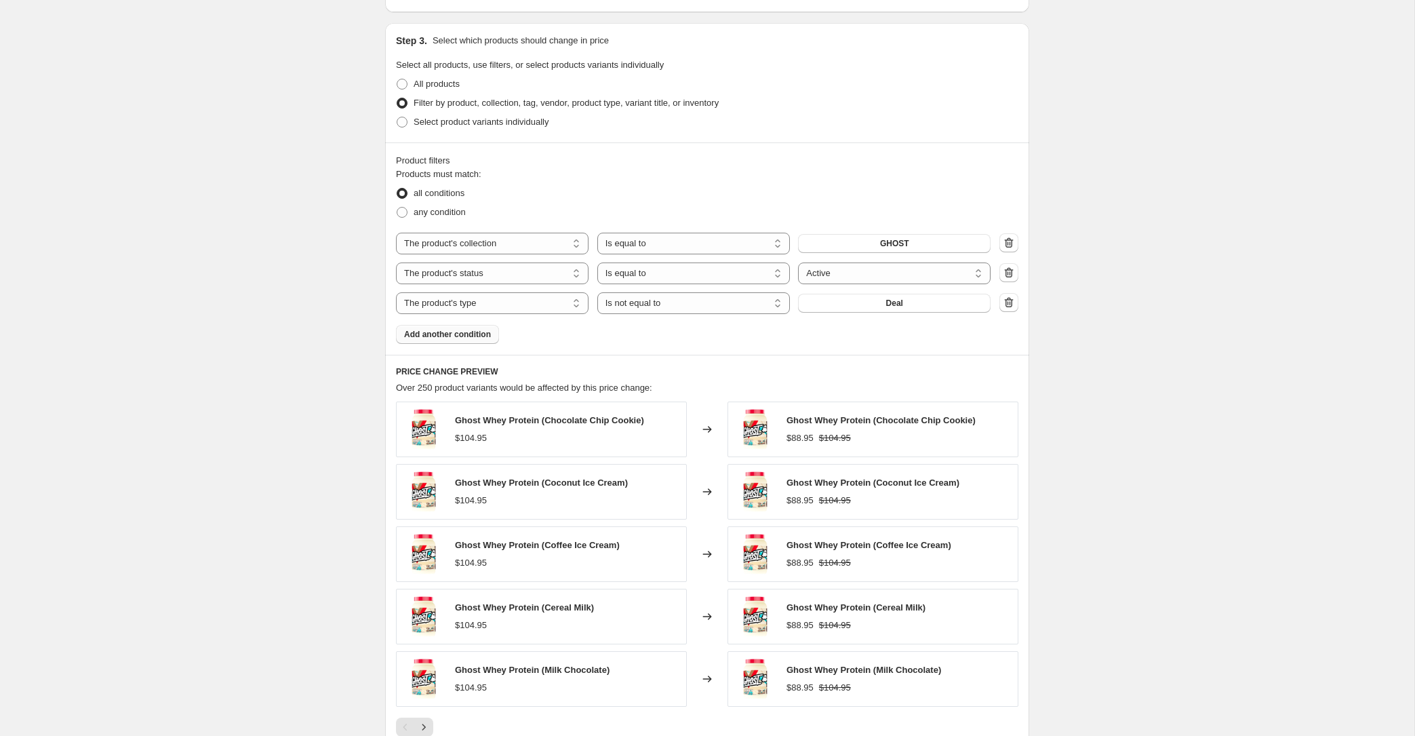
scroll to position [665, 0]
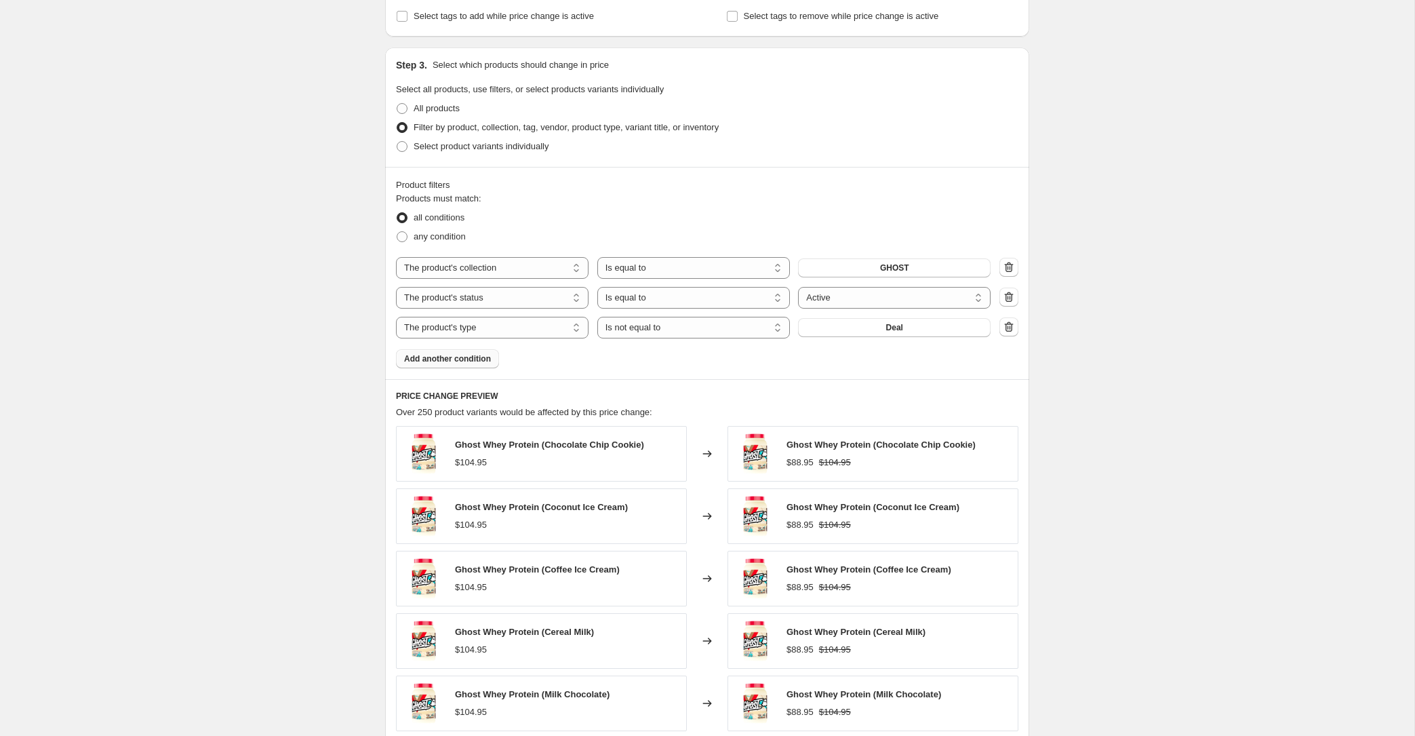
click at [476, 363] on button "Add another condition" at bounding box center [447, 358] width 103 height 19
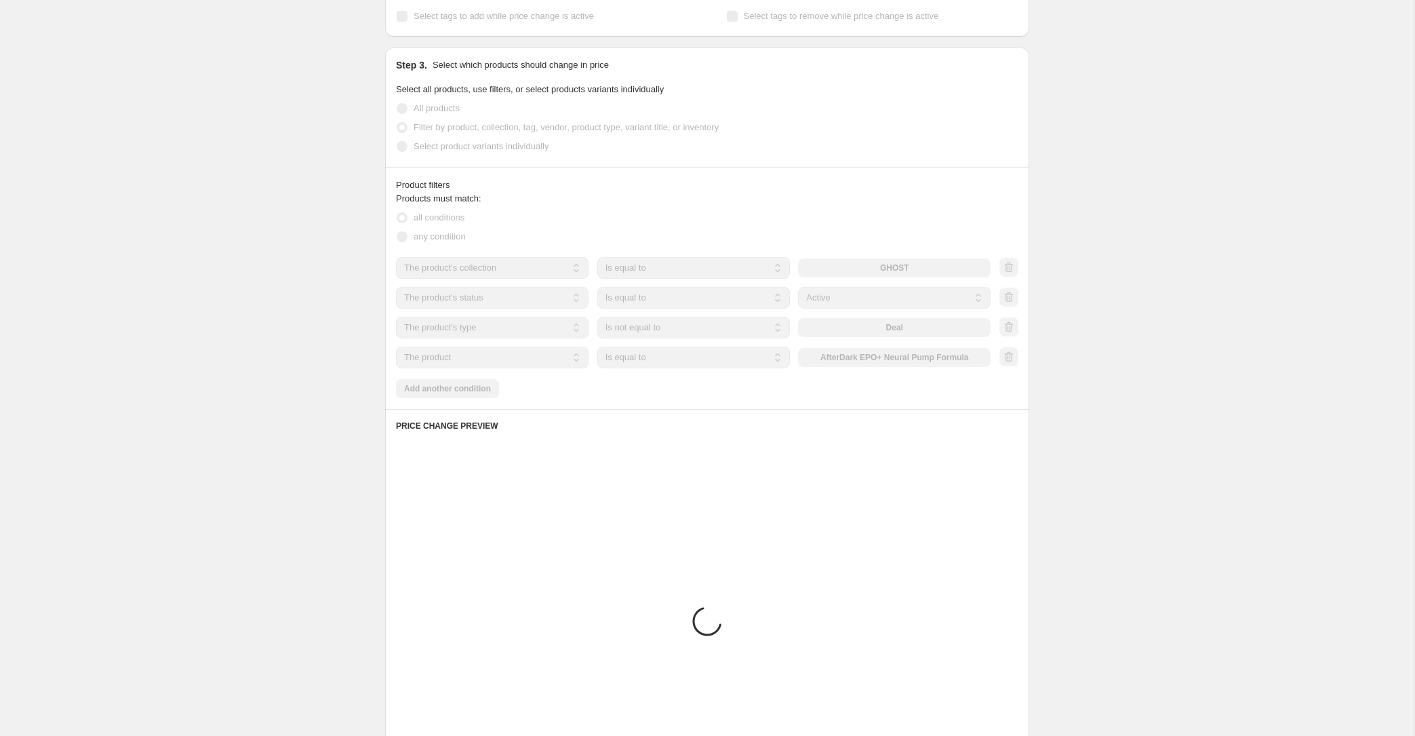
scroll to position [597, 0]
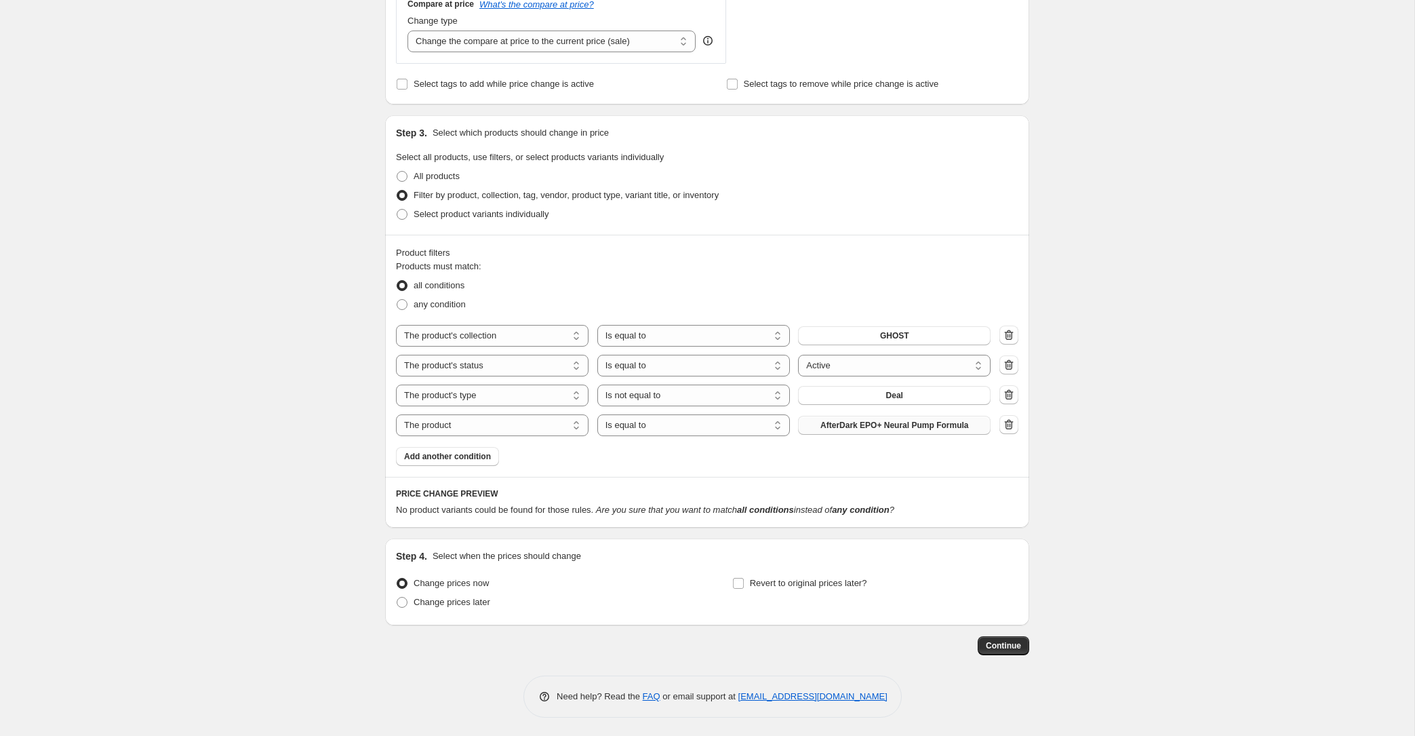
click at [840, 421] on span "AfterDark EPO+ Neural Pump Formula" at bounding box center [894, 425] width 148 height 11
click at [561, 425] on select "The product The product's collection The product's tag The product's vendor The…" at bounding box center [492, 425] width 193 height 22
click at [525, 429] on select "The product The product's collection The product's tag The product's vendor The…" at bounding box center [492, 425] width 193 height 22
select select "product_type"
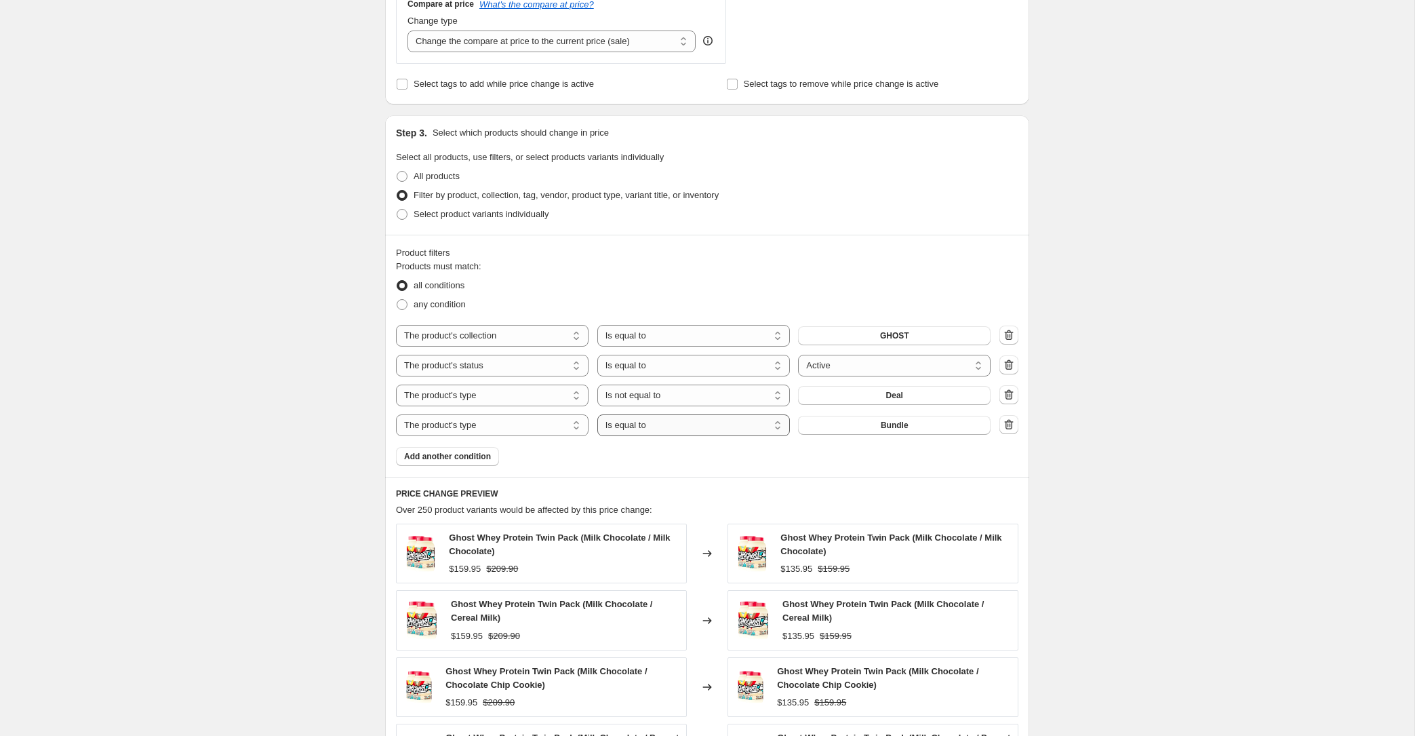
click at [625, 432] on select "Is equal to Is not equal to" at bounding box center [693, 425] width 193 height 22
select select "not_equal"
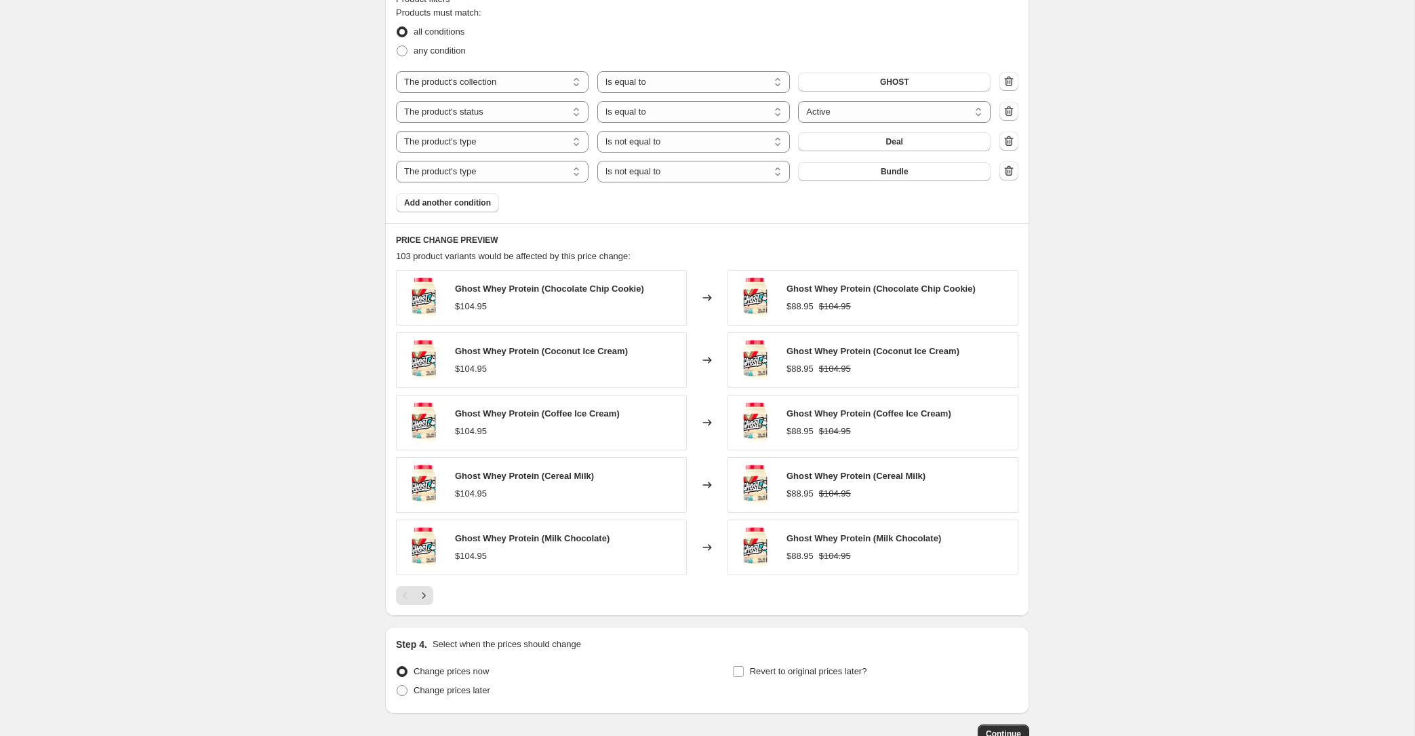
scroll to position [897, 0]
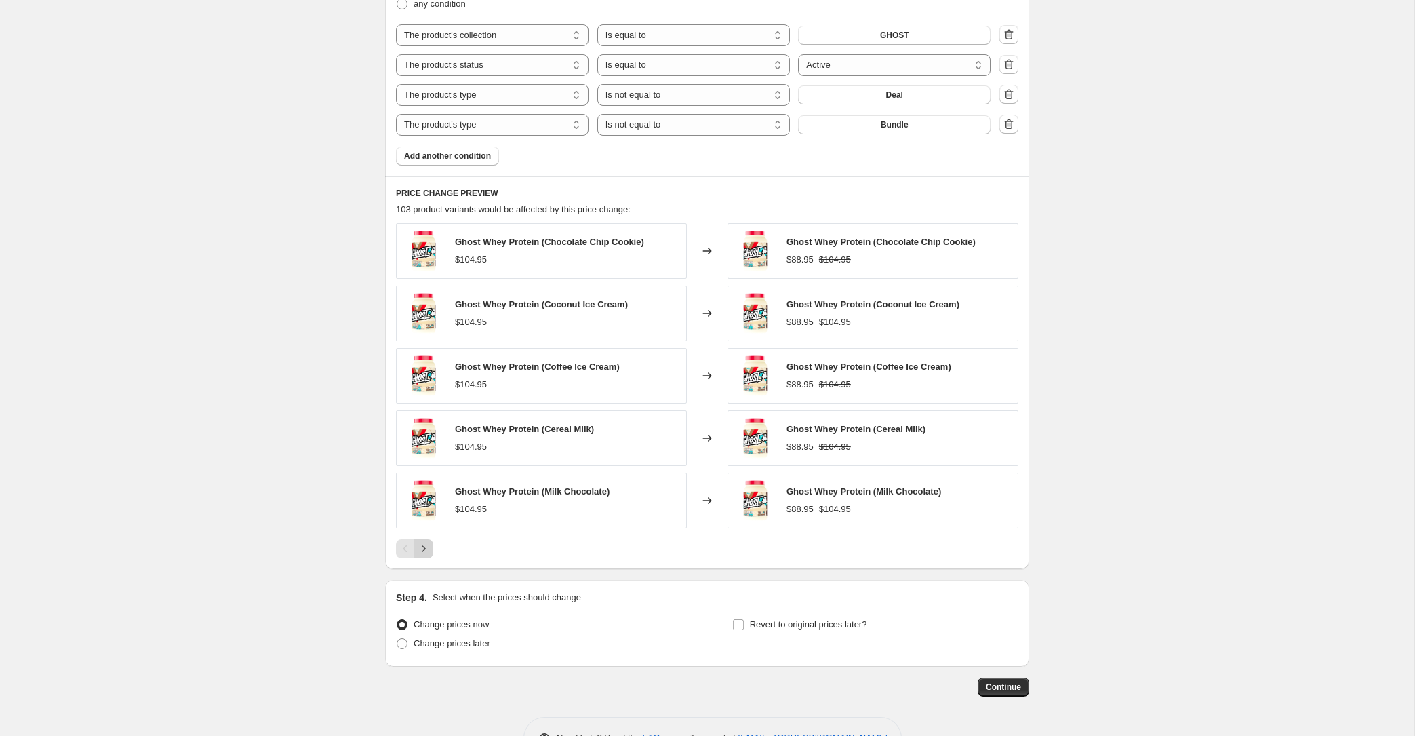
click at [428, 549] on icon "Next" at bounding box center [424, 549] width 14 height 14
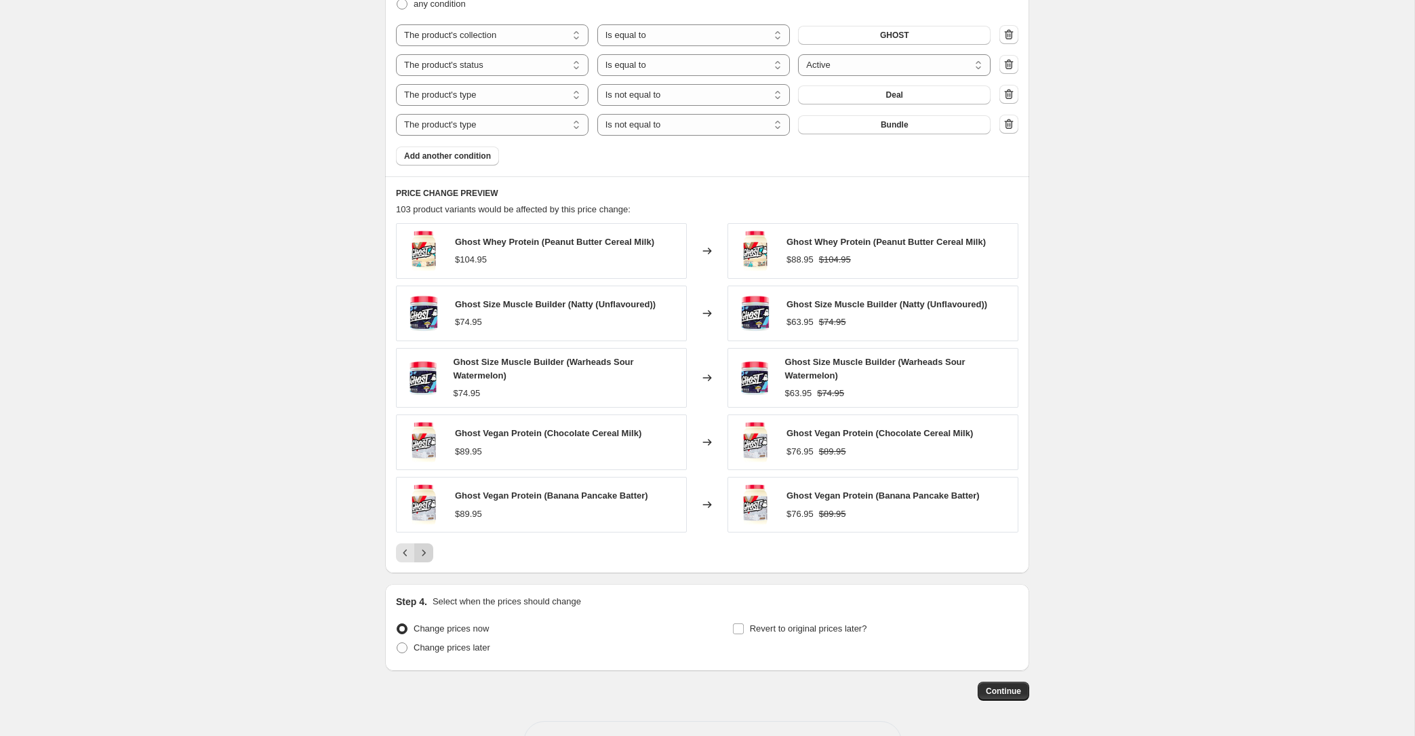
click at [428, 549] on icon "Next" at bounding box center [424, 553] width 14 height 14
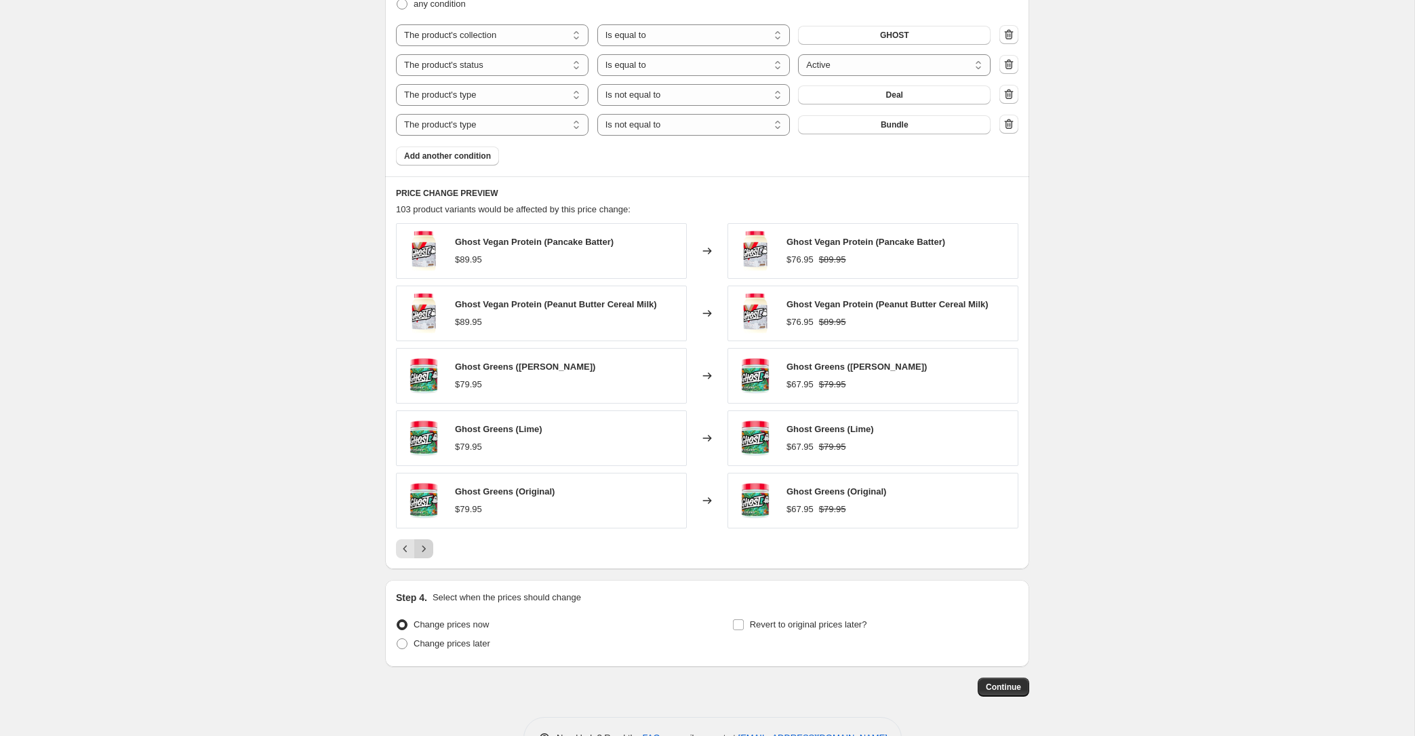
click at [428, 549] on icon "Next" at bounding box center [424, 549] width 14 height 14
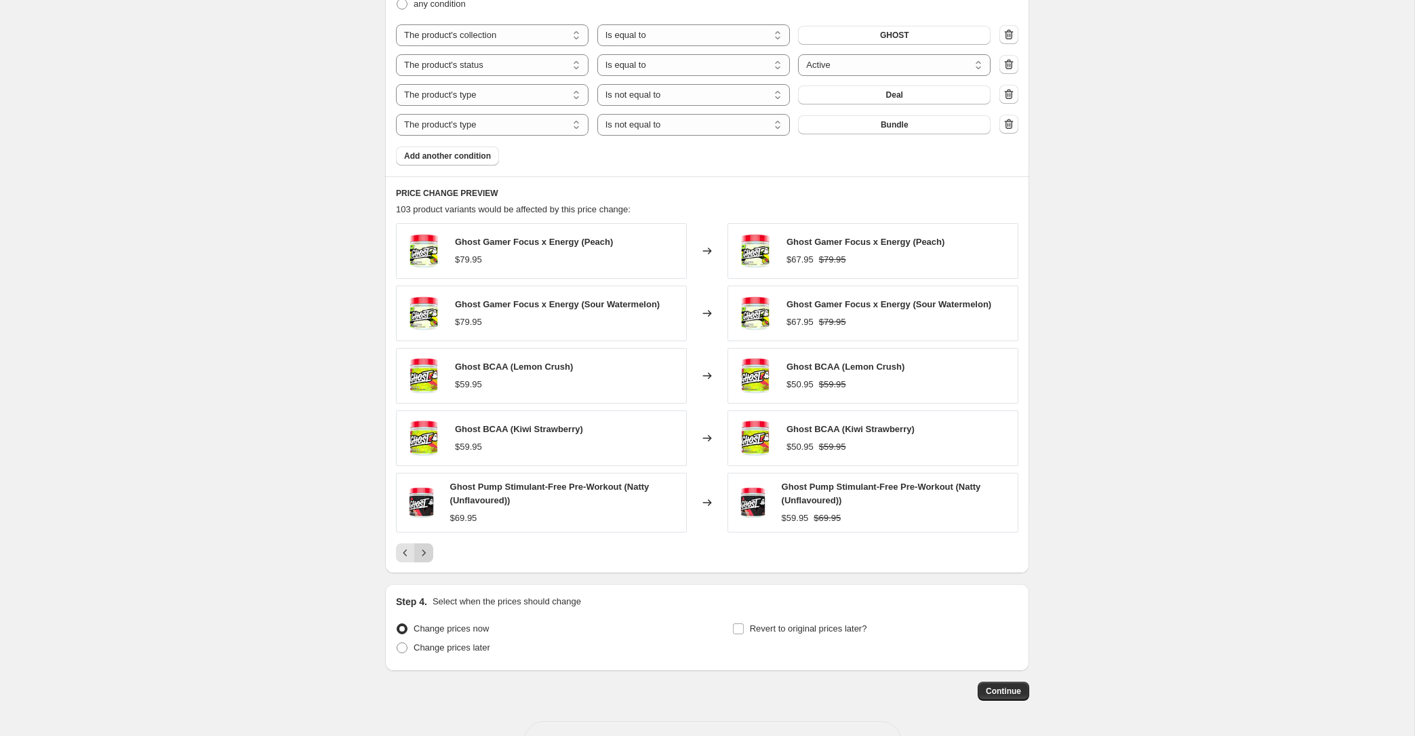
click at [428, 549] on icon "Next" at bounding box center [424, 553] width 14 height 14
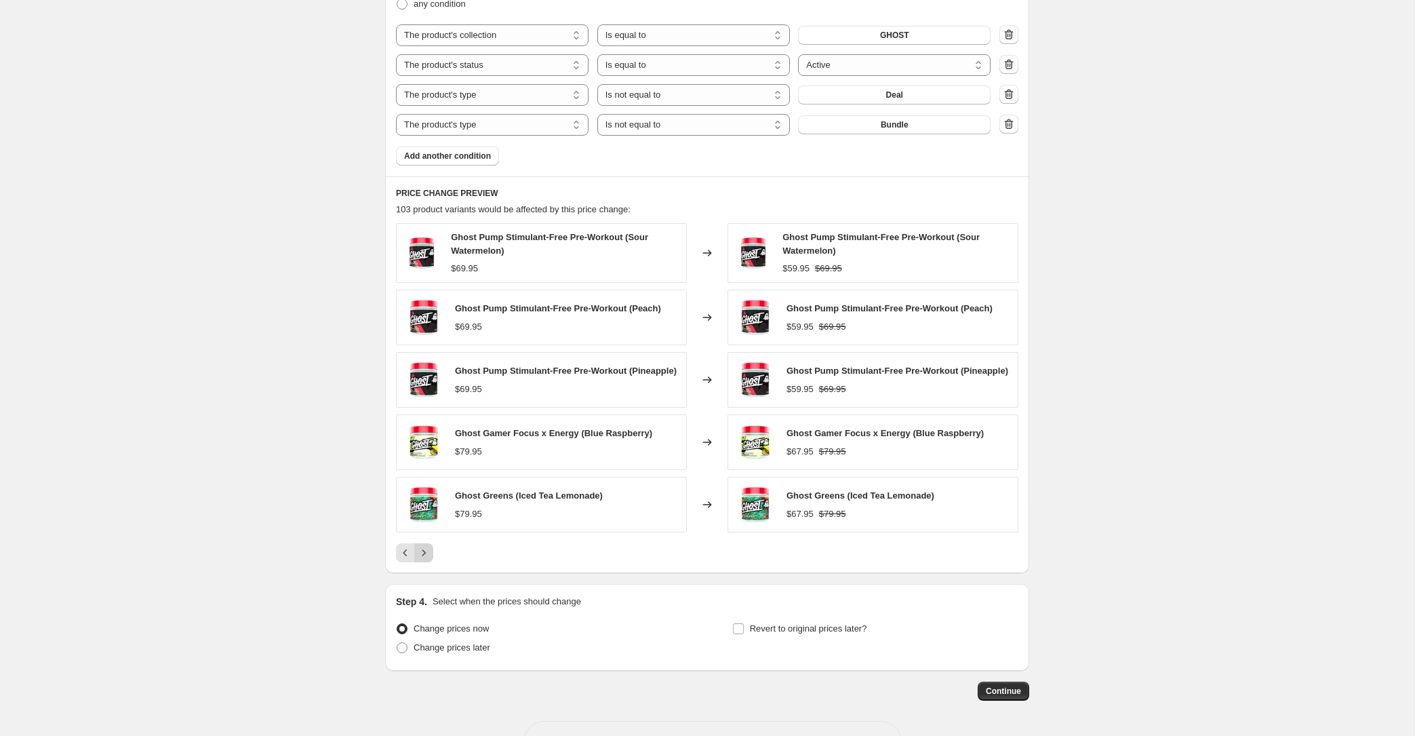
click at [428, 549] on icon "Next" at bounding box center [424, 553] width 14 height 14
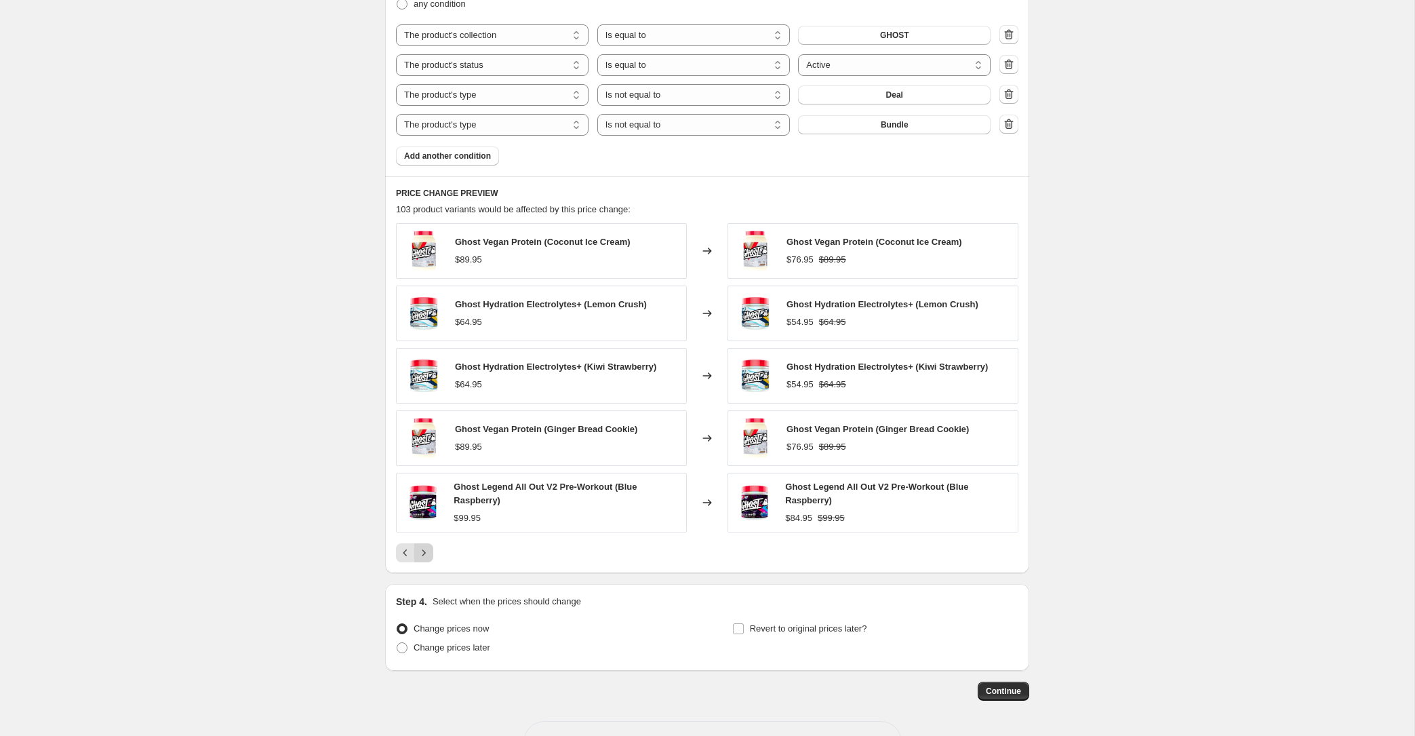
click at [428, 549] on icon "Next" at bounding box center [424, 553] width 14 height 14
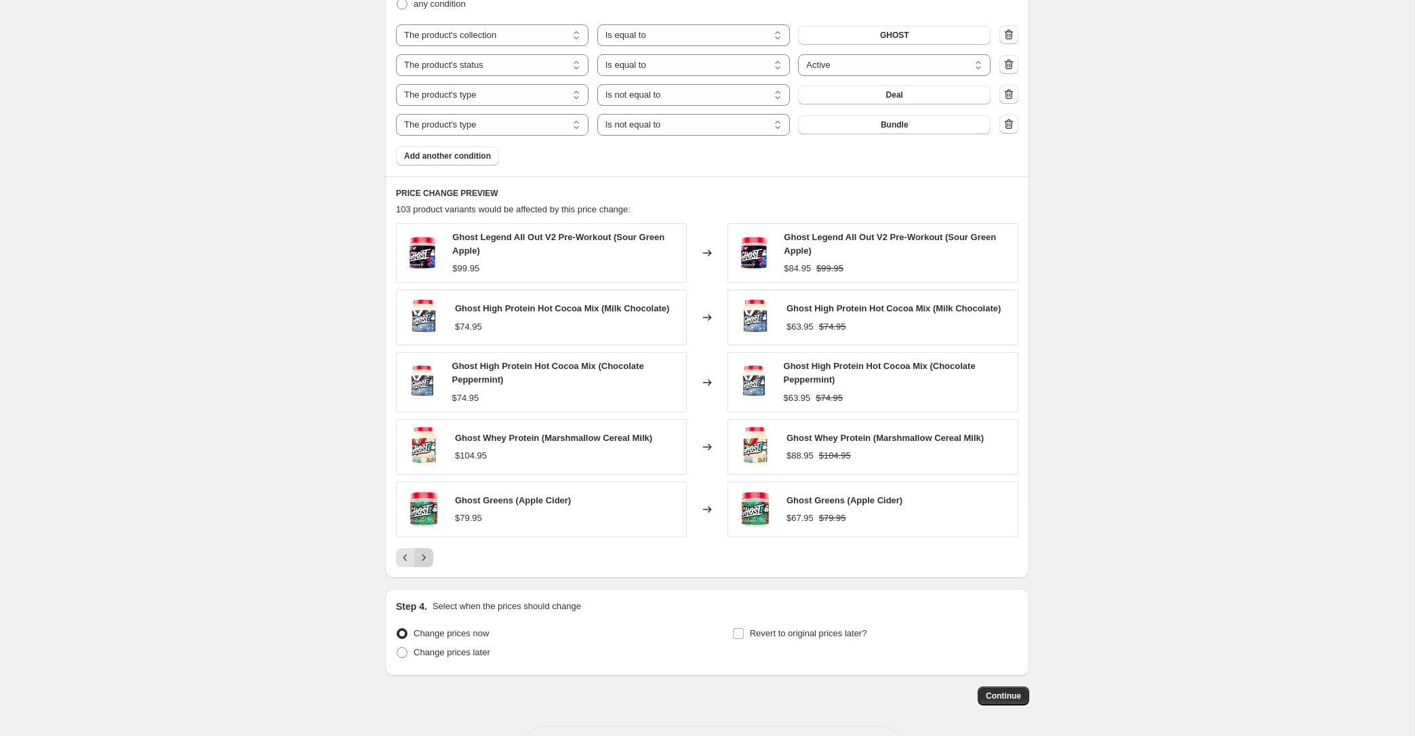
click at [428, 551] on icon "Next" at bounding box center [424, 558] width 14 height 14
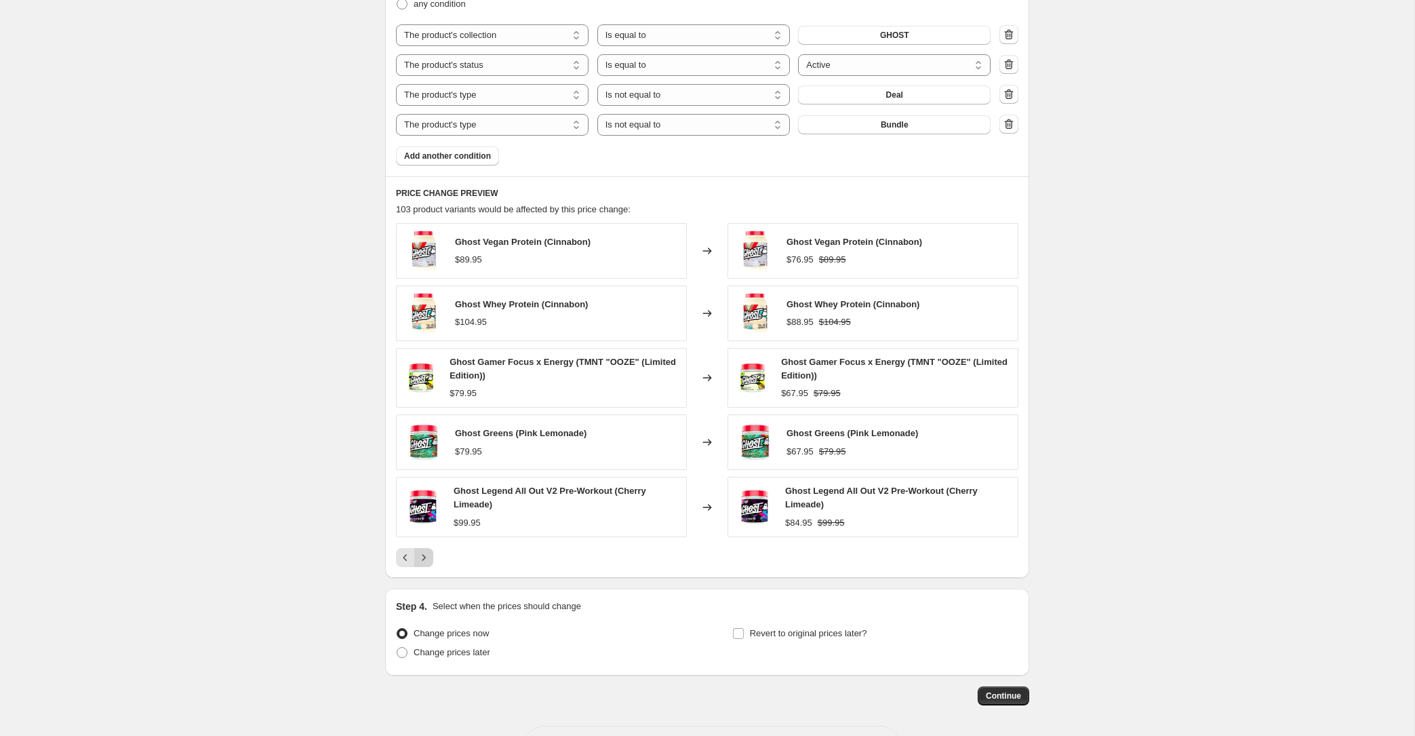
click at [428, 551] on icon "Next" at bounding box center [424, 558] width 14 height 14
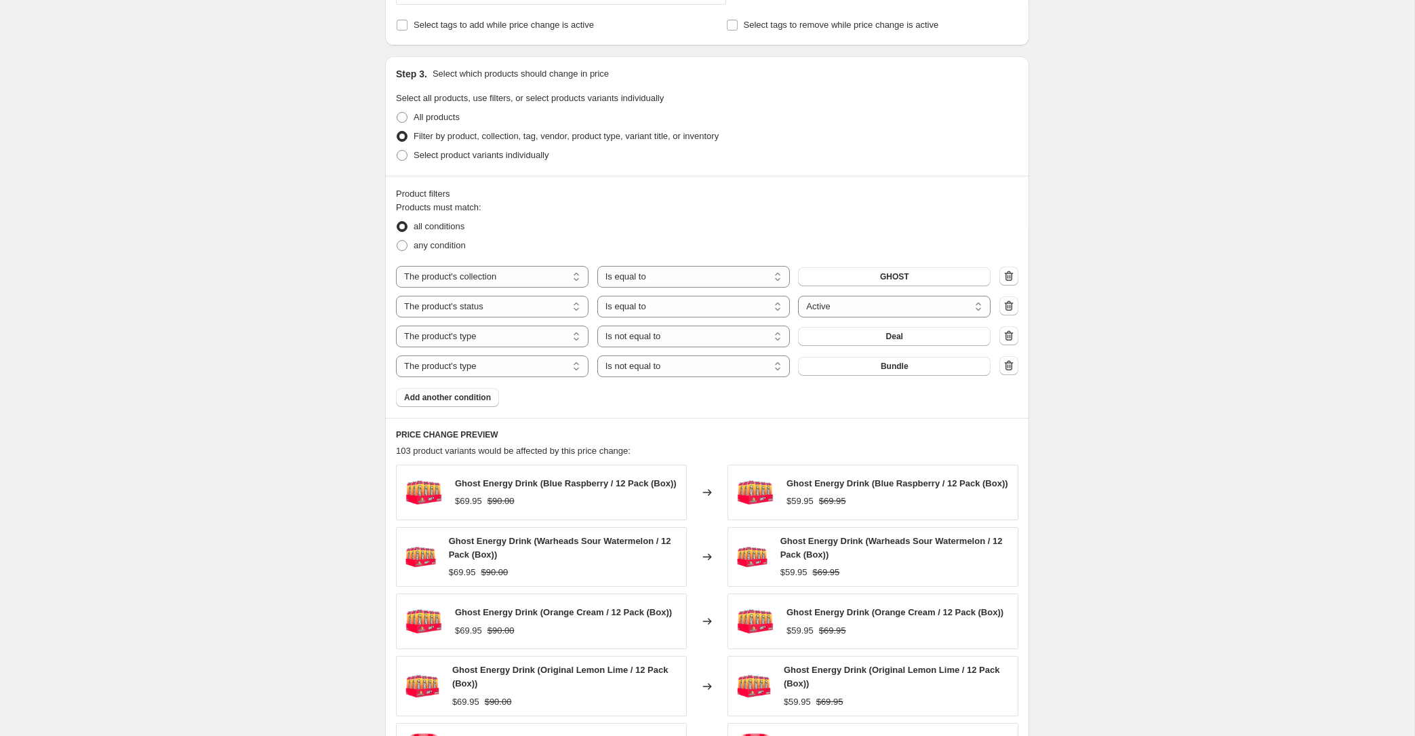
scroll to position [597, 0]
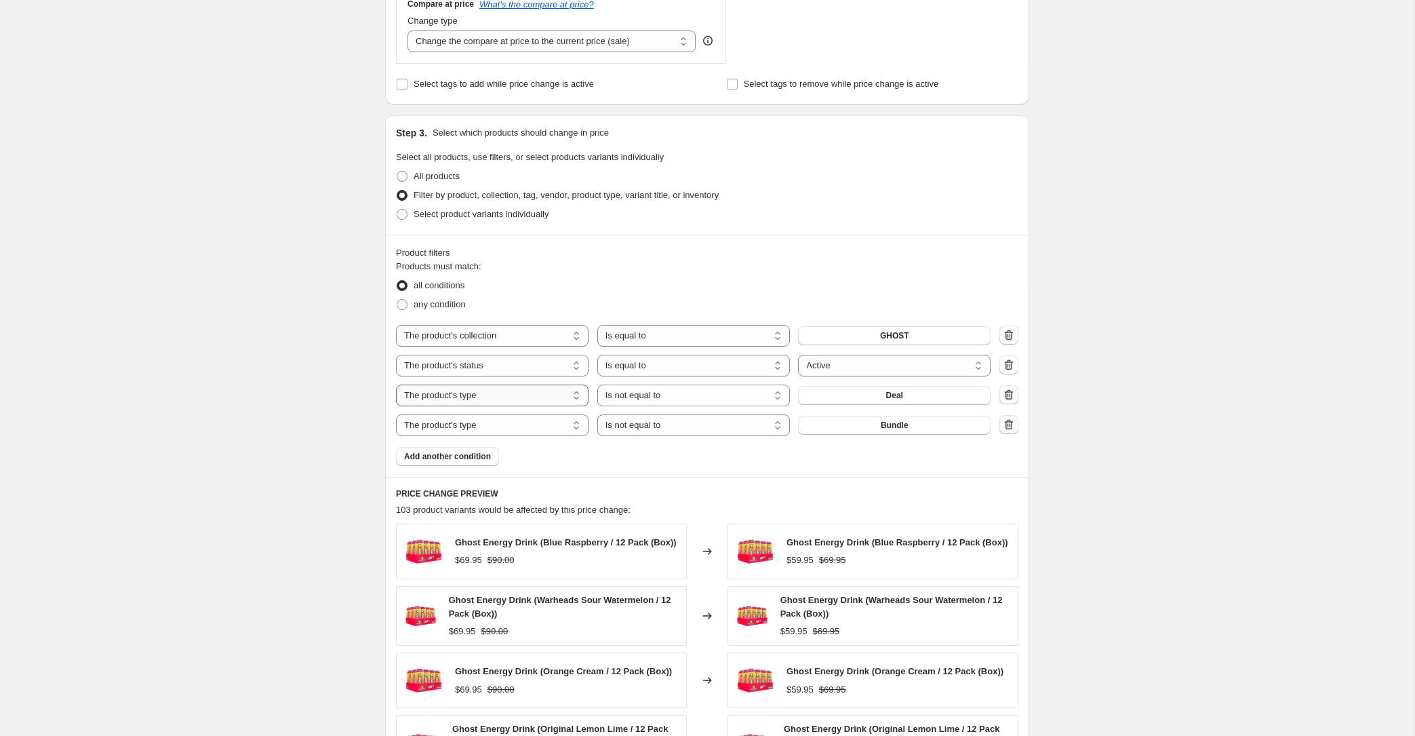
click at [521, 401] on select "The product The product's collection The product's tag The product's vendor The…" at bounding box center [492, 395] width 193 height 22
select select "collection"
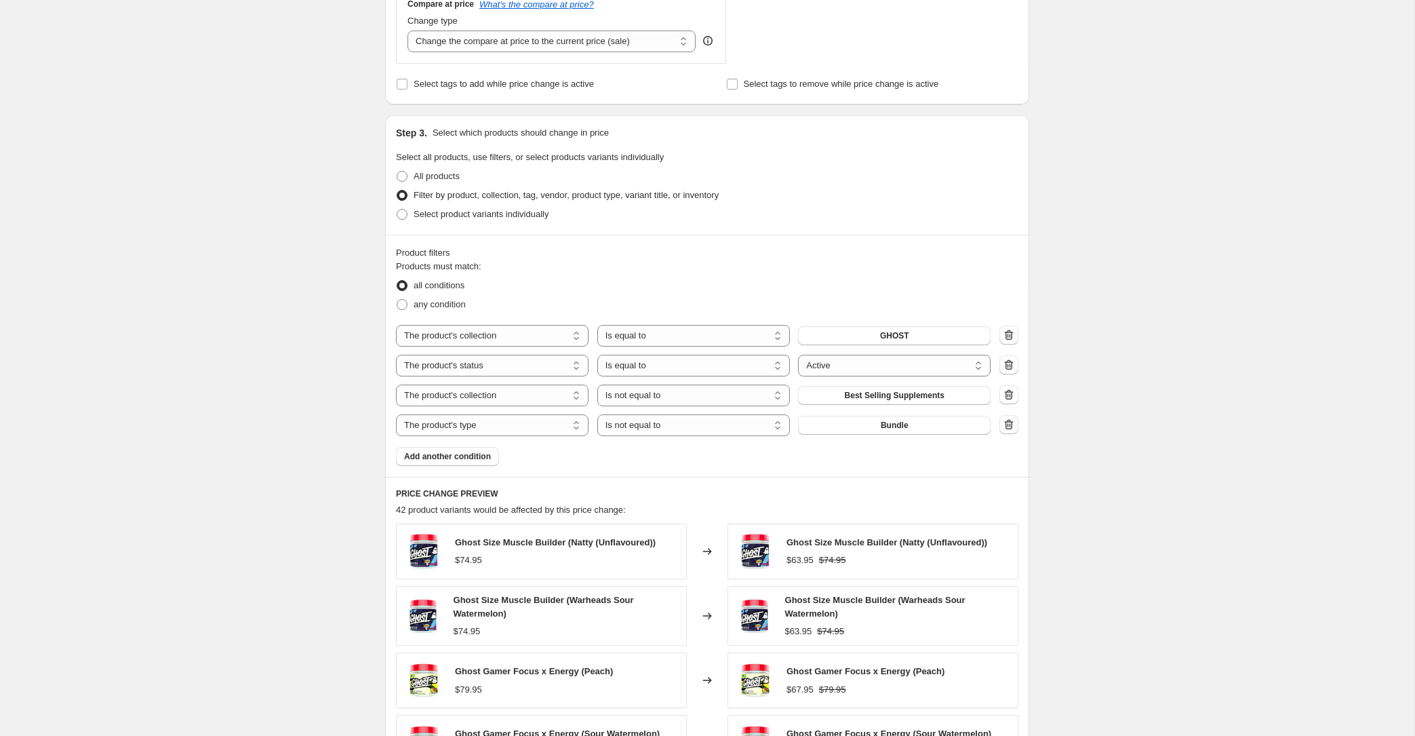
click at [902, 398] on span "Best Selling Supplements" at bounding box center [895, 395] width 100 height 11
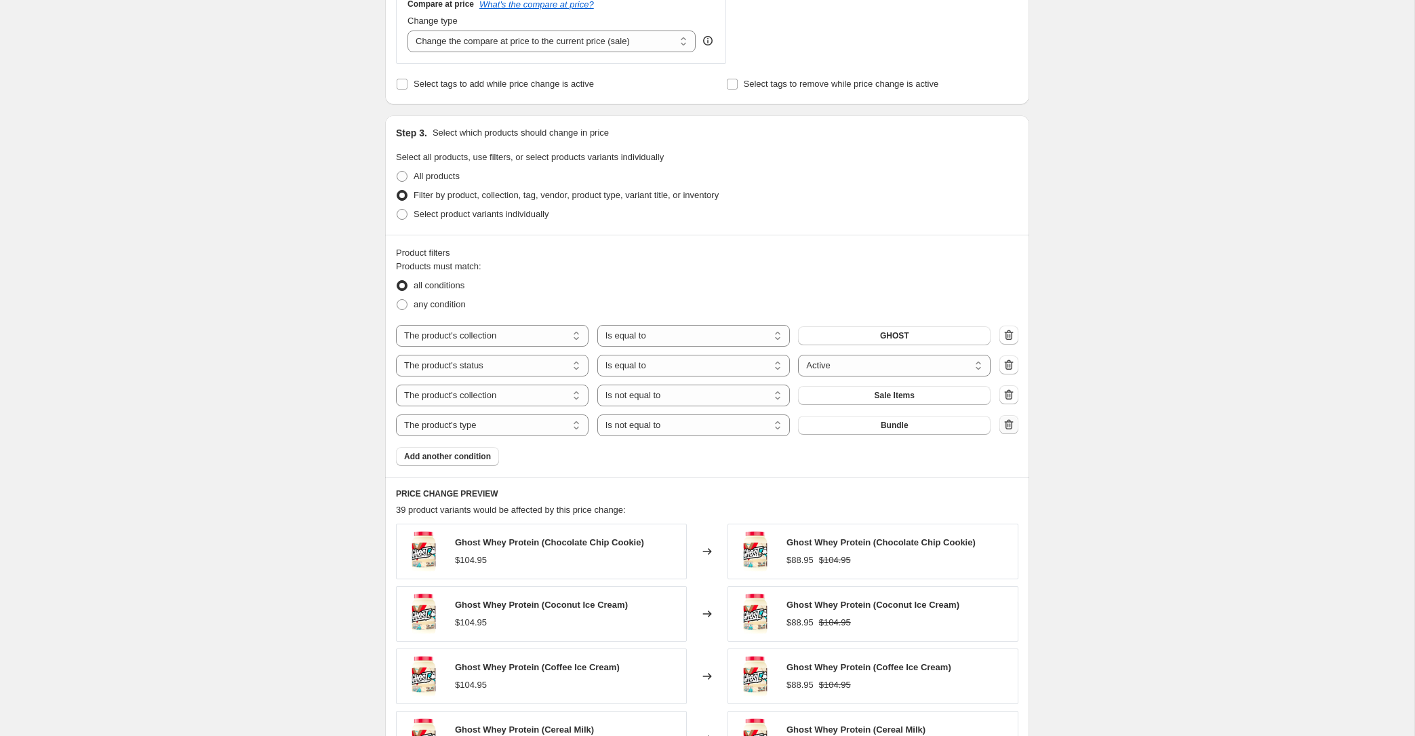
click at [1010, 426] on icon "button" at bounding box center [1010, 425] width 1 height 4
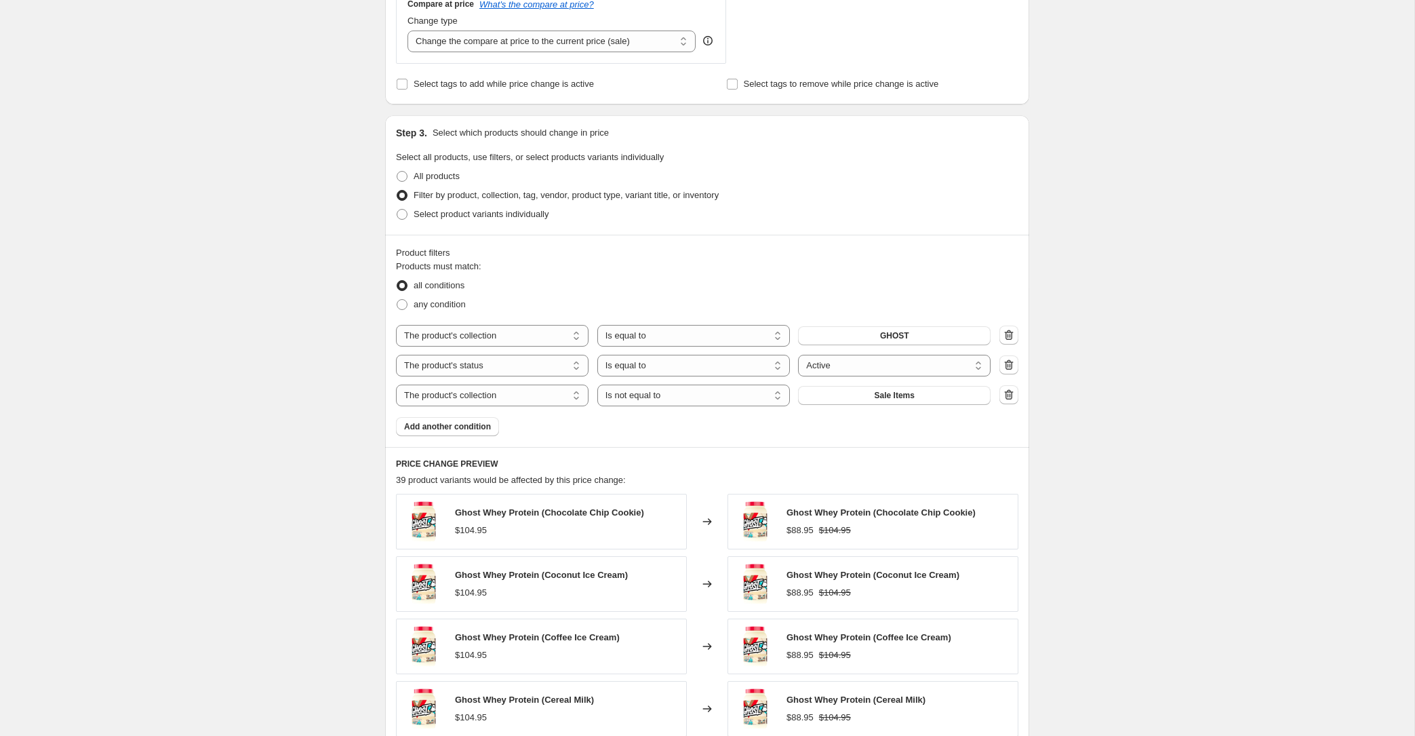
scroll to position [909, 0]
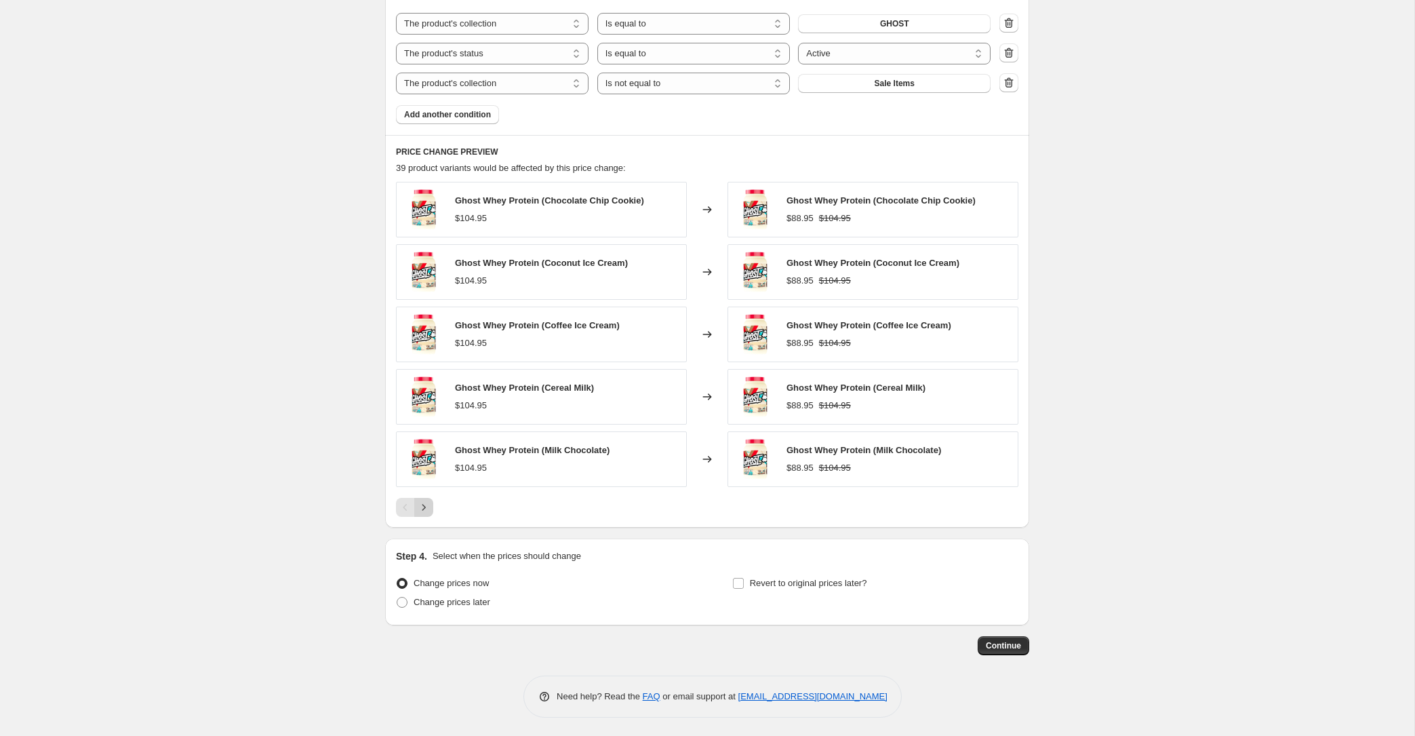
click at [420, 509] on icon "Next" at bounding box center [424, 507] width 14 height 14
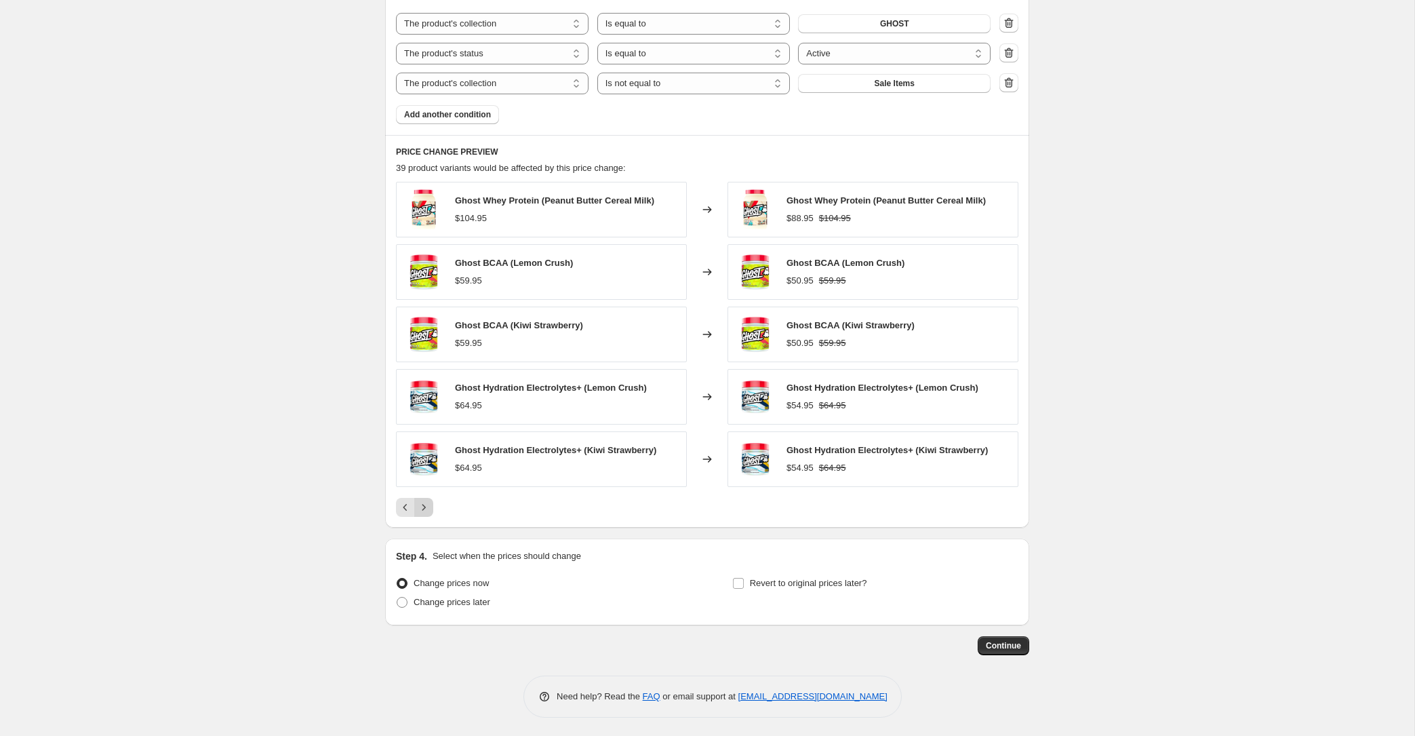
click at [422, 508] on icon "Next" at bounding box center [424, 507] width 14 height 14
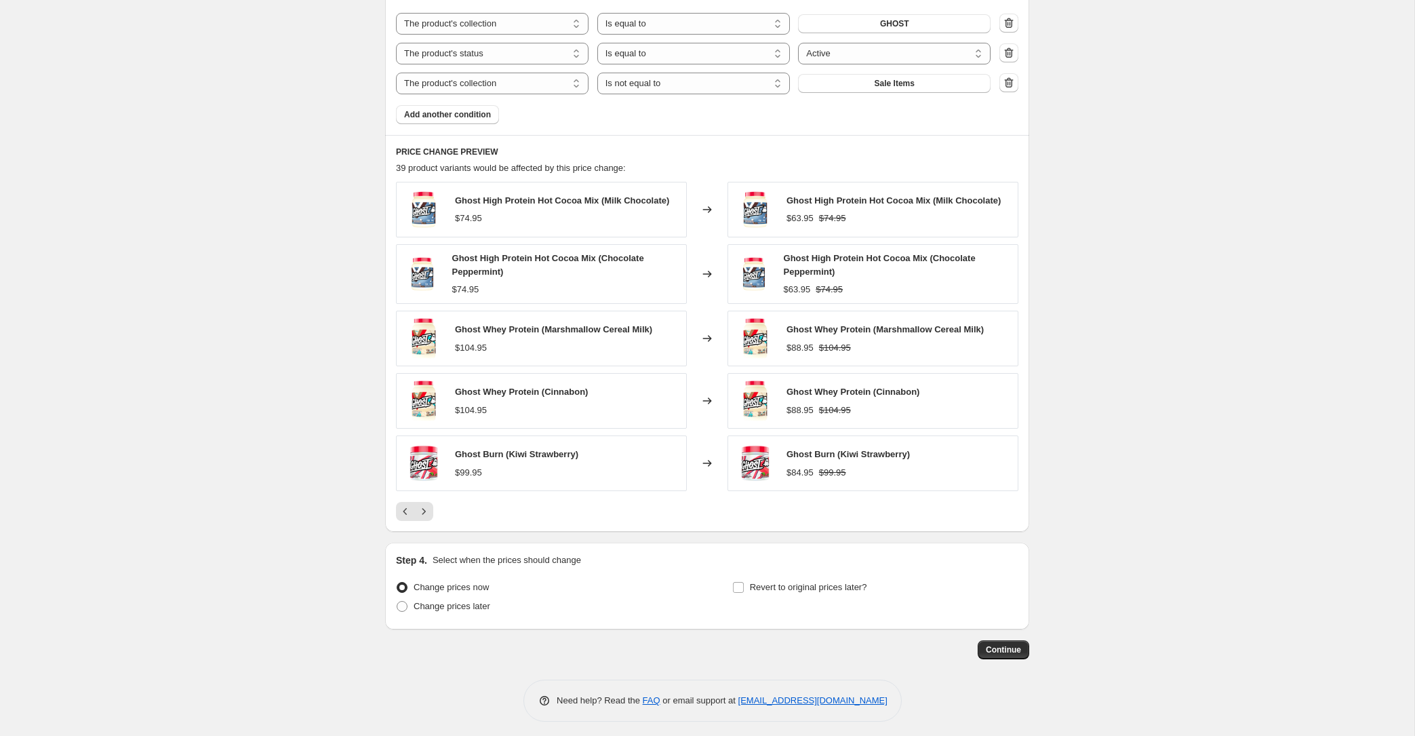
scroll to position [865, 0]
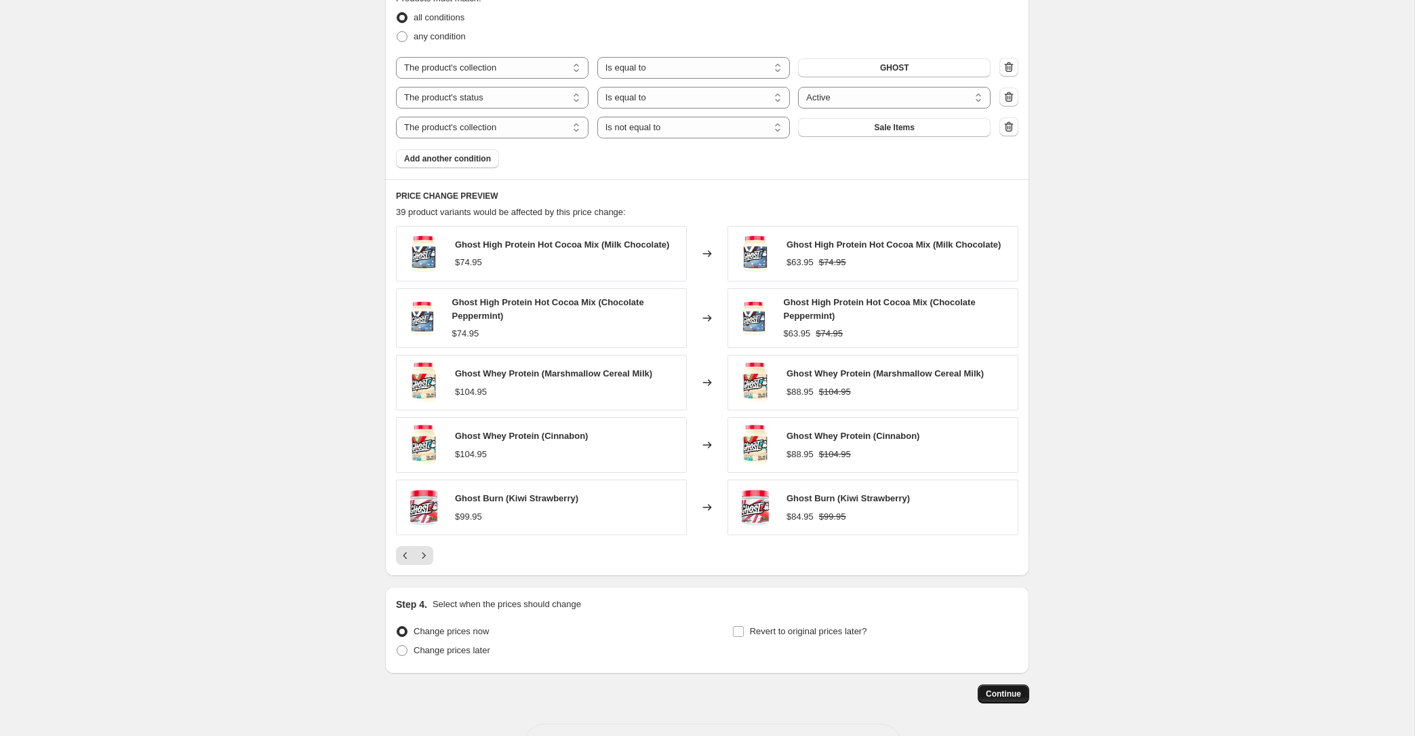
click at [1001, 696] on span "Continue" at bounding box center [1003, 693] width 35 height 11
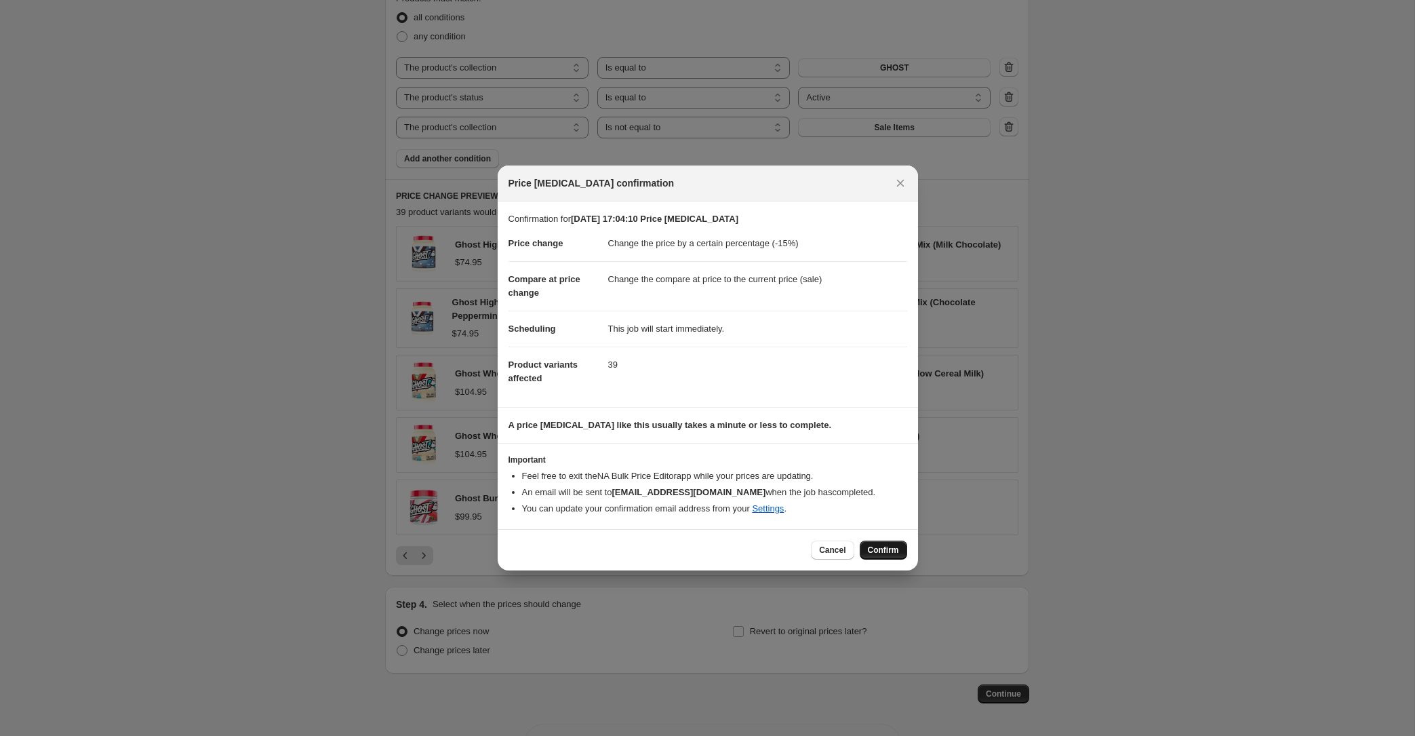
click at [875, 547] on span "Confirm" at bounding box center [883, 549] width 31 height 11
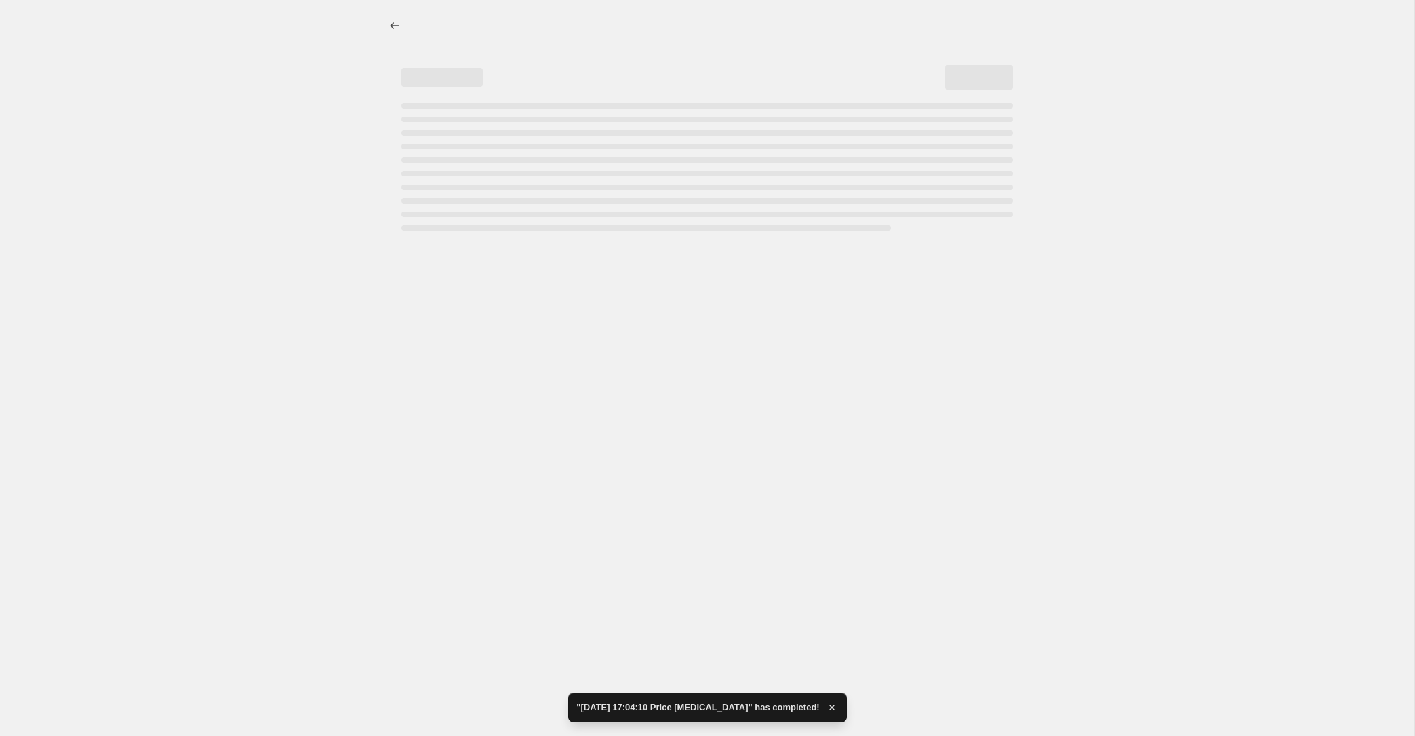
select select "percentage"
select select "collection"
select select "product_status"
select select "collection"
select select "not_equal"
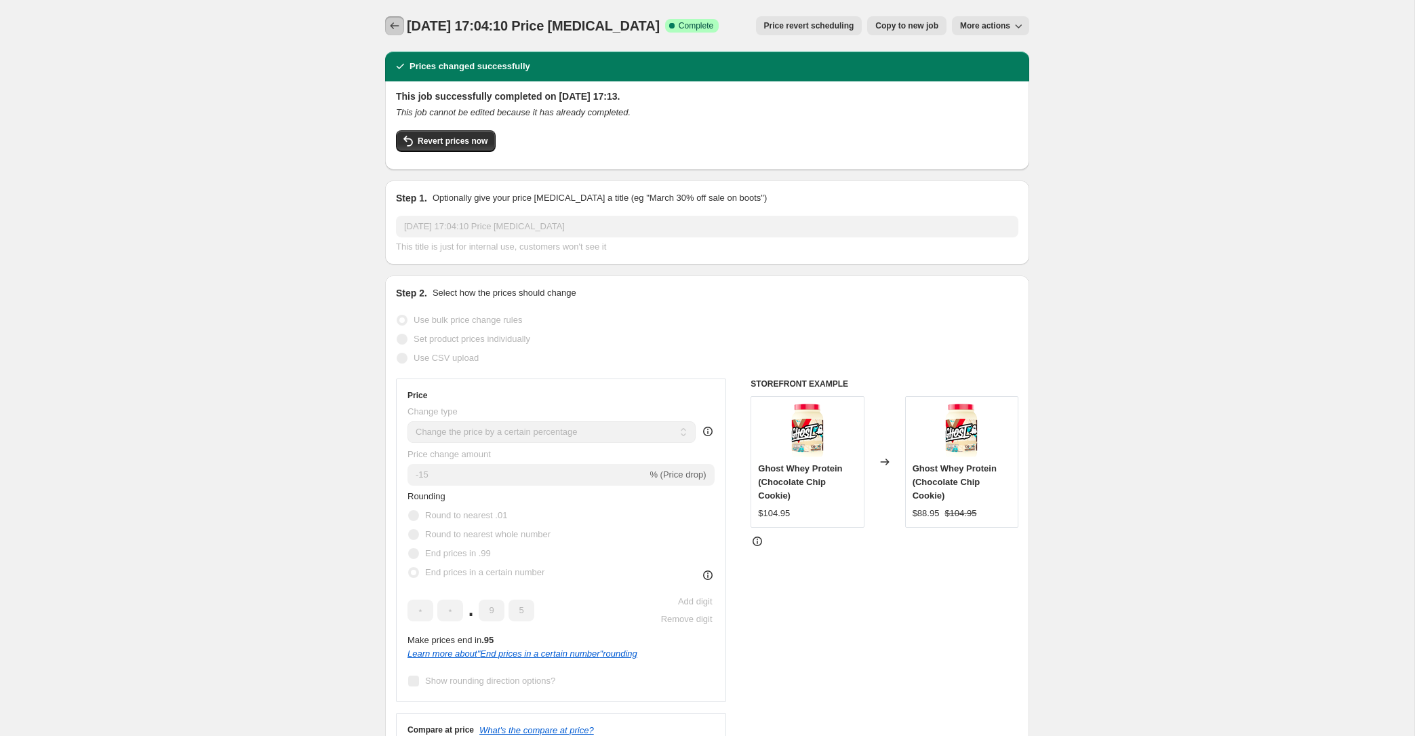
click at [389, 22] on icon "Price change jobs" at bounding box center [395, 26] width 14 height 14
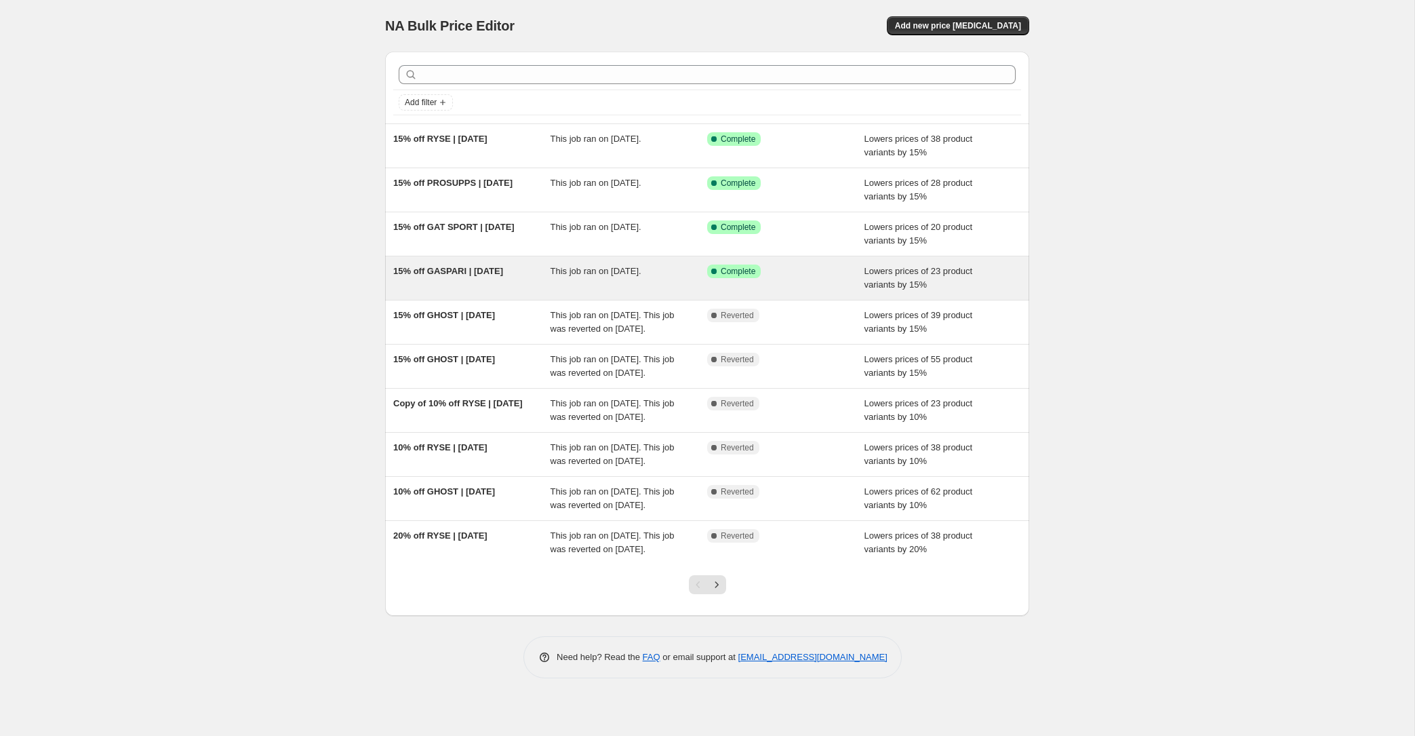
click at [462, 266] on span "15% off GASPARI | [DATE]" at bounding box center [448, 271] width 110 height 10
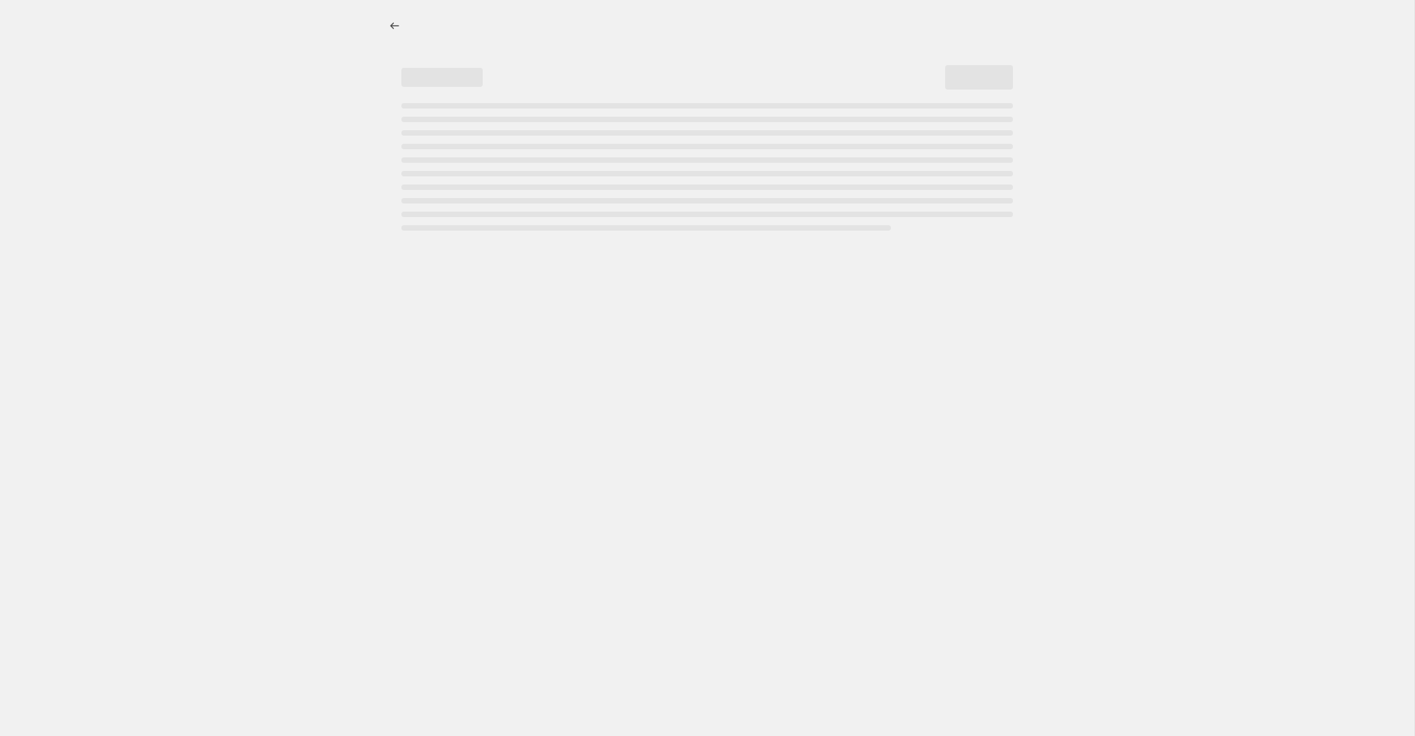
select select "percentage"
select select "product_status"
select select "collection"
select select "not_equal"
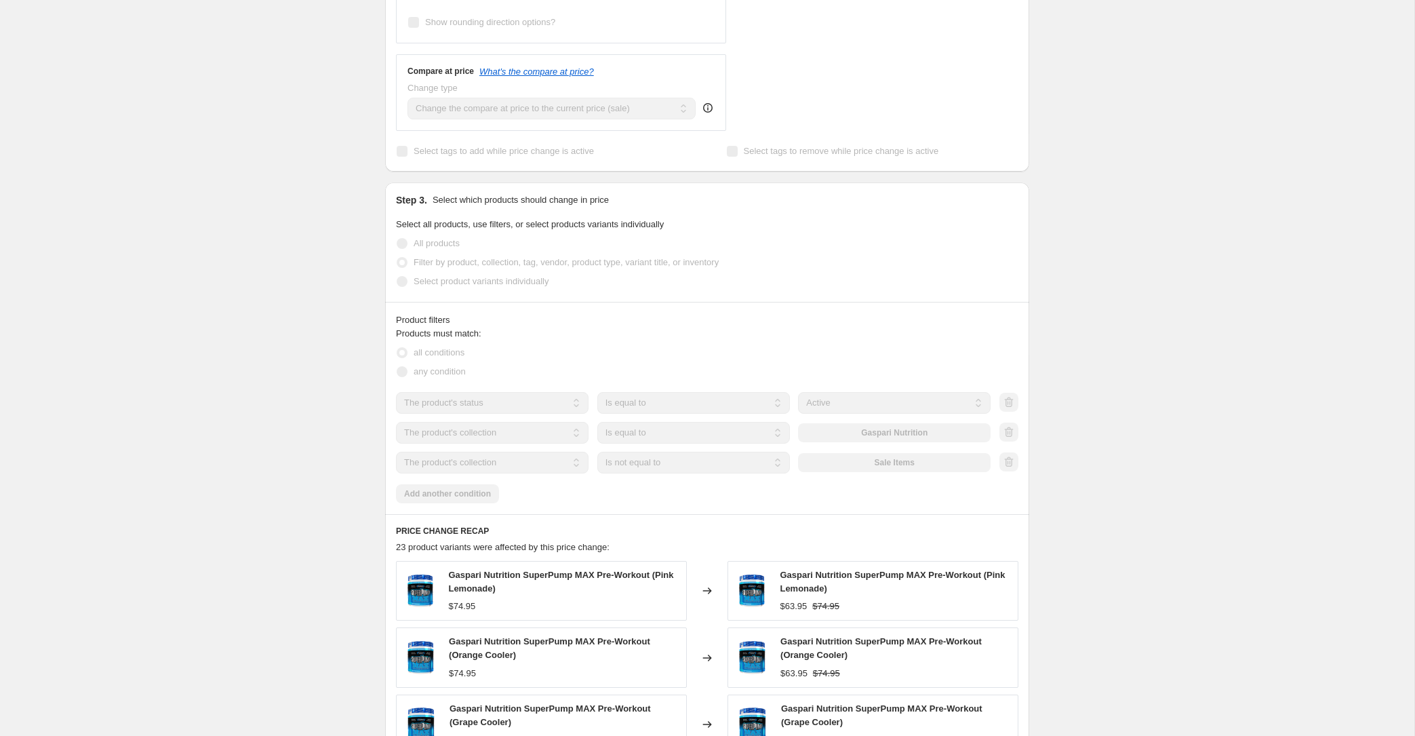
scroll to position [881, 0]
